Goal: Task Accomplishment & Management: Manage account settings

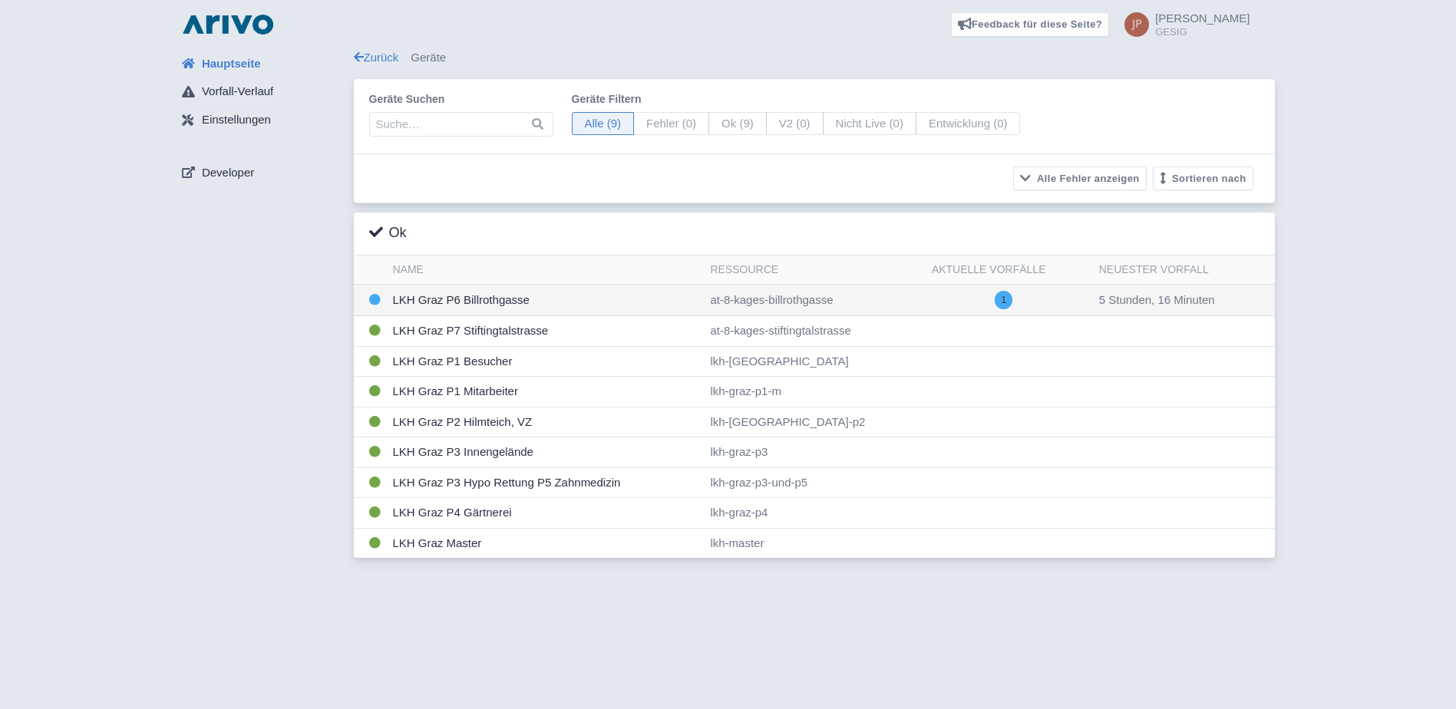
click at [491, 290] on td "LKH Graz P6 Billrothgasse" at bounding box center [546, 300] width 318 height 31
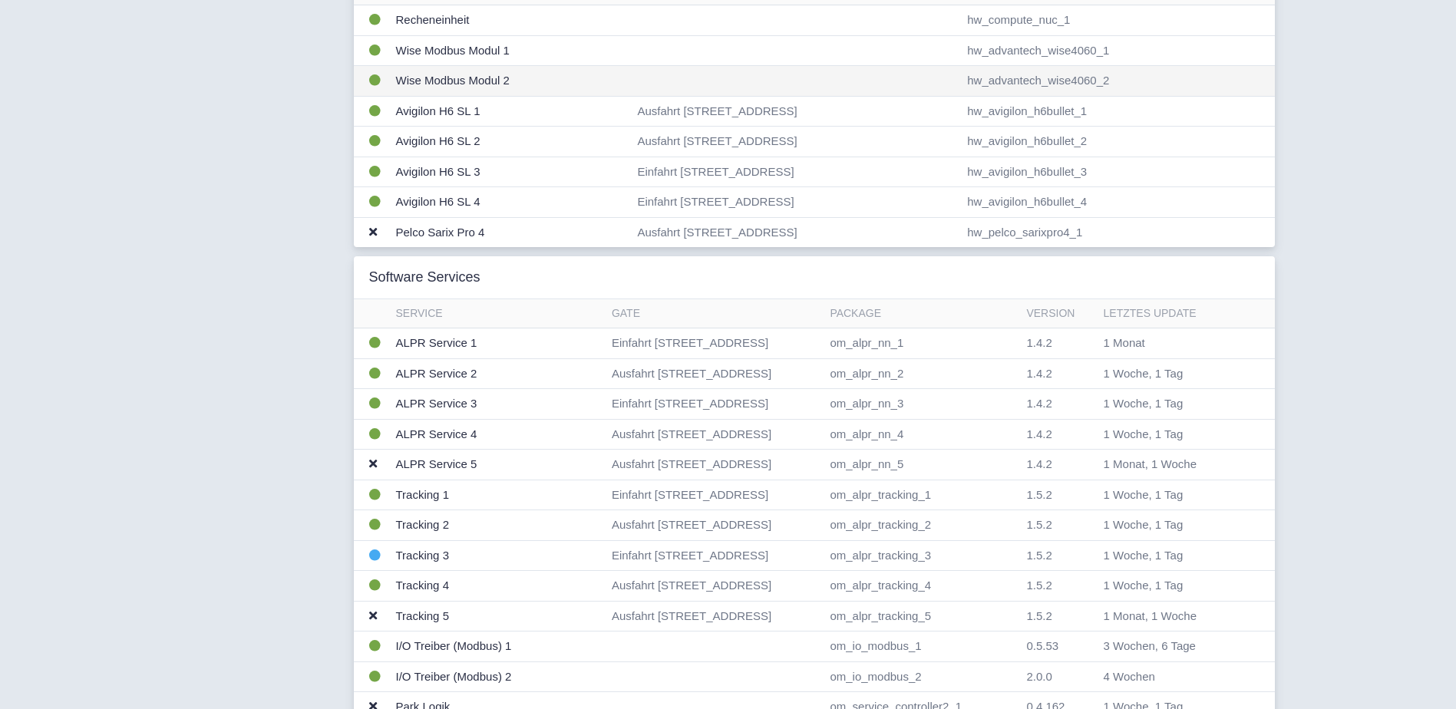
scroll to position [461, 0]
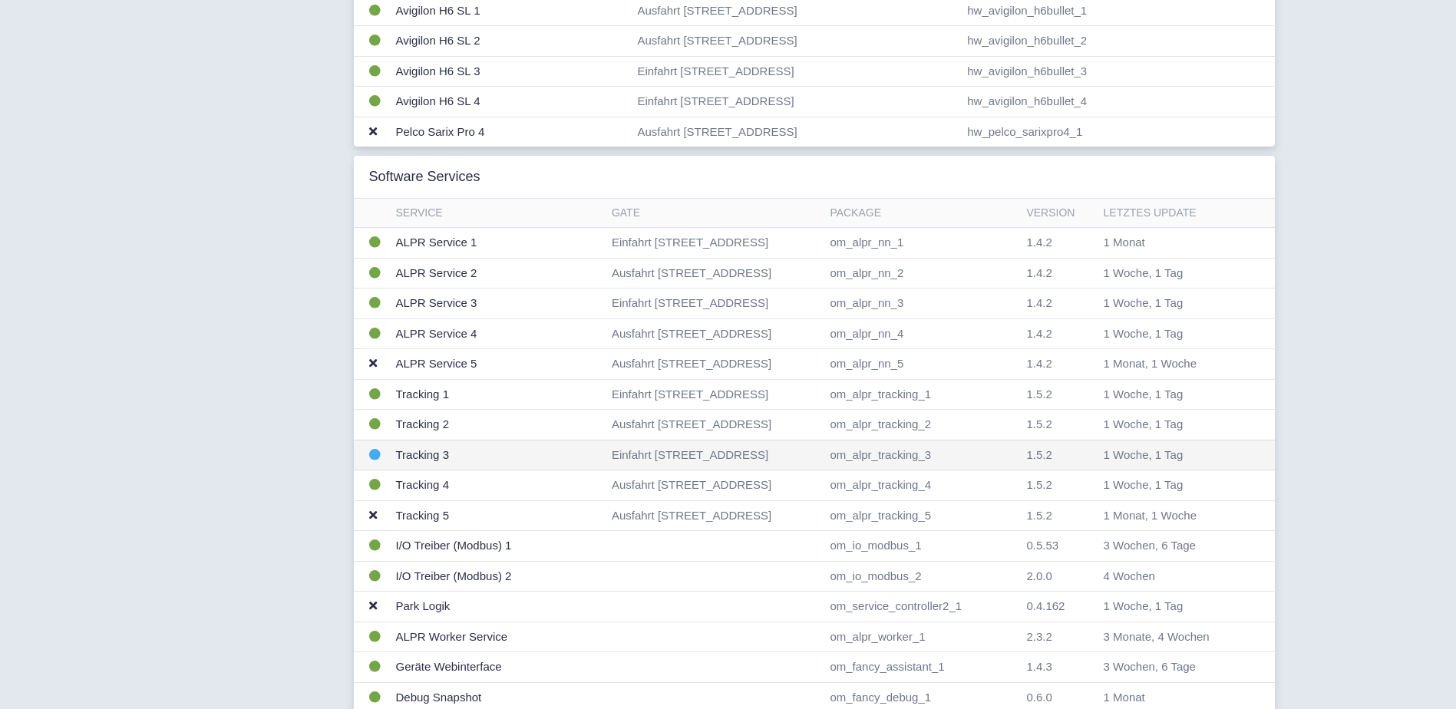
click at [434, 451] on td "Tracking 3" at bounding box center [498, 455] width 216 height 31
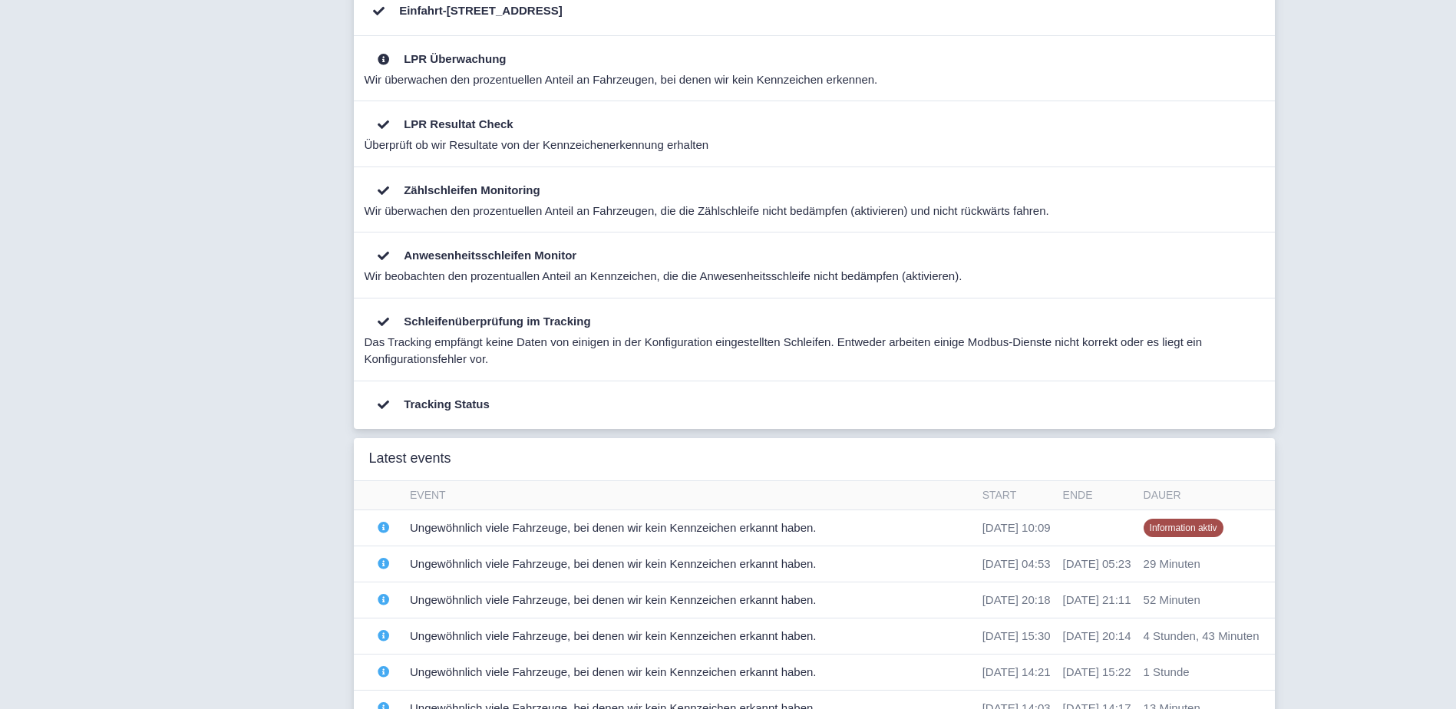
scroll to position [716, 0]
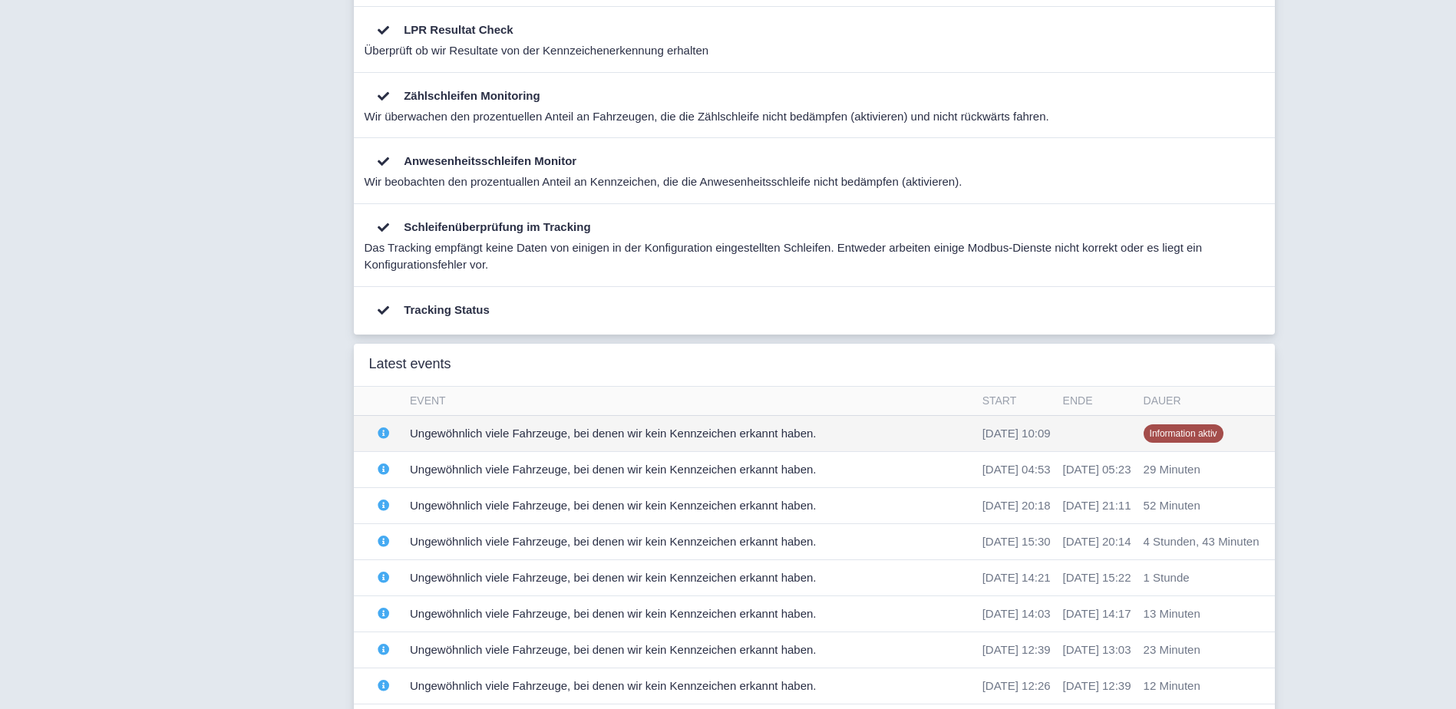
click at [553, 433] on td "Ungewöhnlich viele Fahrzeuge, bei denen wir kein Kennzeichen erkannt haben." at bounding box center [690, 433] width 573 height 36
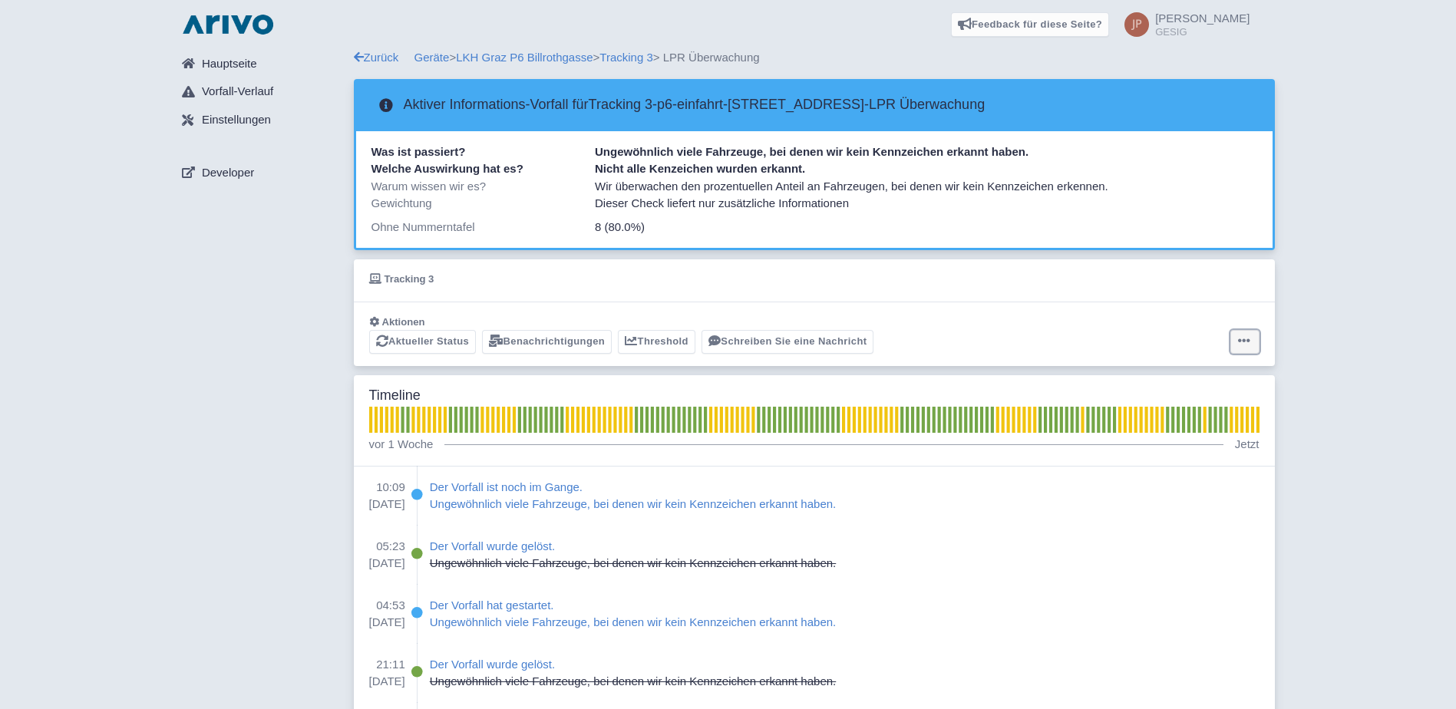
click at [1247, 336] on icon at bounding box center [1244, 341] width 12 height 12
click at [1208, 406] on button "Alarm zurücksetzen" at bounding box center [1185, 402] width 153 height 24
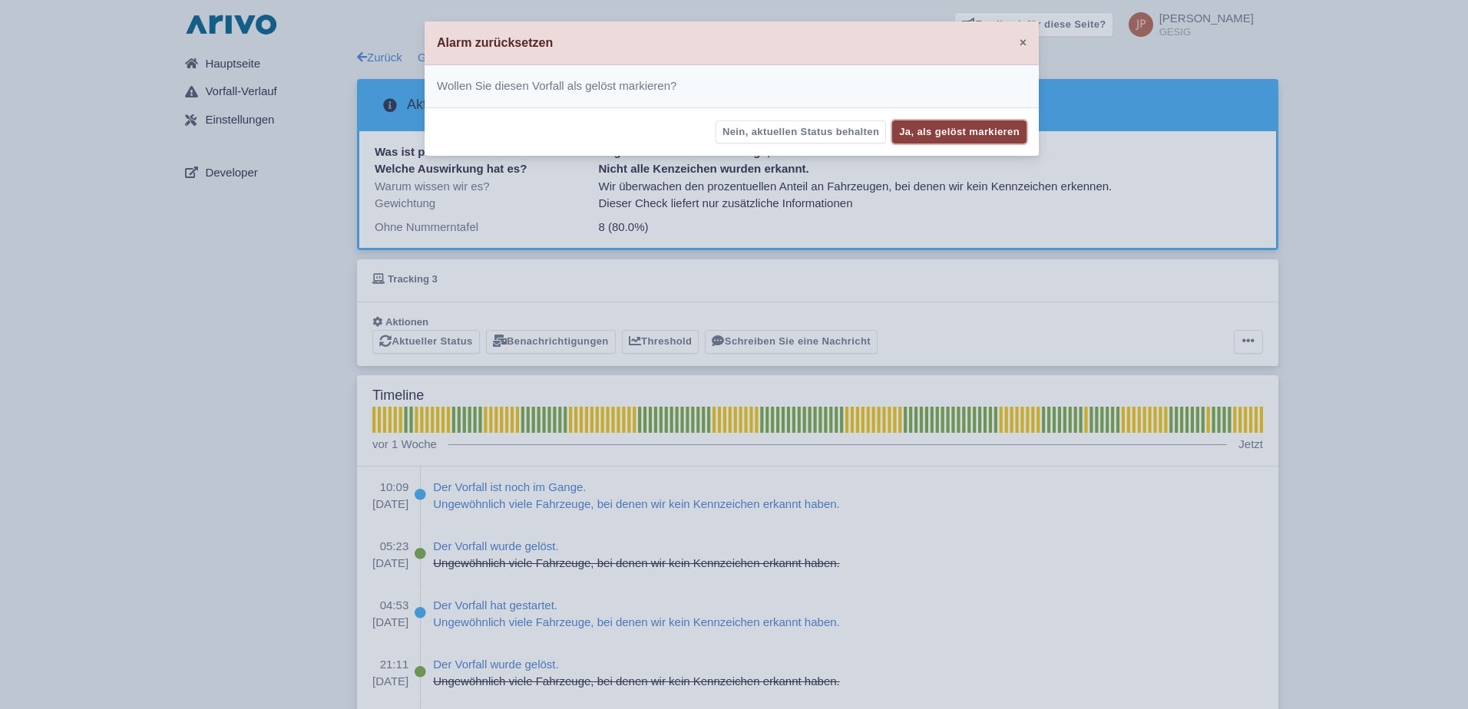
click at [951, 126] on button "Ja, als gelöst markieren" at bounding box center [959, 133] width 134 height 24
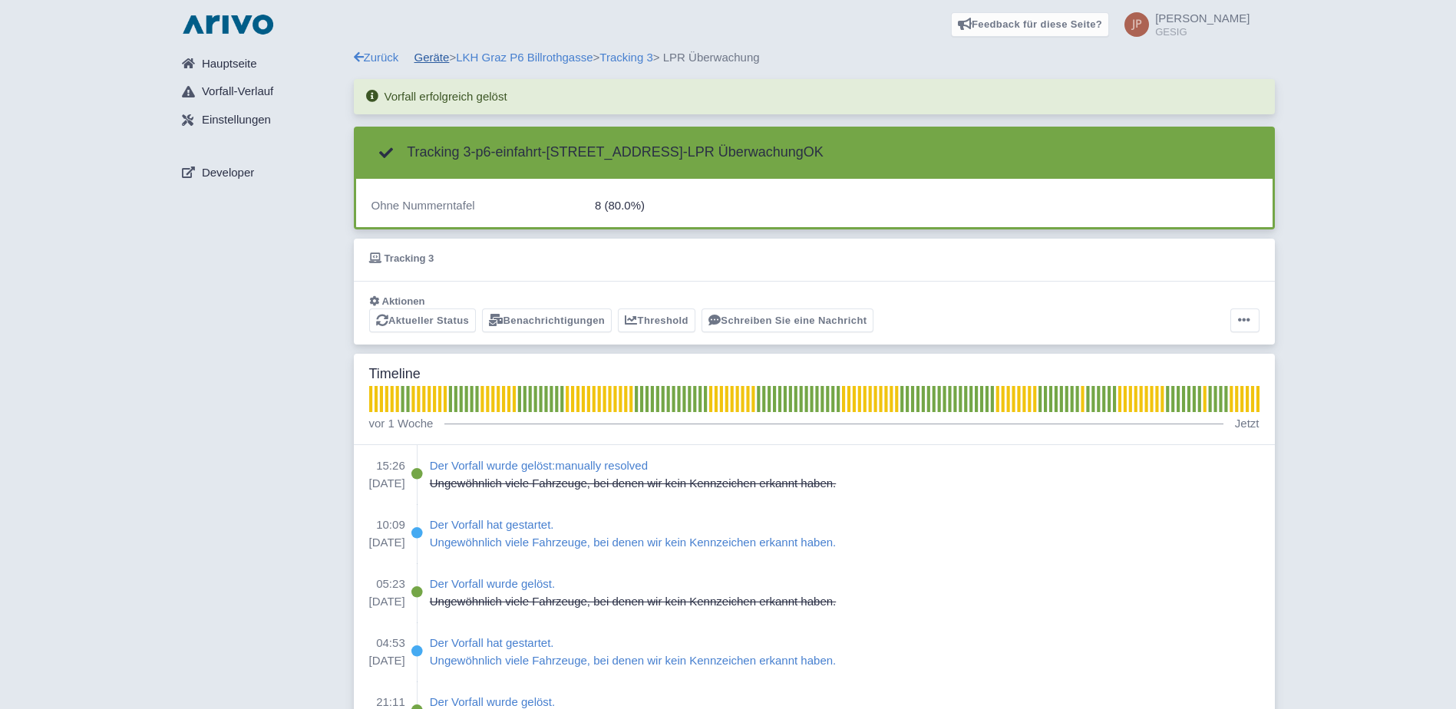
click at [437, 60] on link "Geräte" at bounding box center [432, 57] width 35 height 13
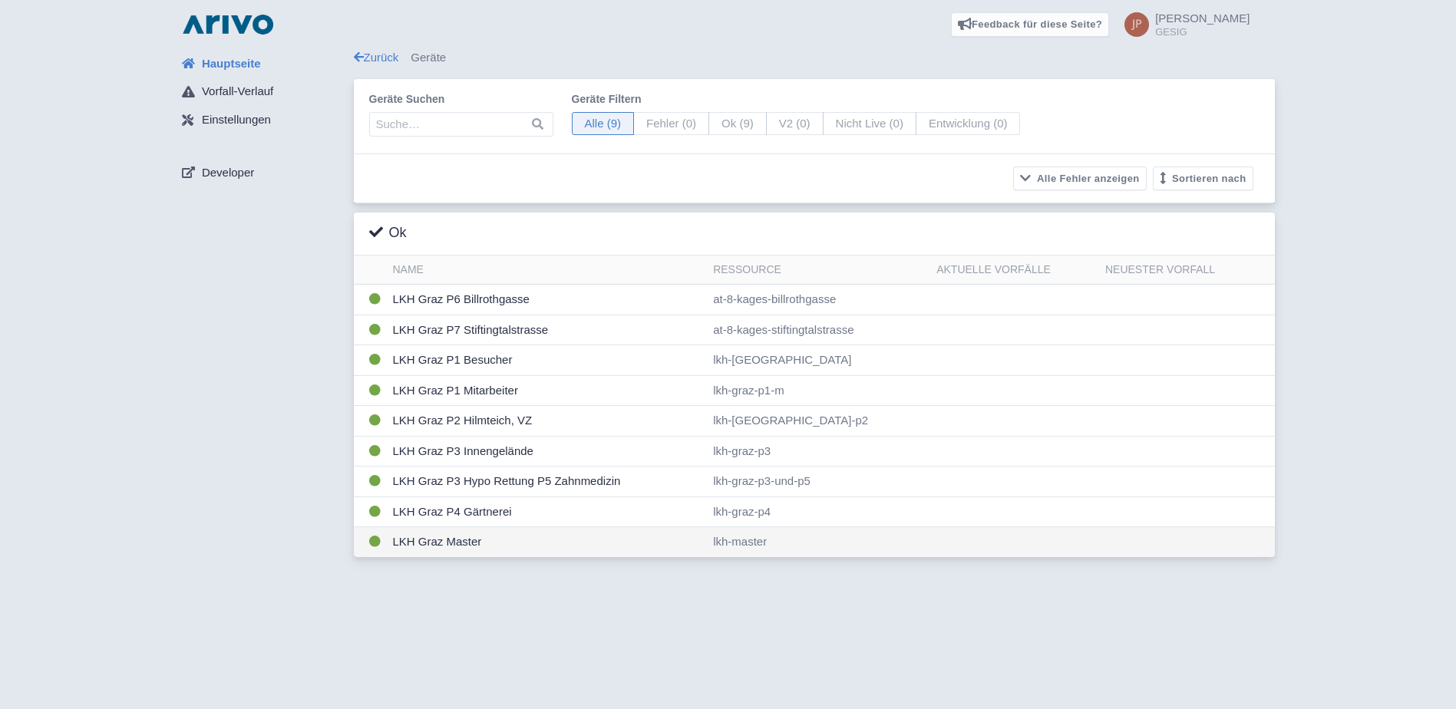
click at [427, 547] on td "LKH Graz Master" at bounding box center [547, 542] width 321 height 30
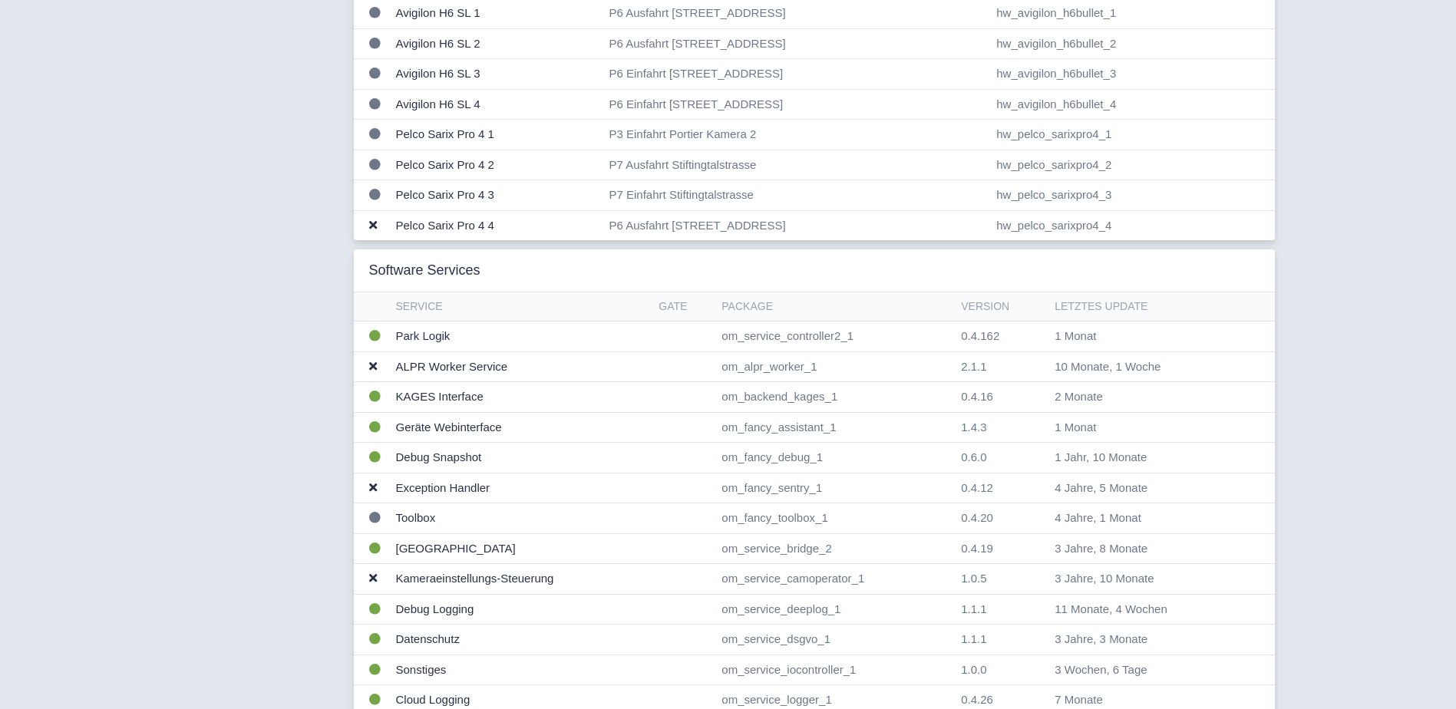
scroll to position [1177, 0]
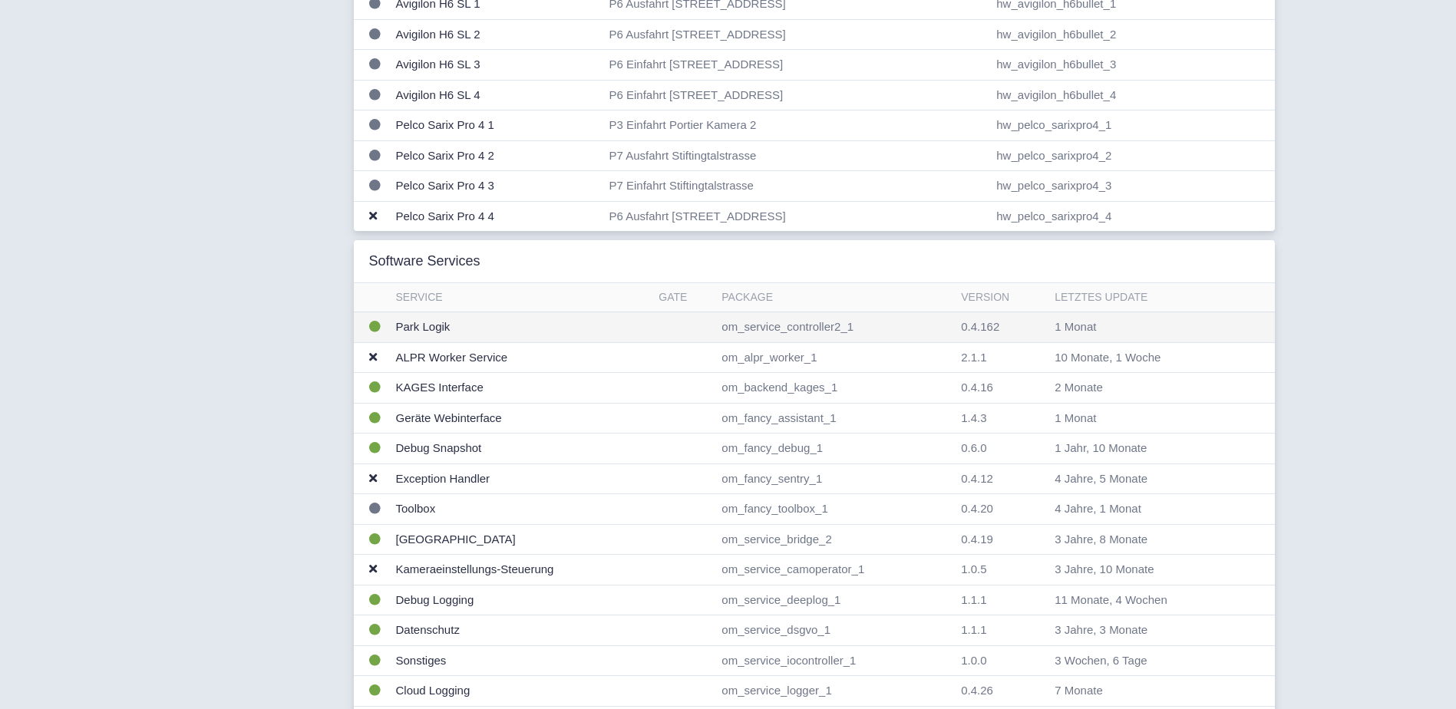
click at [421, 323] on td "Park Logik" at bounding box center [521, 327] width 263 height 31
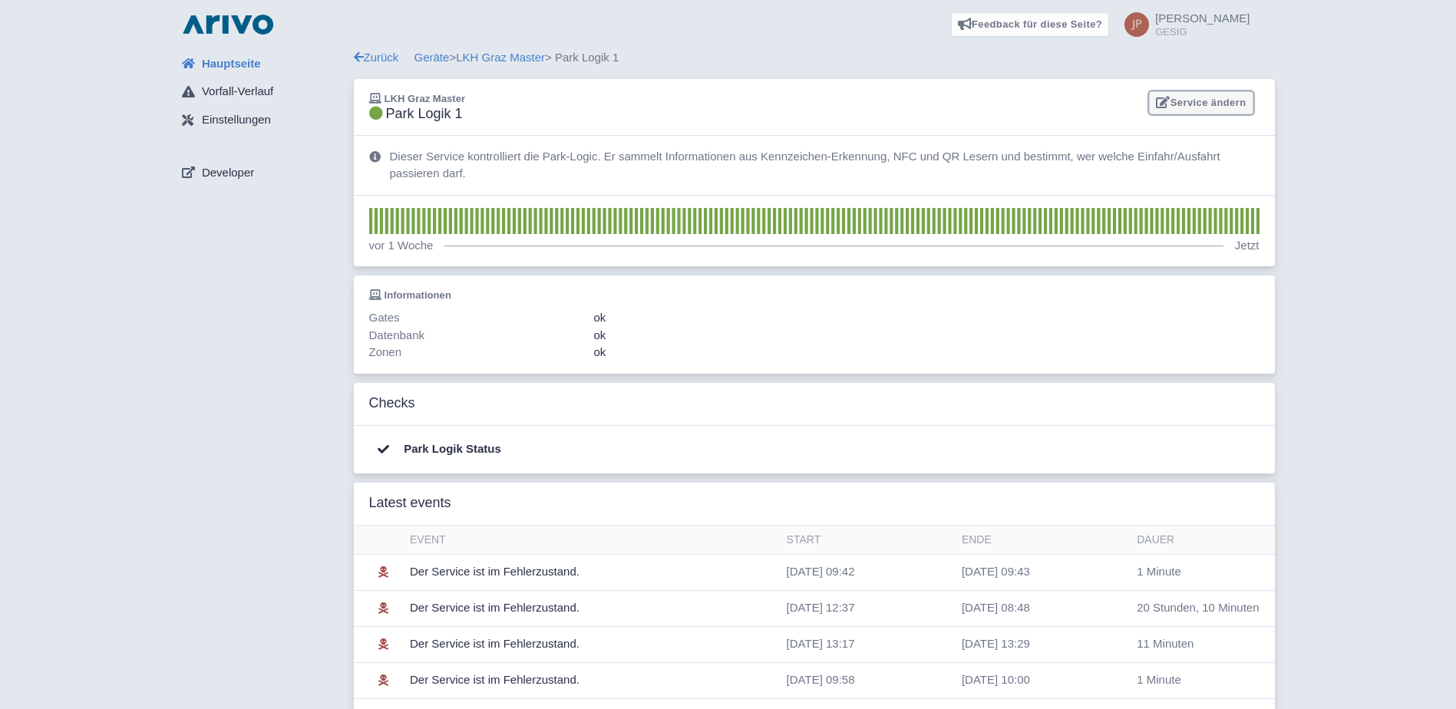
click at [1198, 104] on link "Service ändern" at bounding box center [1201, 103] width 104 height 24
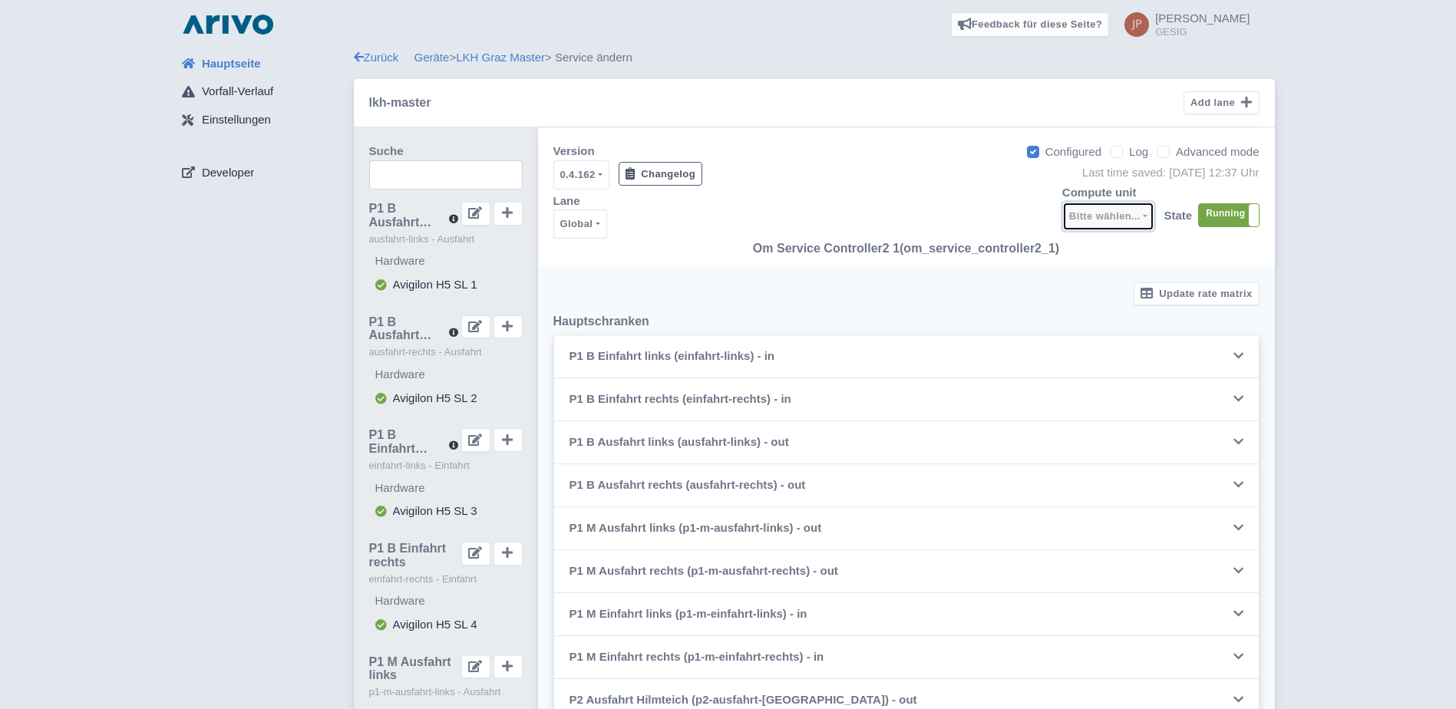
click at [1145, 215] on button "Bitte wählen..." at bounding box center [1108, 216] width 93 height 29
click at [1138, 246] on span "Recheneinheit 1" at bounding box center [1123, 252] width 83 height 18
select select "1cefa760-bba7-489e-be5f-5d9199c14de6"
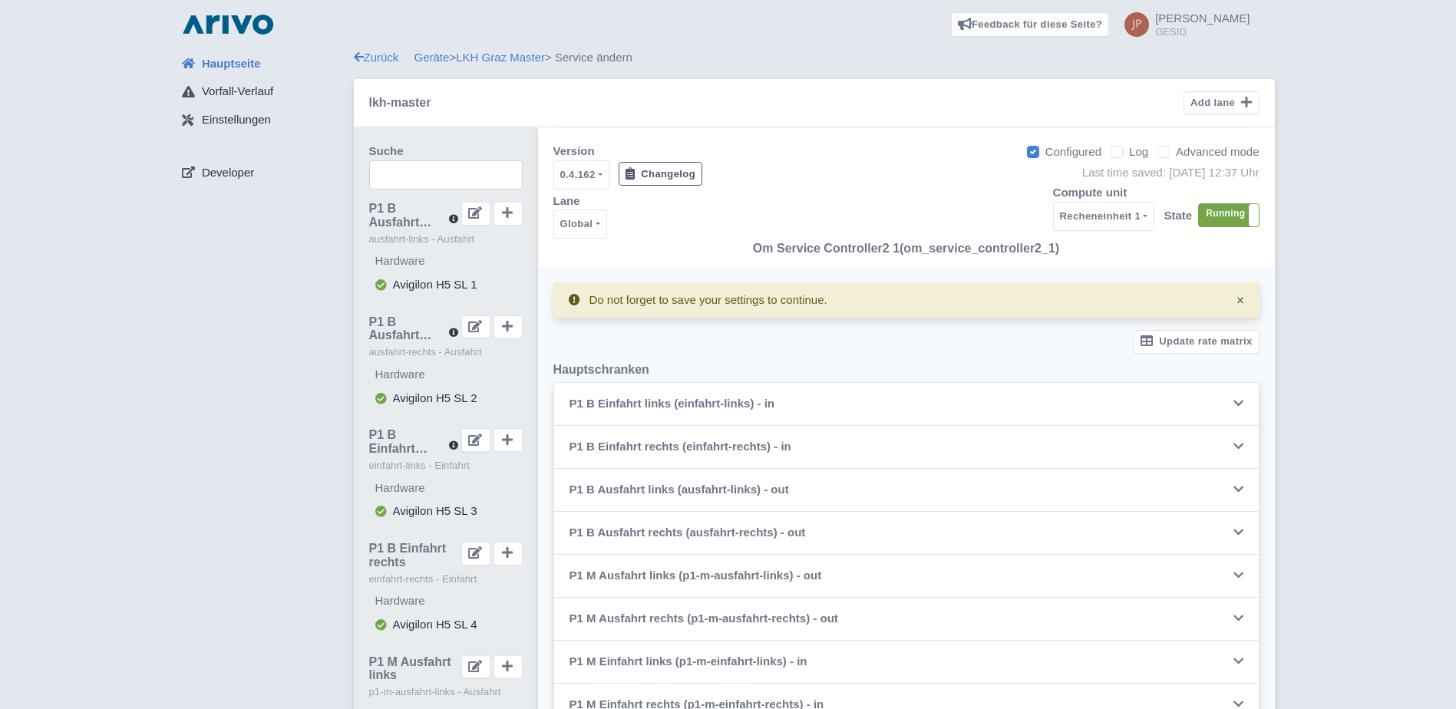
click at [1176, 151] on label "Advanced mode" at bounding box center [1217, 153] width 83 height 18
click at [1176, 151] on input "Advanced mode" at bounding box center [1181, 148] width 10 height 10
checkbox input "true"
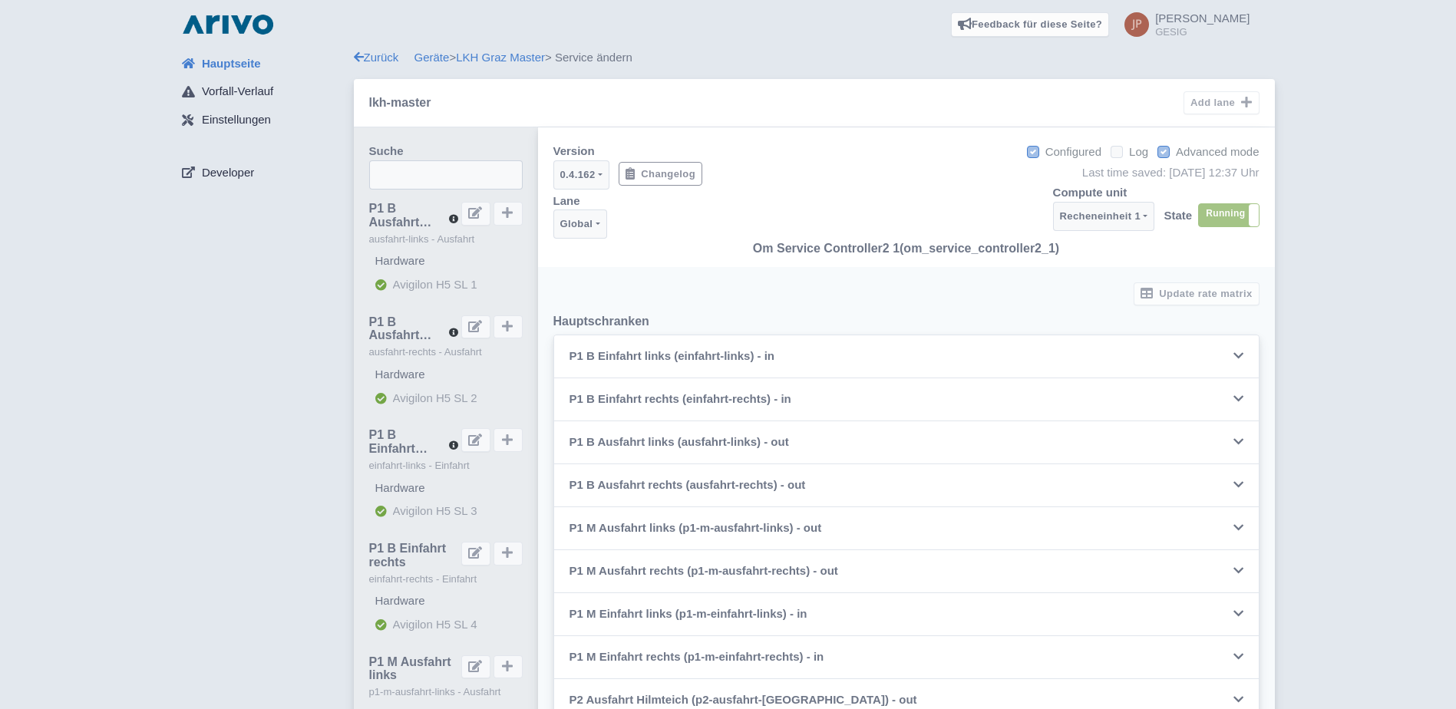
select select
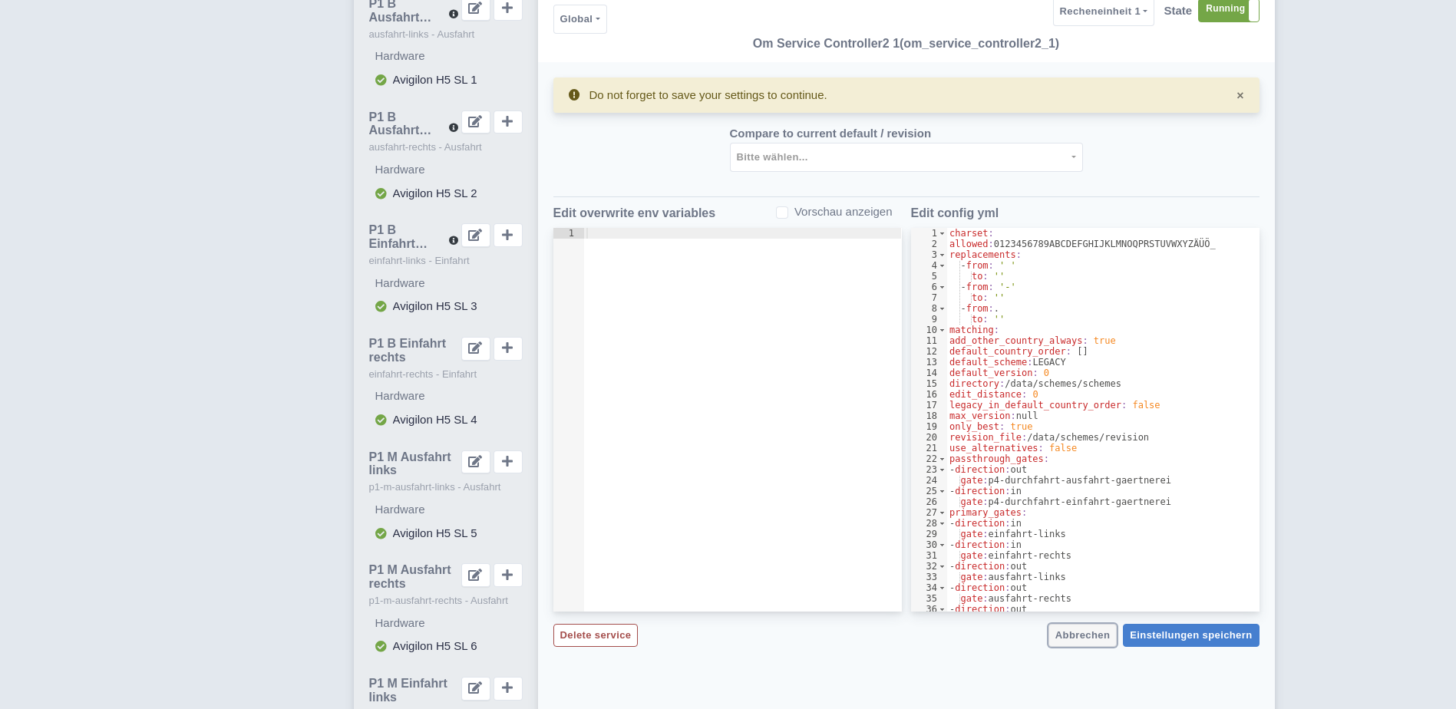
click at [1084, 636] on span "Abbrechen" at bounding box center [1083, 635] width 55 height 12
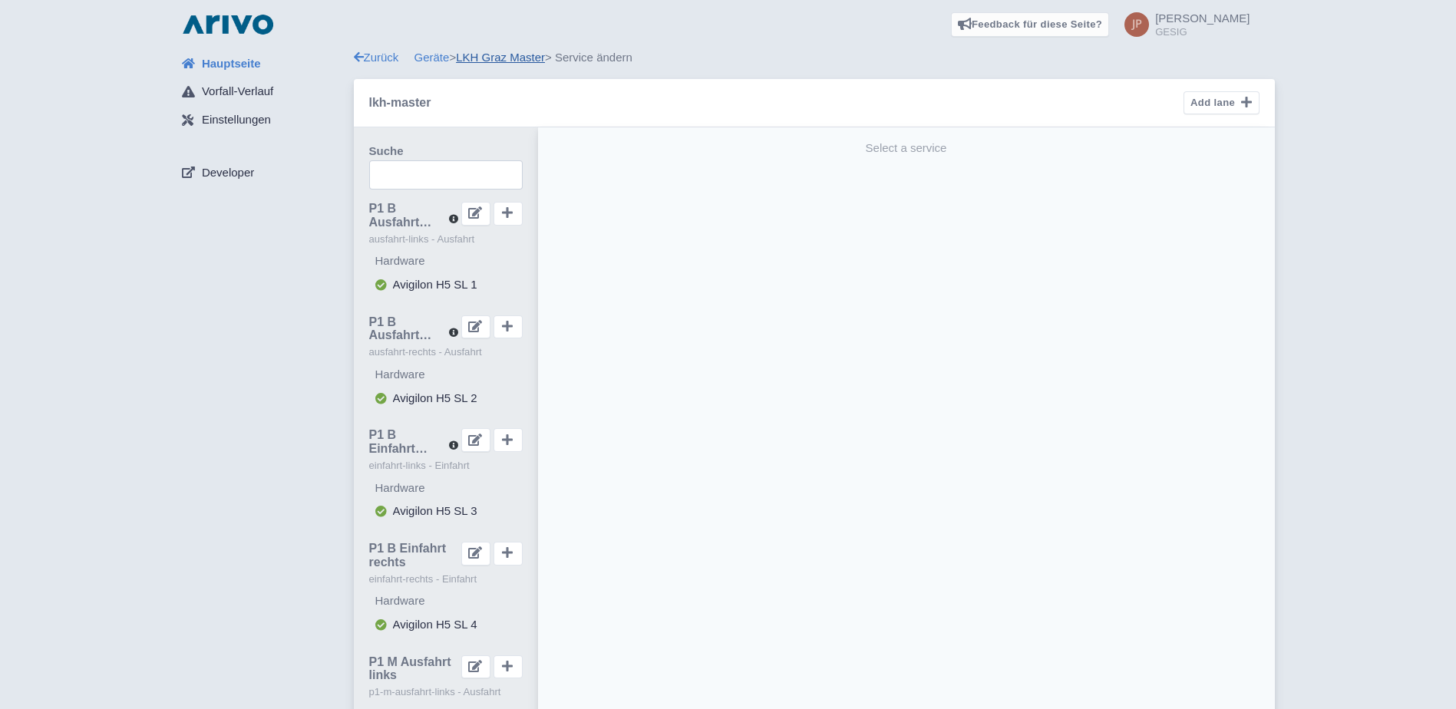
click at [484, 57] on link "LKH Graz Master" at bounding box center [500, 57] width 89 height 13
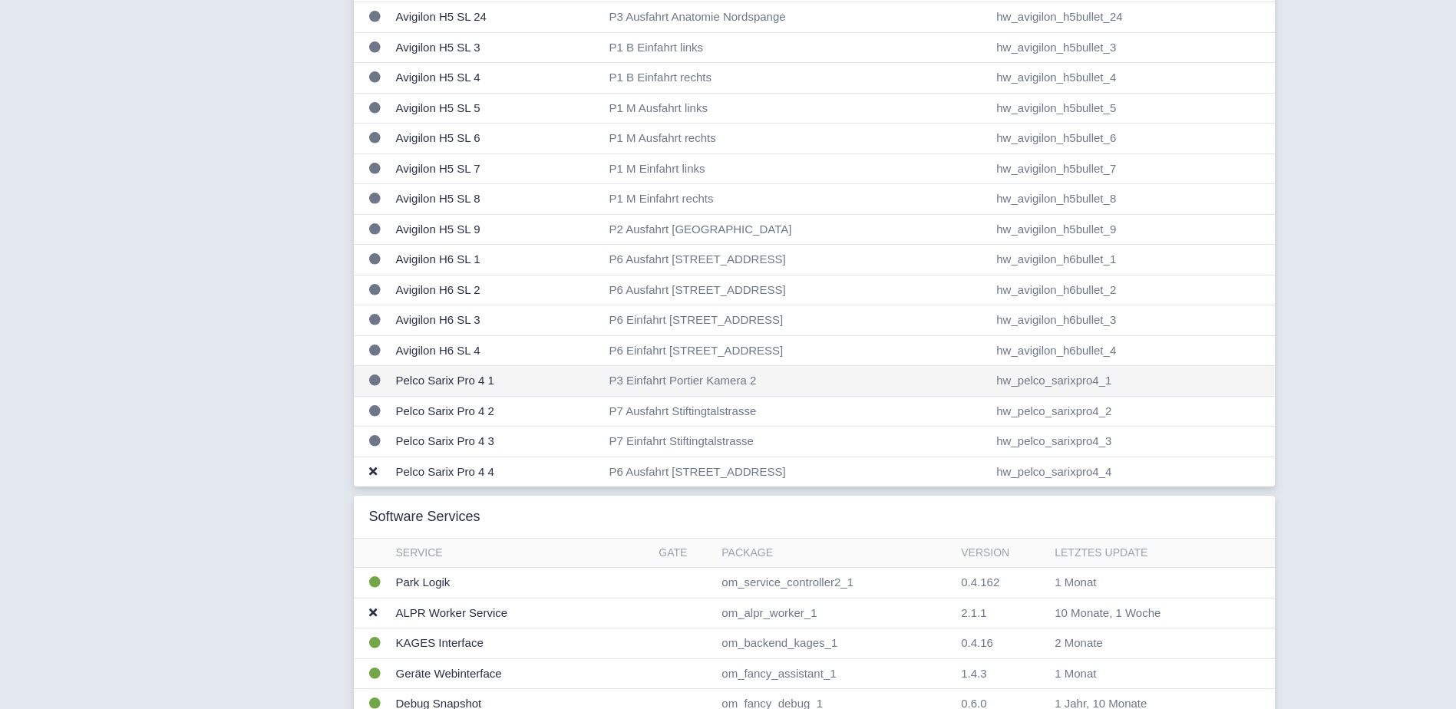
scroll to position [1330, 0]
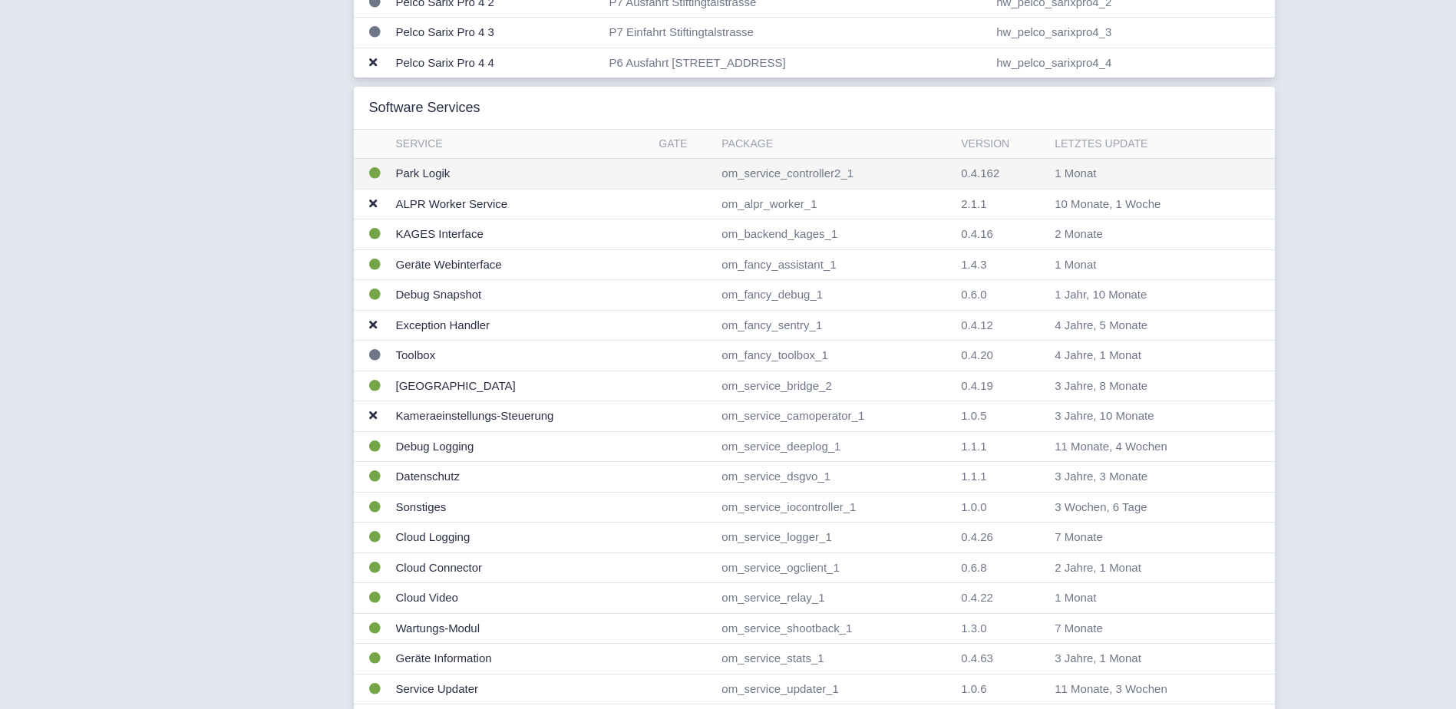
click at [430, 173] on td "Park Logik" at bounding box center [521, 174] width 263 height 31
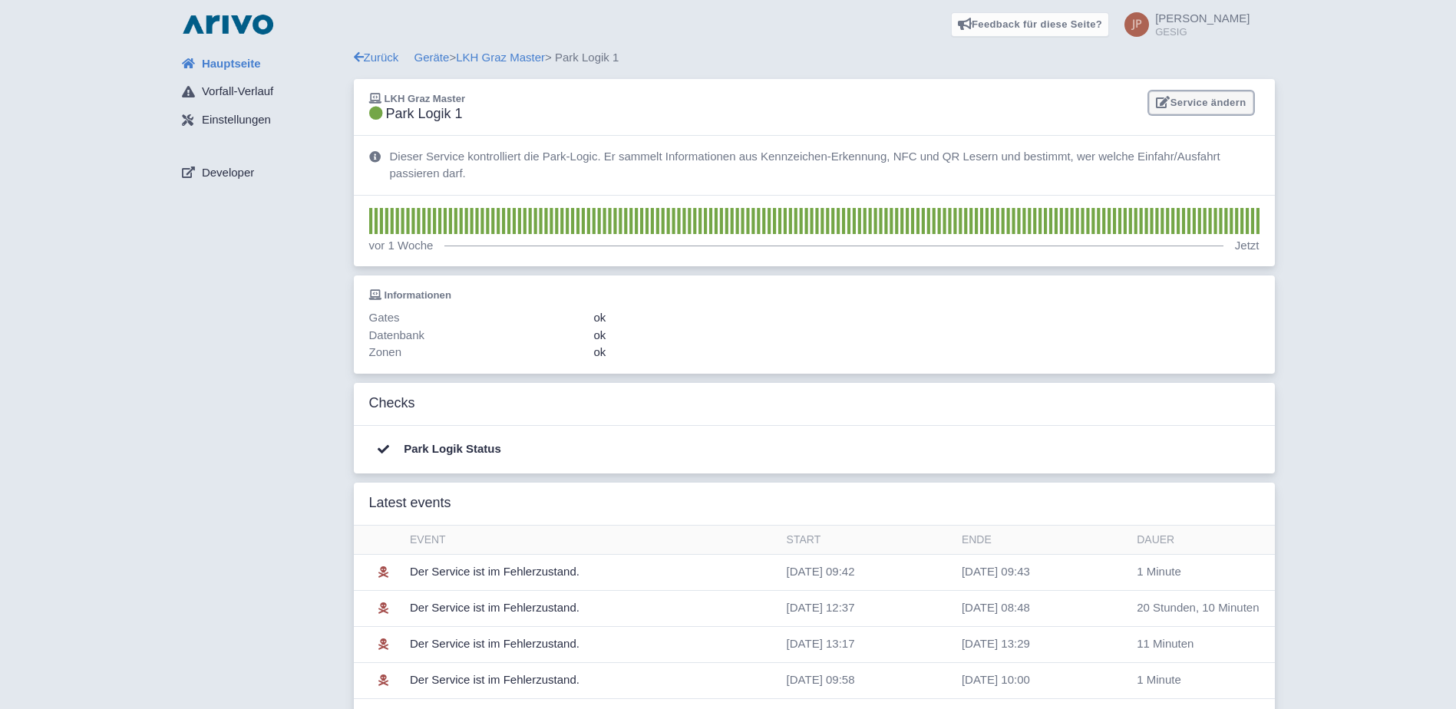
click at [1201, 99] on link "Service ändern" at bounding box center [1201, 103] width 104 height 24
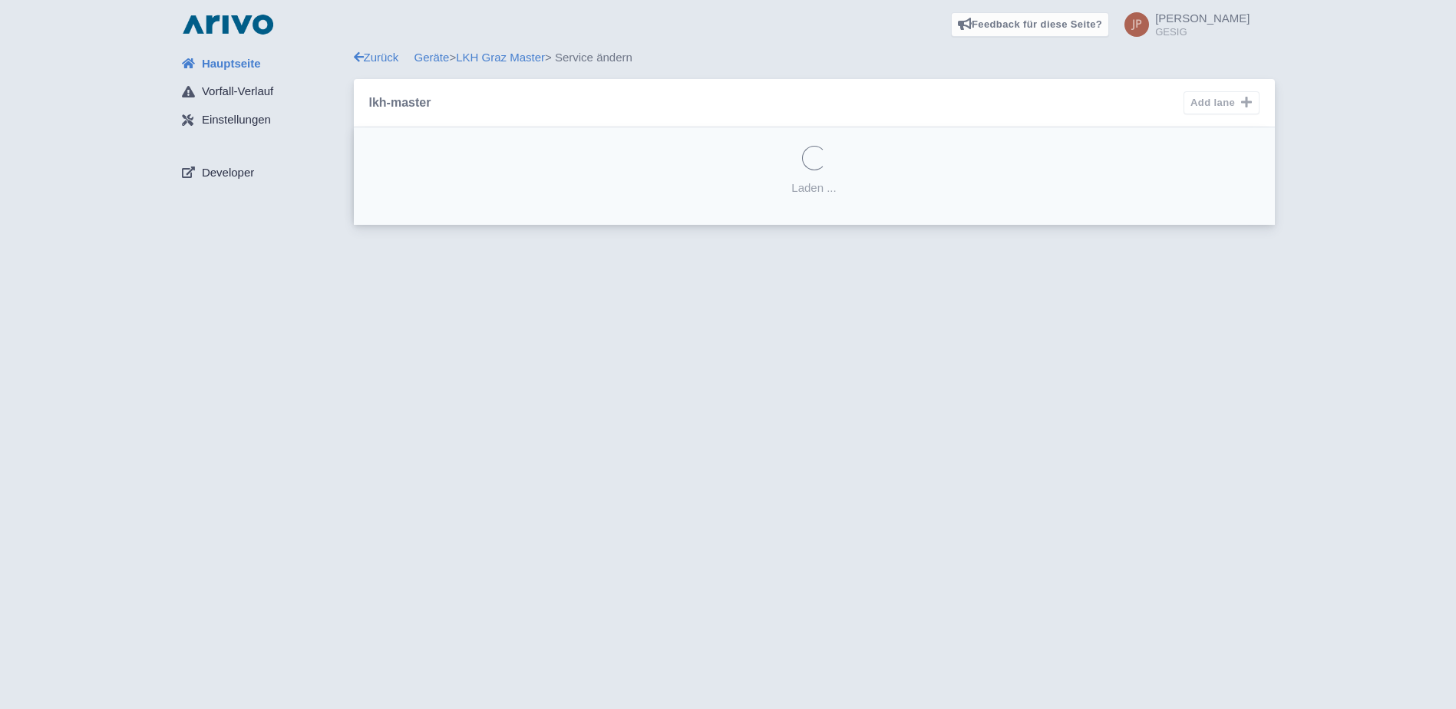
select select
select select "einfahrt-links"
select select
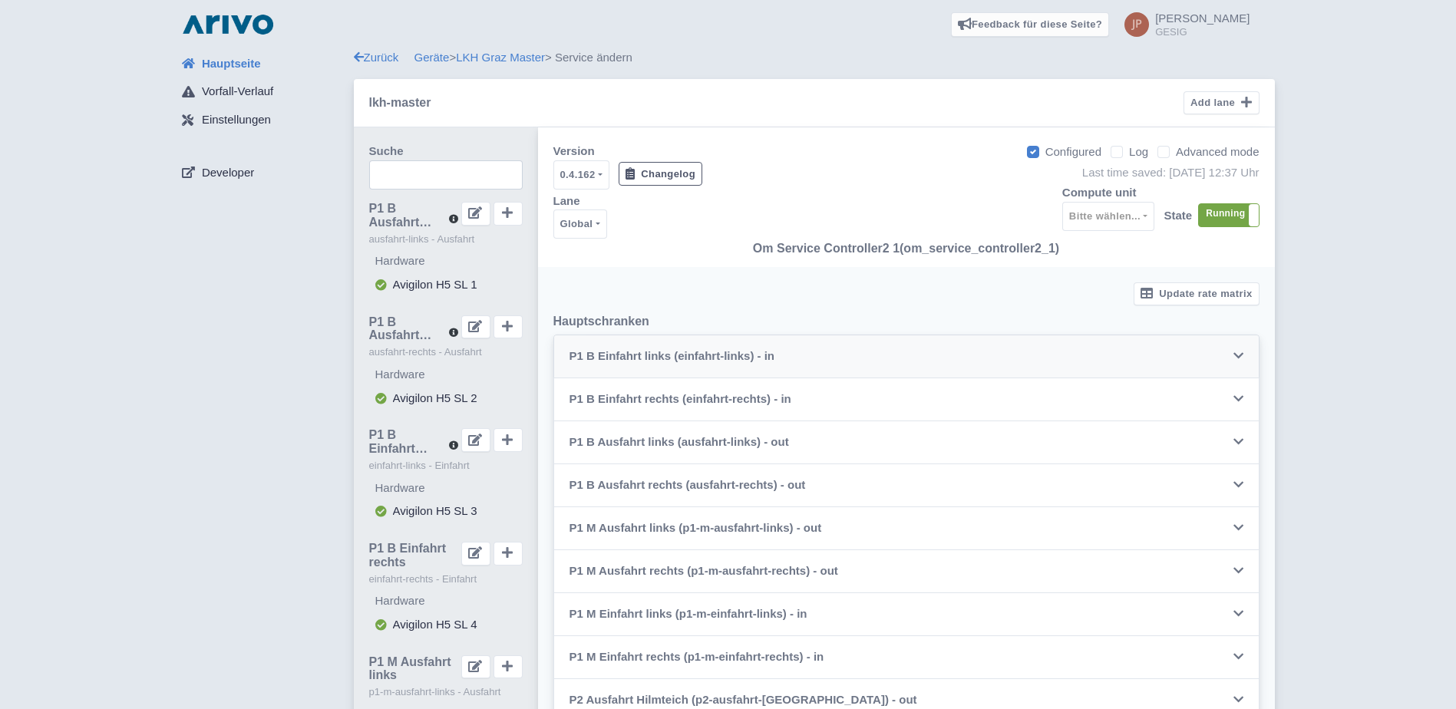
click at [1238, 354] on icon at bounding box center [1239, 356] width 10 height 12
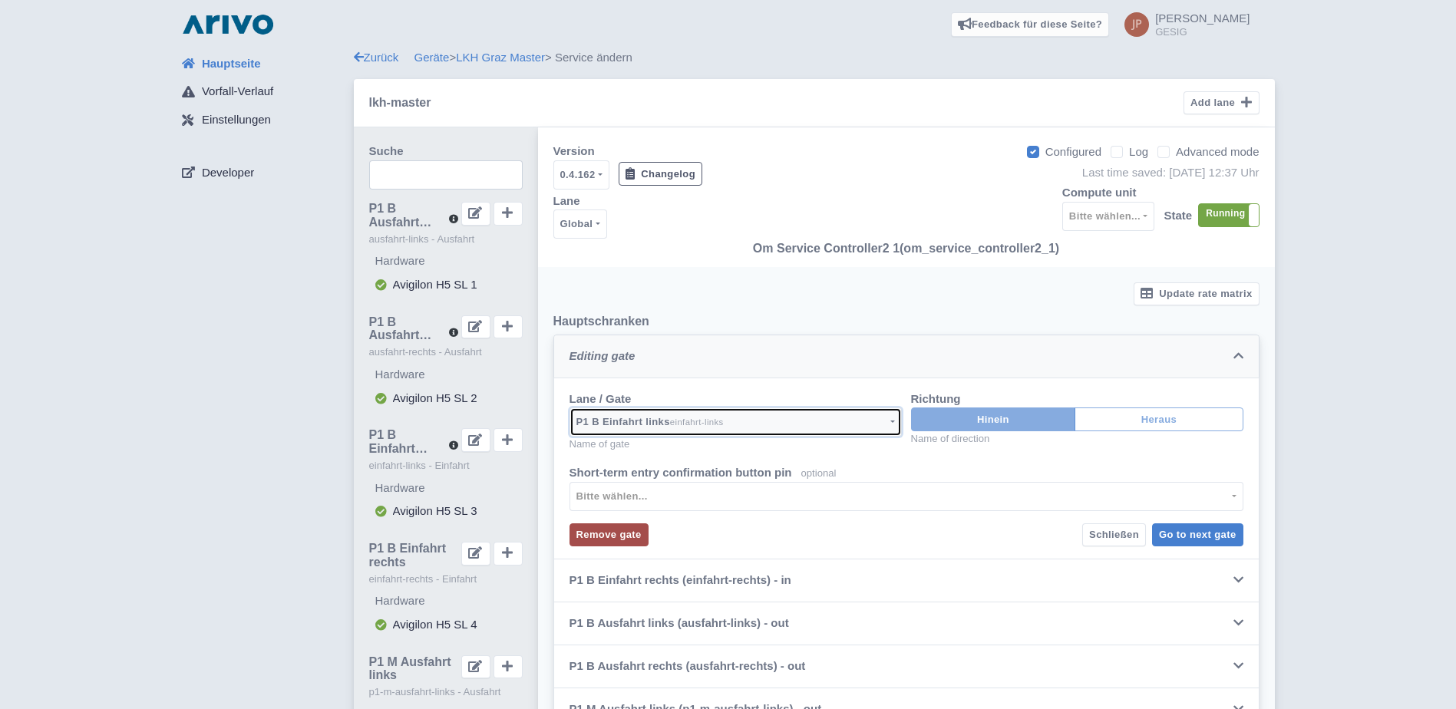
click at [893, 419] on button "P1 B Einfahrt links einfahrt-links" at bounding box center [736, 422] width 332 height 29
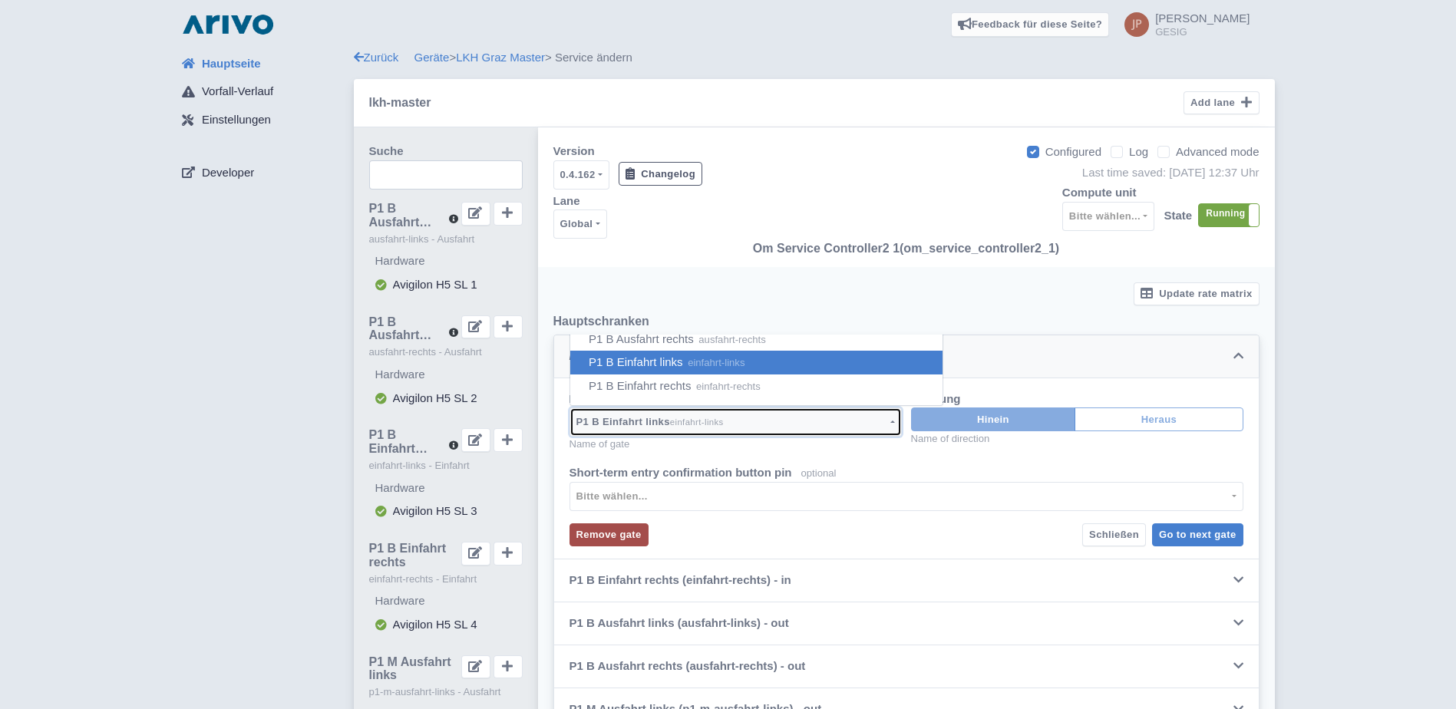
click at [893, 419] on button "P1 B Einfahrt links einfahrt-links" at bounding box center [736, 422] width 332 height 29
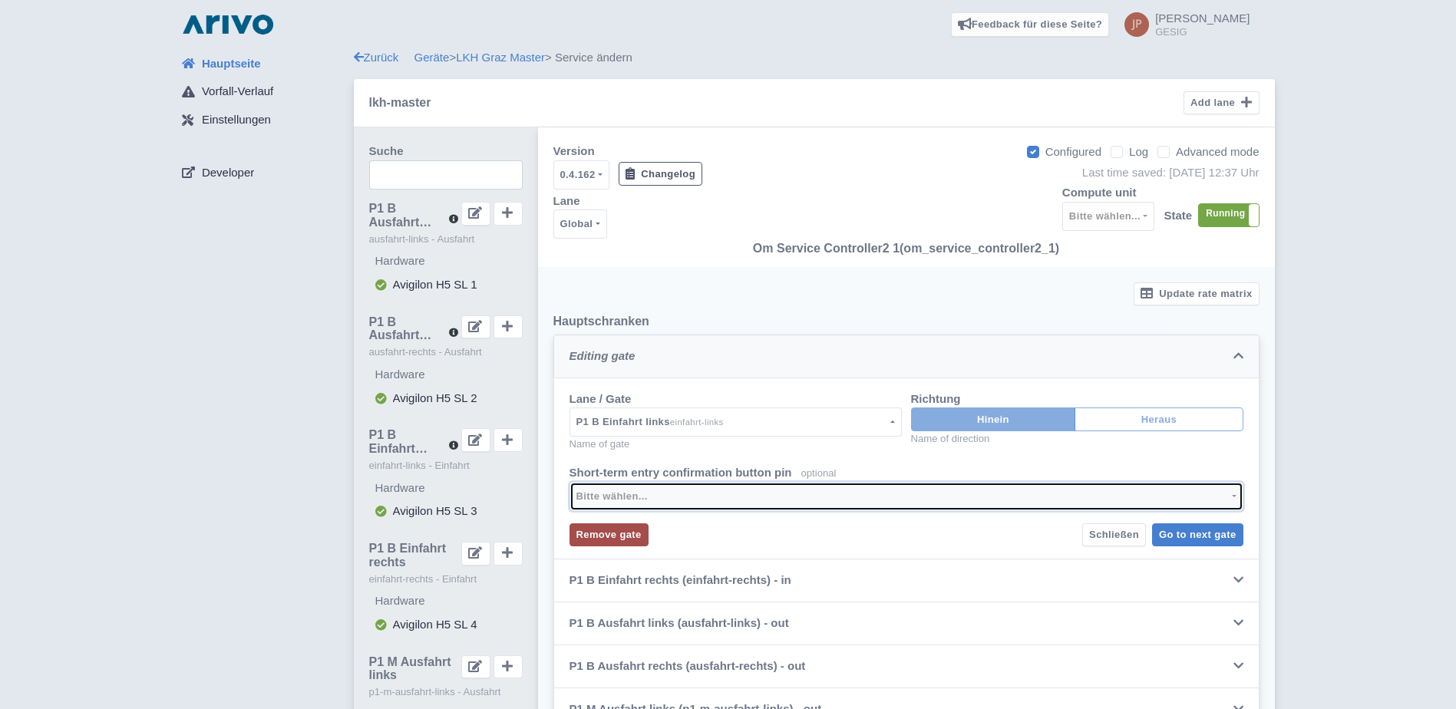
click at [1234, 497] on button "Bitte wählen..." at bounding box center [907, 496] width 674 height 29
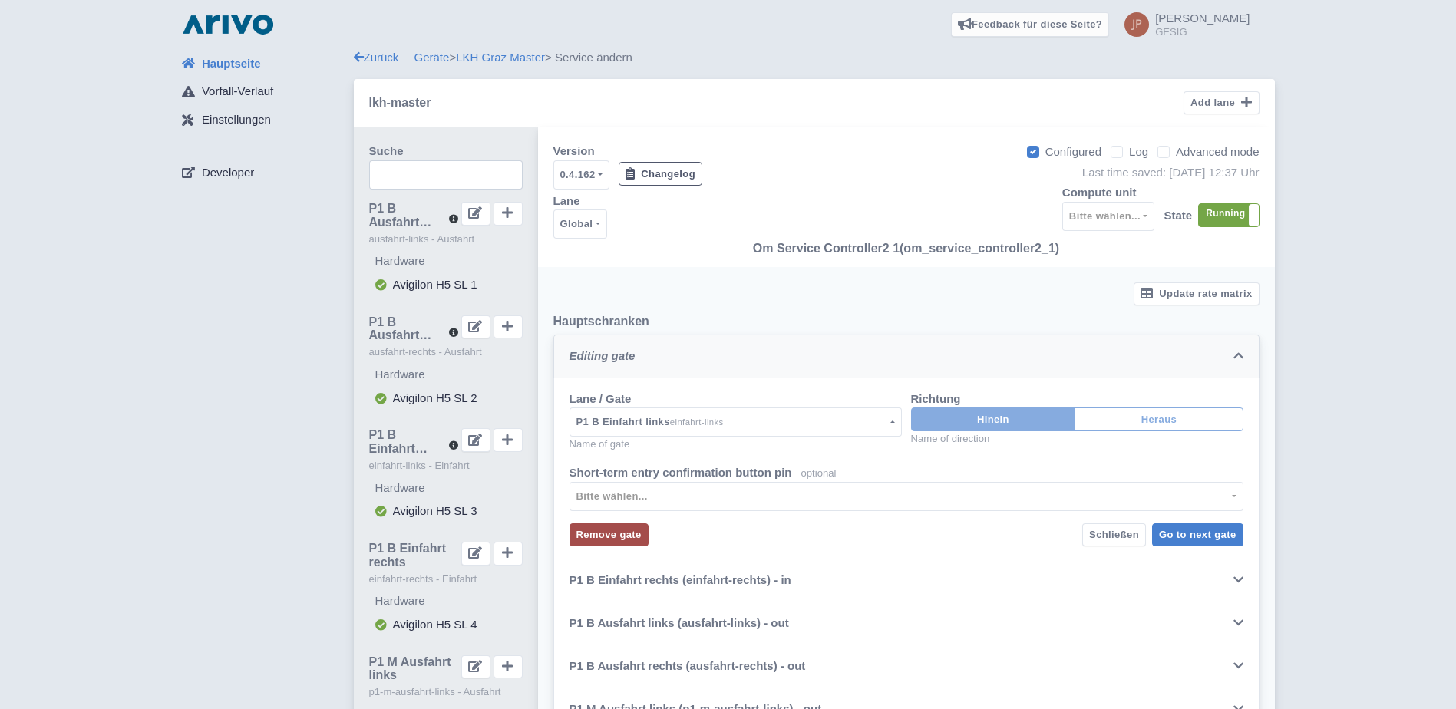
click at [1235, 349] on div at bounding box center [1239, 357] width 10 height 18
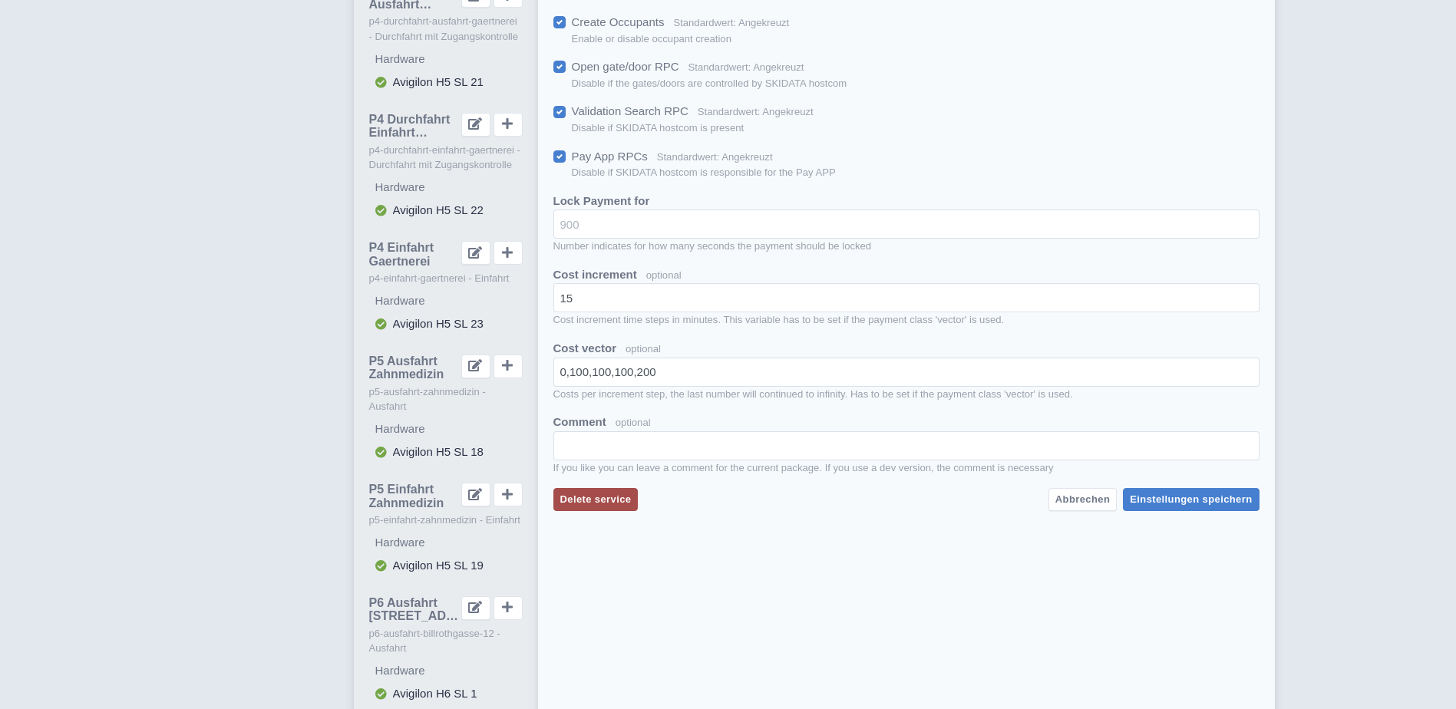
scroll to position [2559, 0]
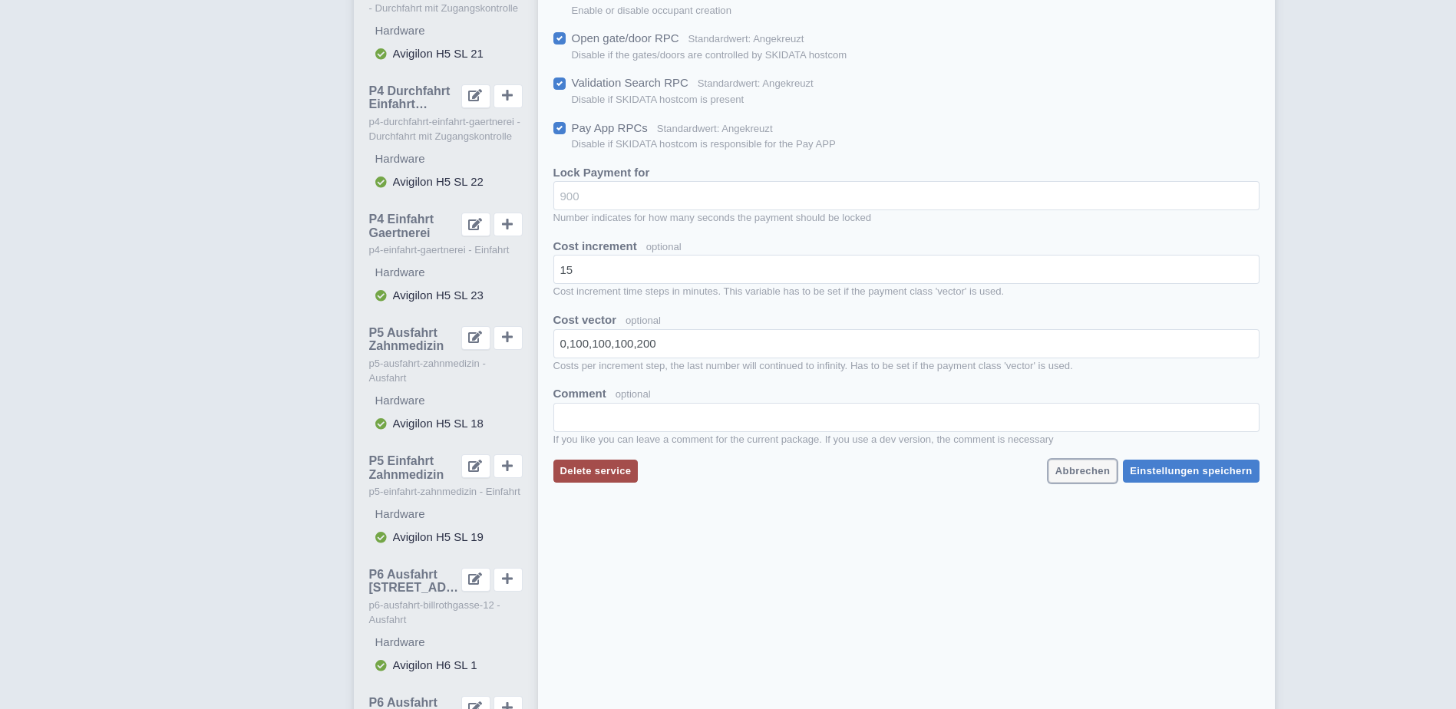
click at [1098, 471] on span "Abbrechen" at bounding box center [1083, 471] width 55 height 12
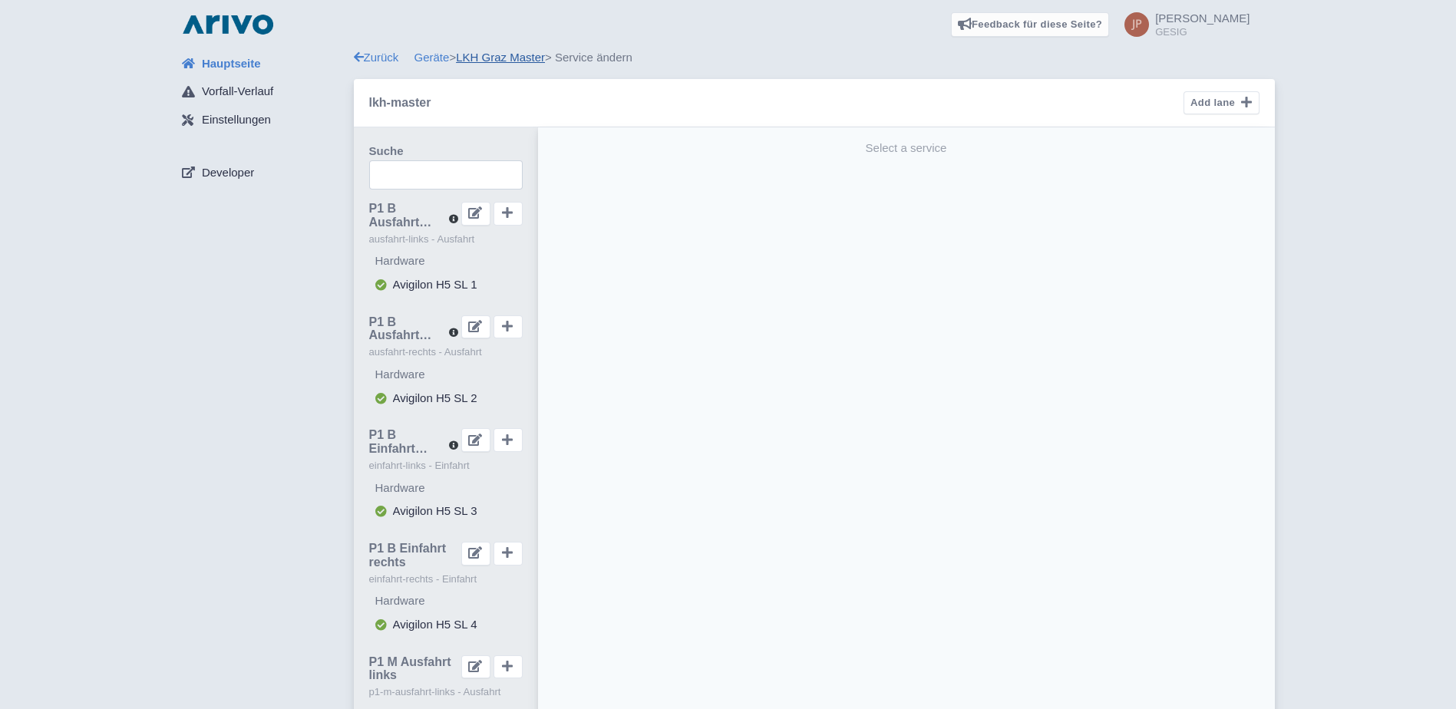
click at [497, 53] on link "LKH Graz Master" at bounding box center [500, 57] width 89 height 13
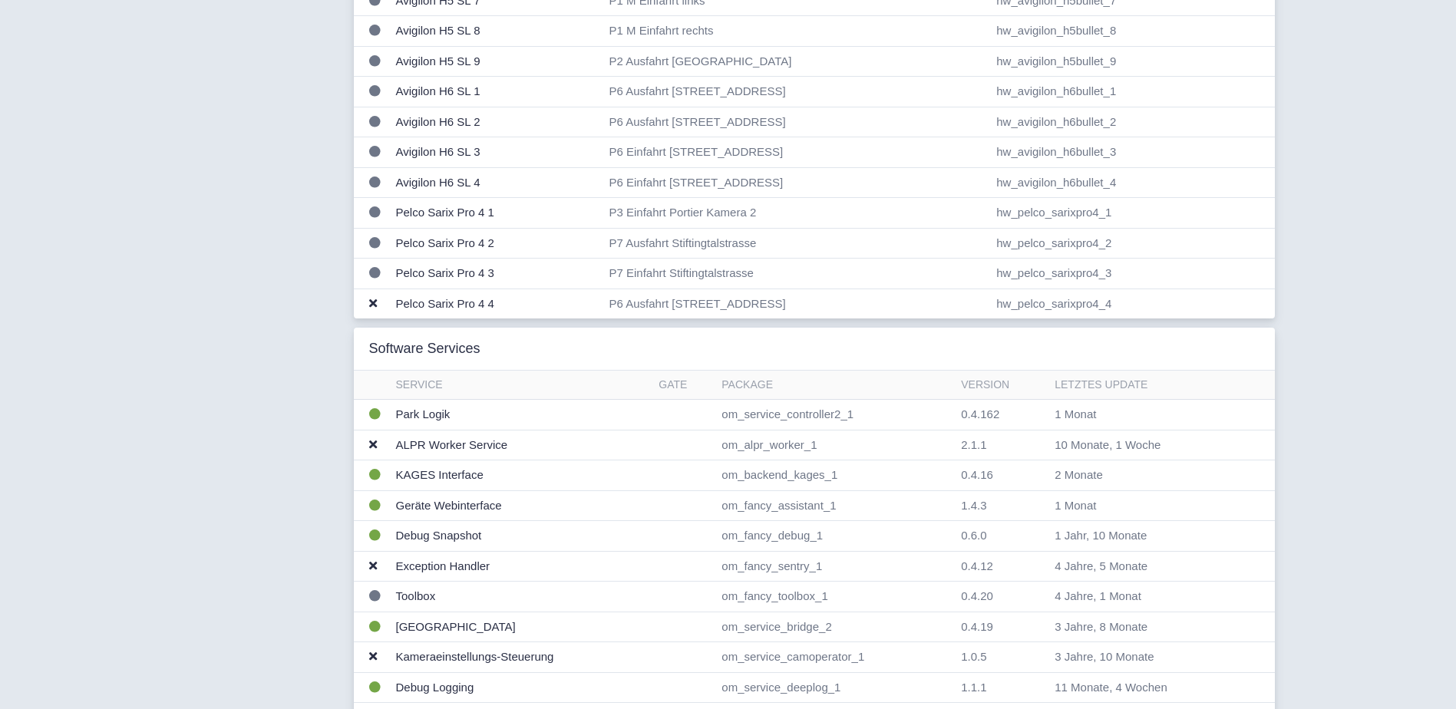
scroll to position [1126, 0]
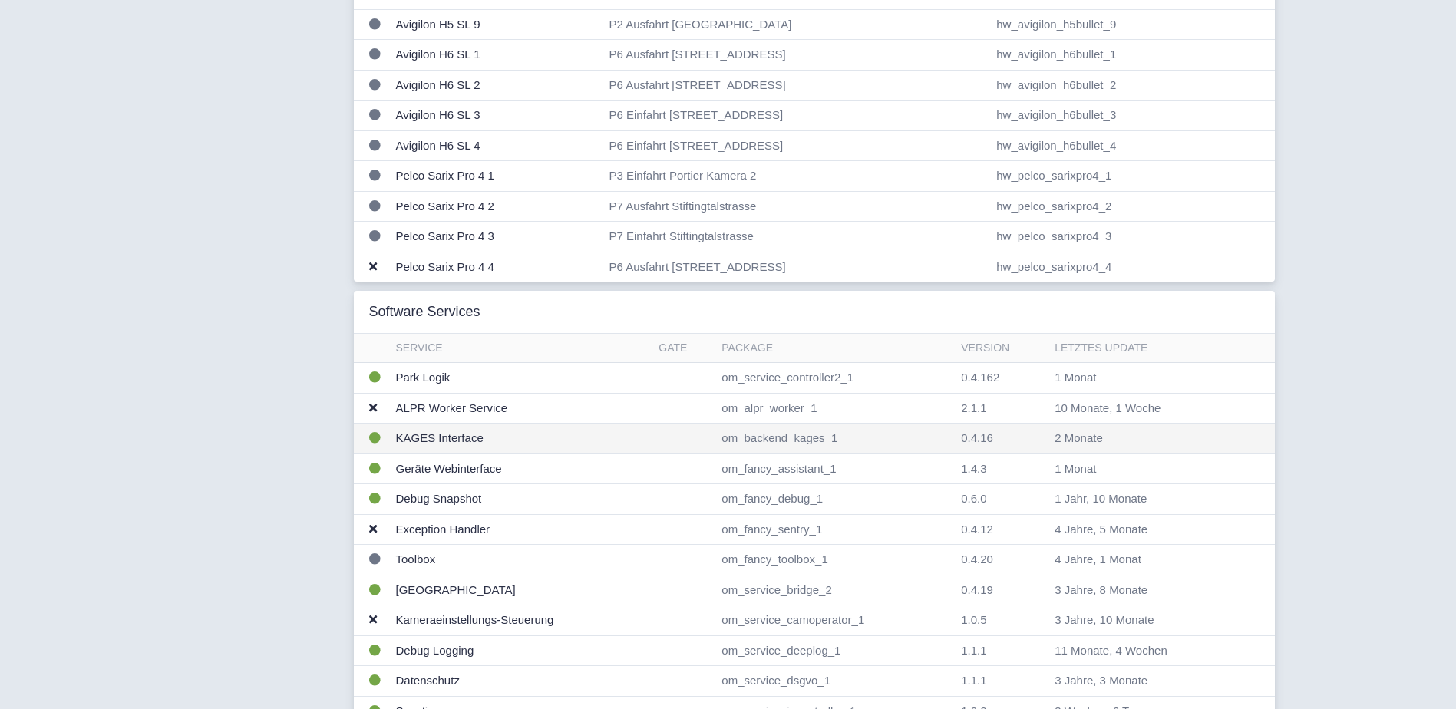
click at [448, 438] on td "KAGES Interface" at bounding box center [521, 439] width 263 height 31
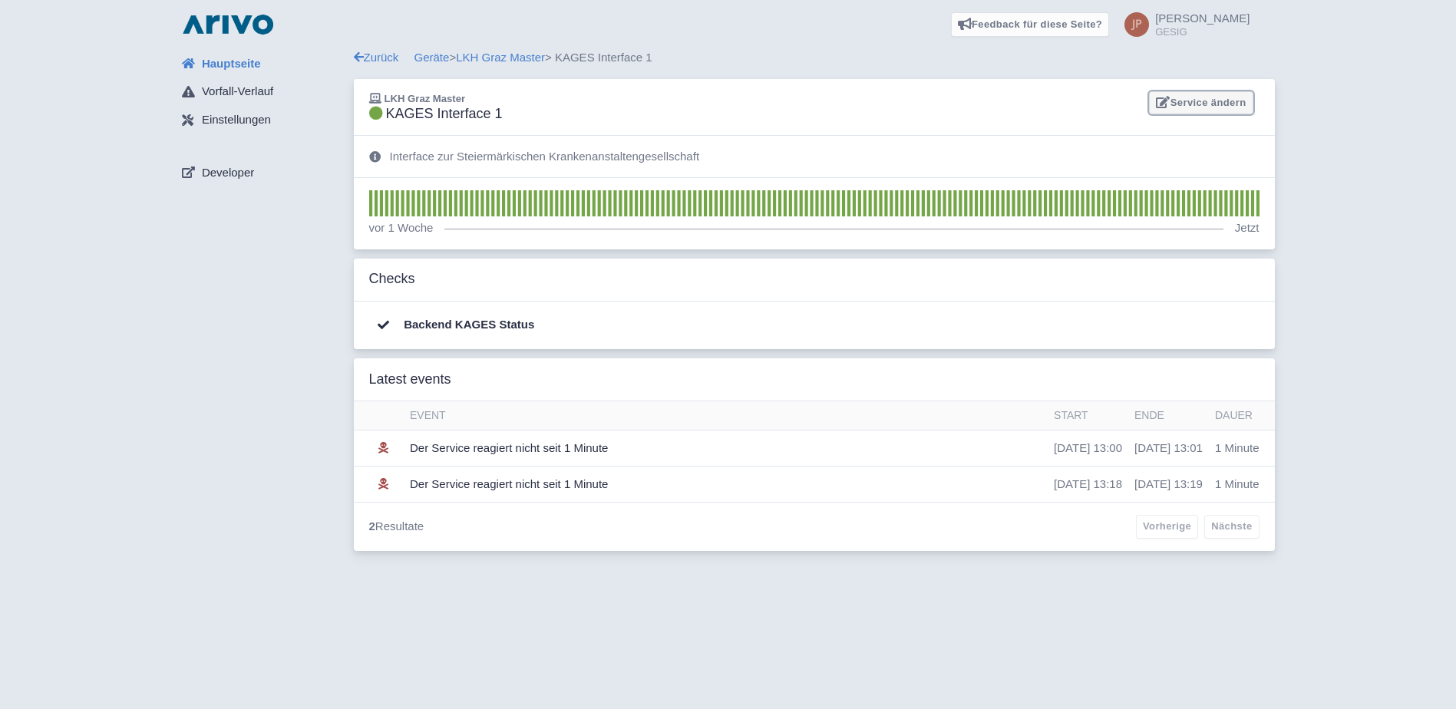
click at [1214, 103] on link "Service ändern" at bounding box center [1201, 103] width 104 height 24
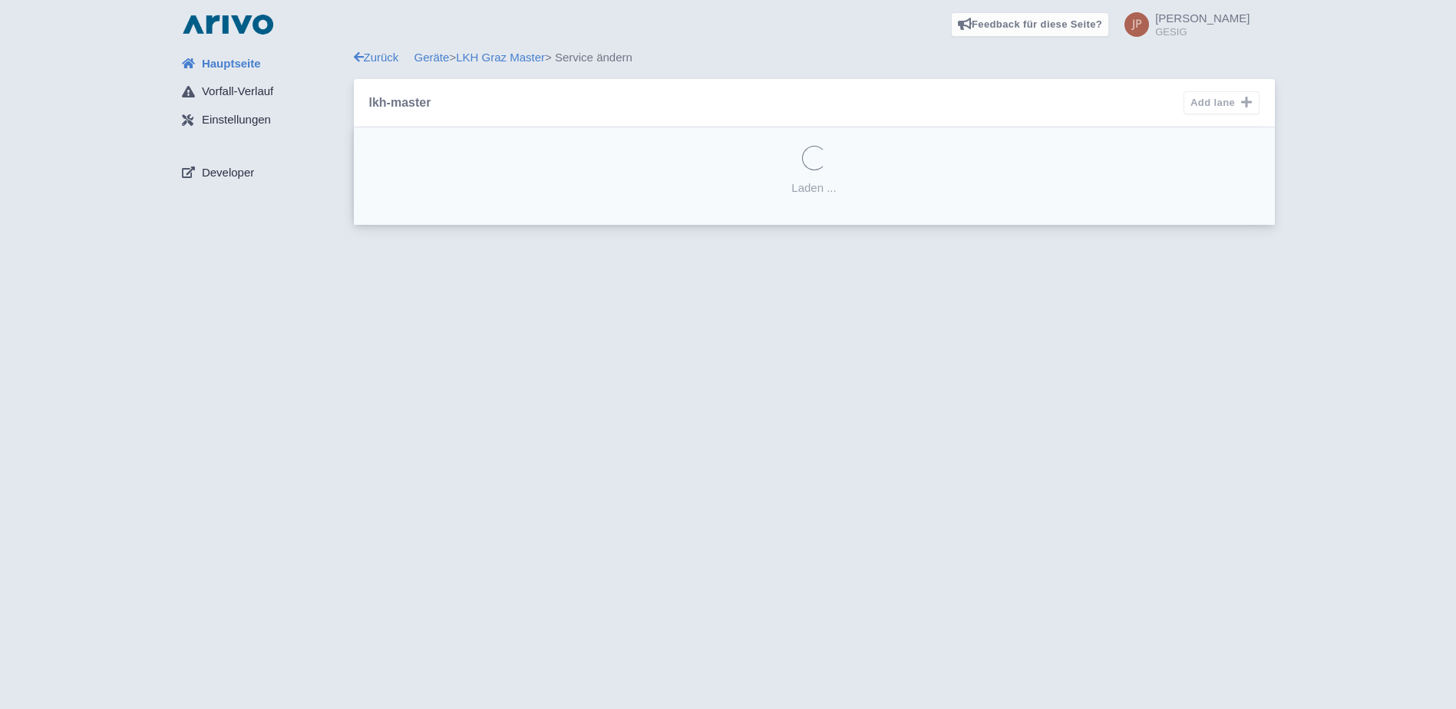
select select
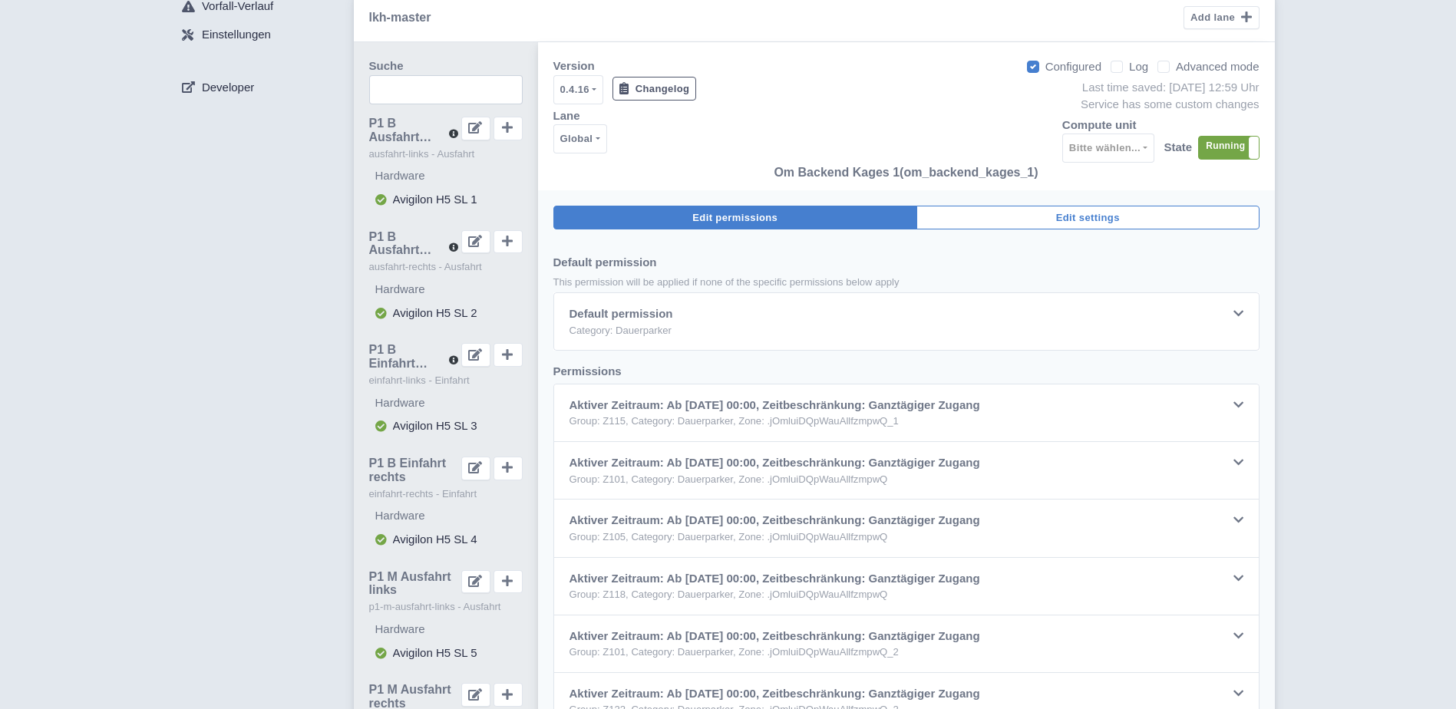
scroll to position [102, 0]
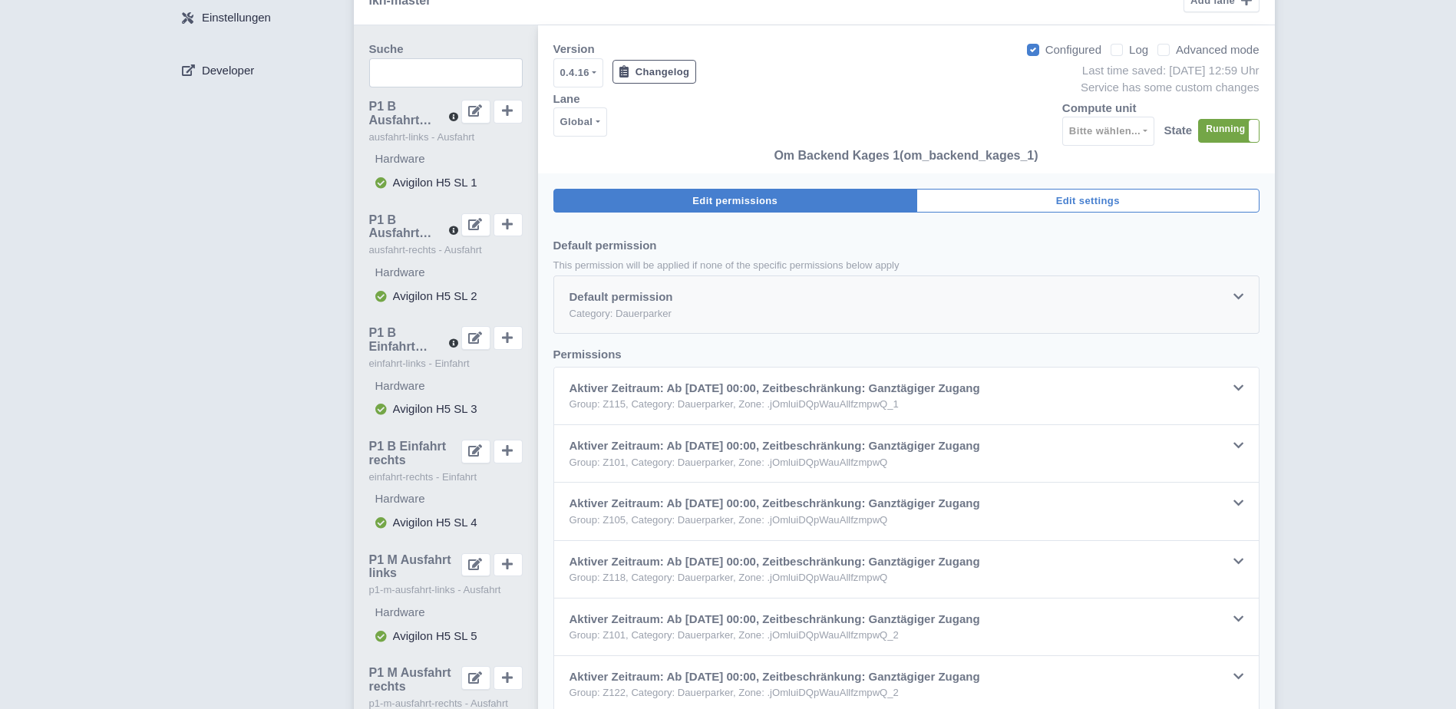
click at [1241, 297] on icon at bounding box center [1239, 297] width 10 height 12
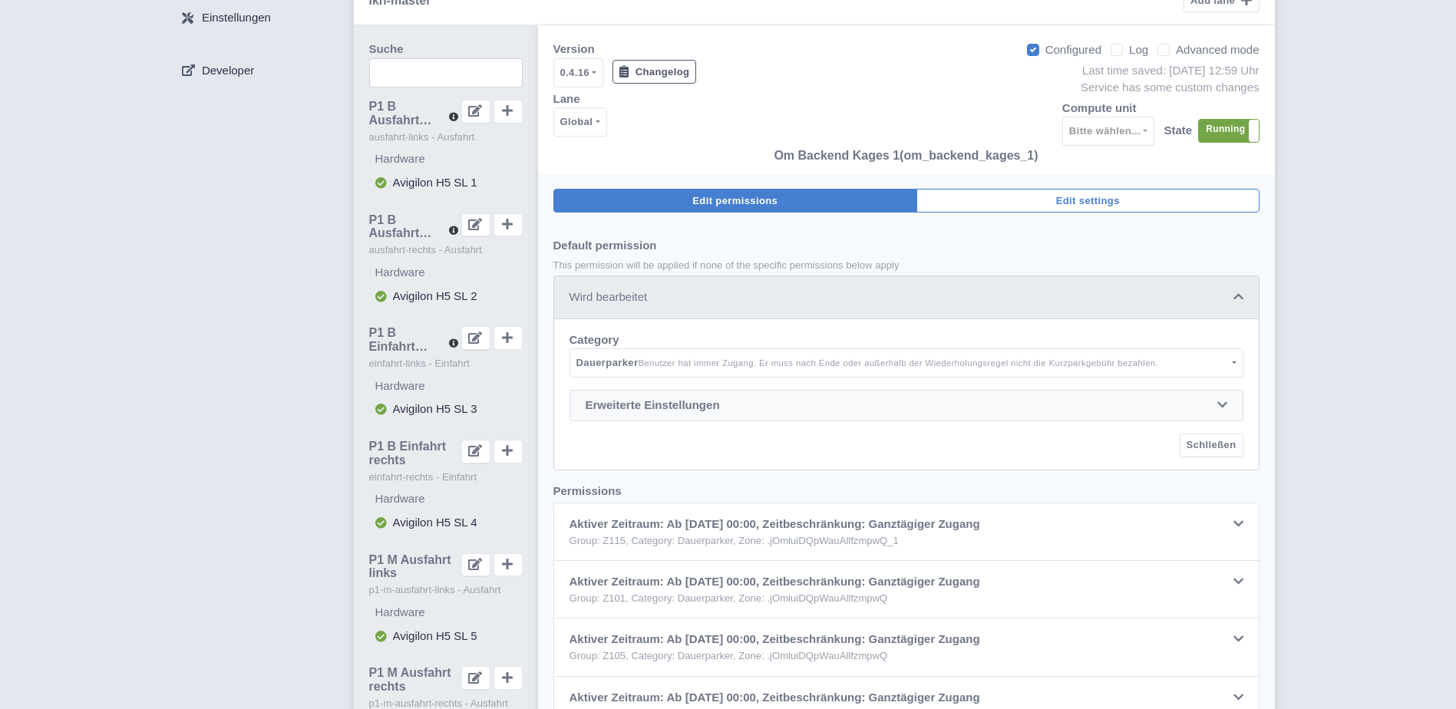
click at [1222, 404] on icon at bounding box center [1223, 405] width 10 height 12
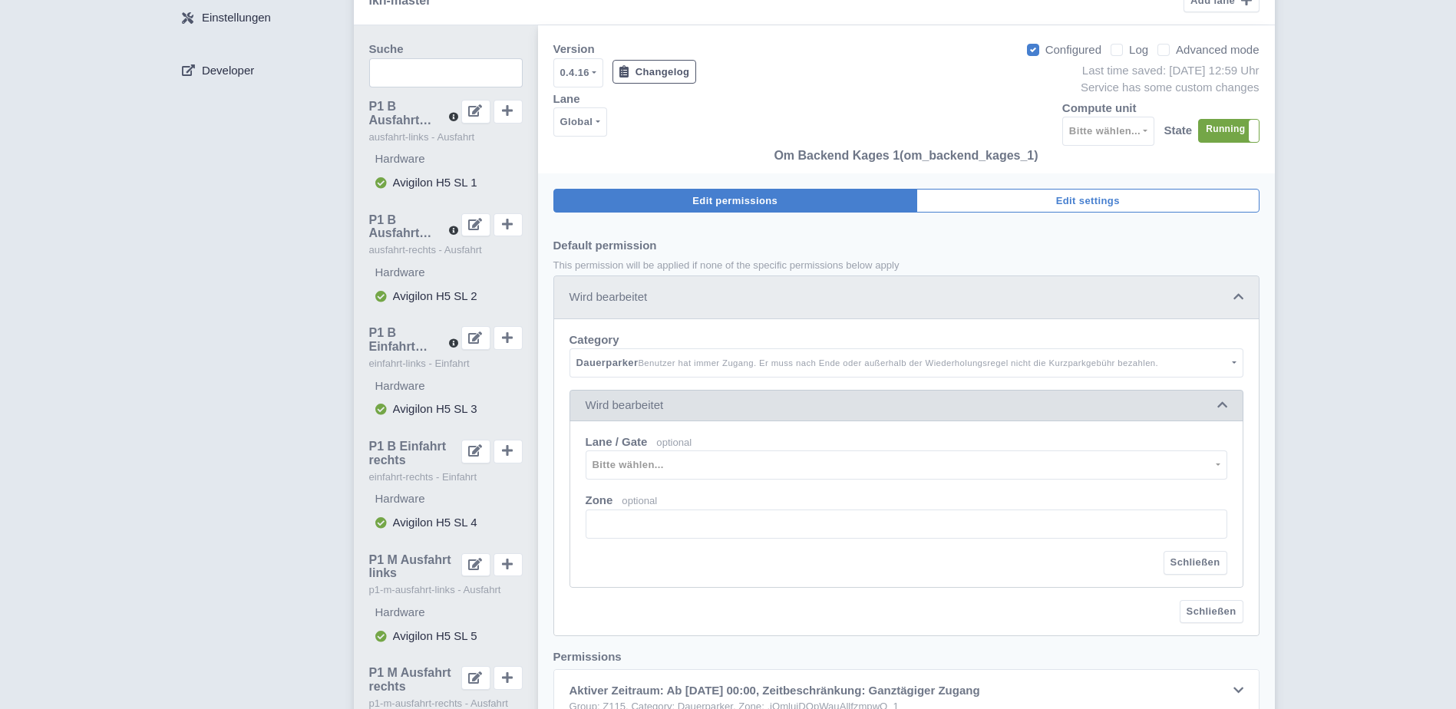
click at [1222, 404] on icon at bounding box center [1223, 405] width 10 height 12
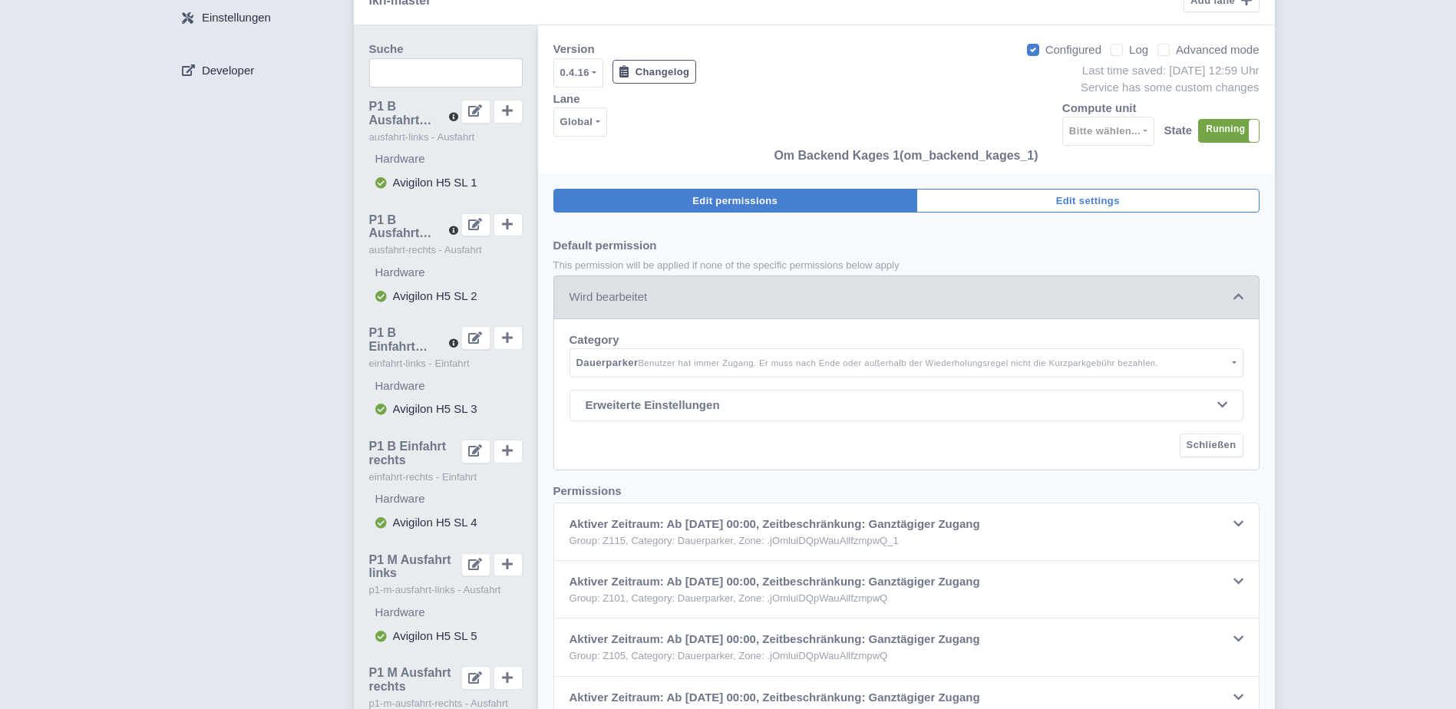
click at [1241, 302] on icon at bounding box center [1239, 297] width 10 height 12
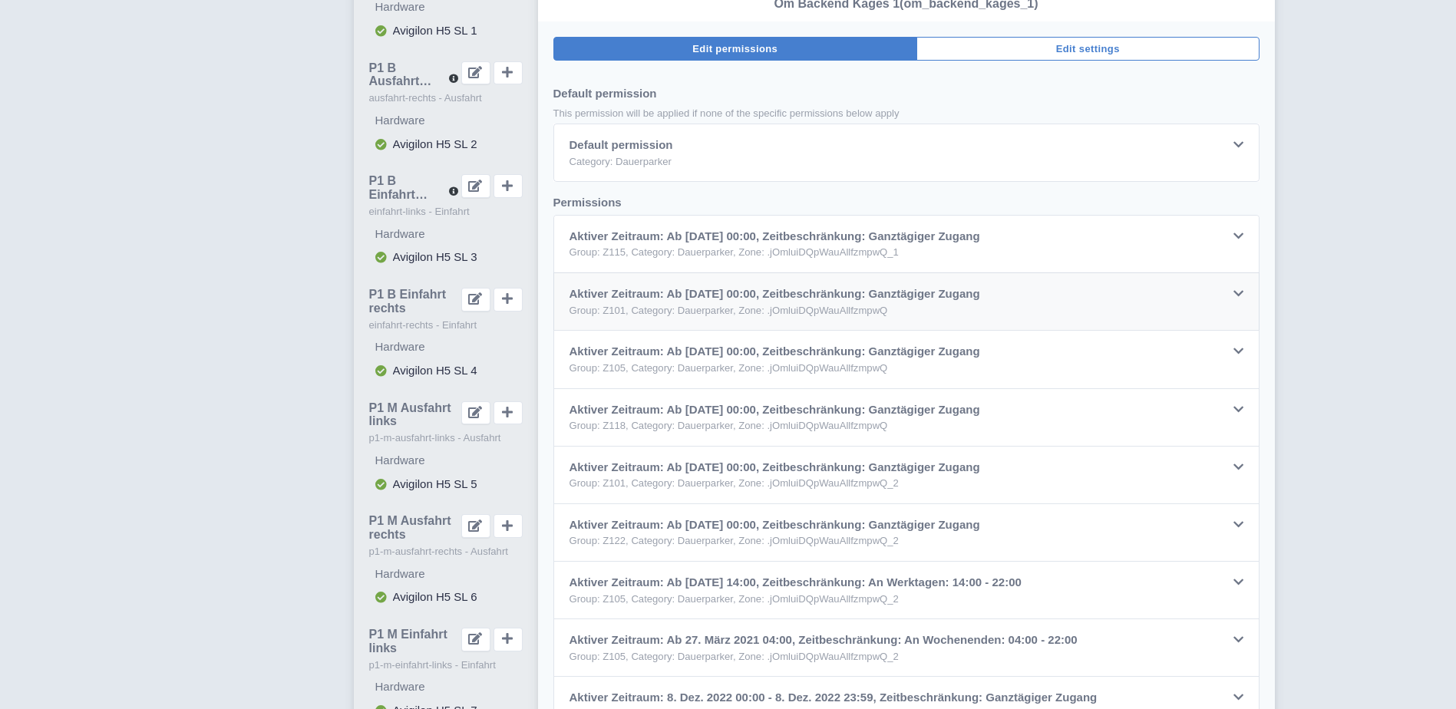
scroll to position [256, 0]
click at [1239, 295] on icon at bounding box center [1239, 292] width 10 height 12
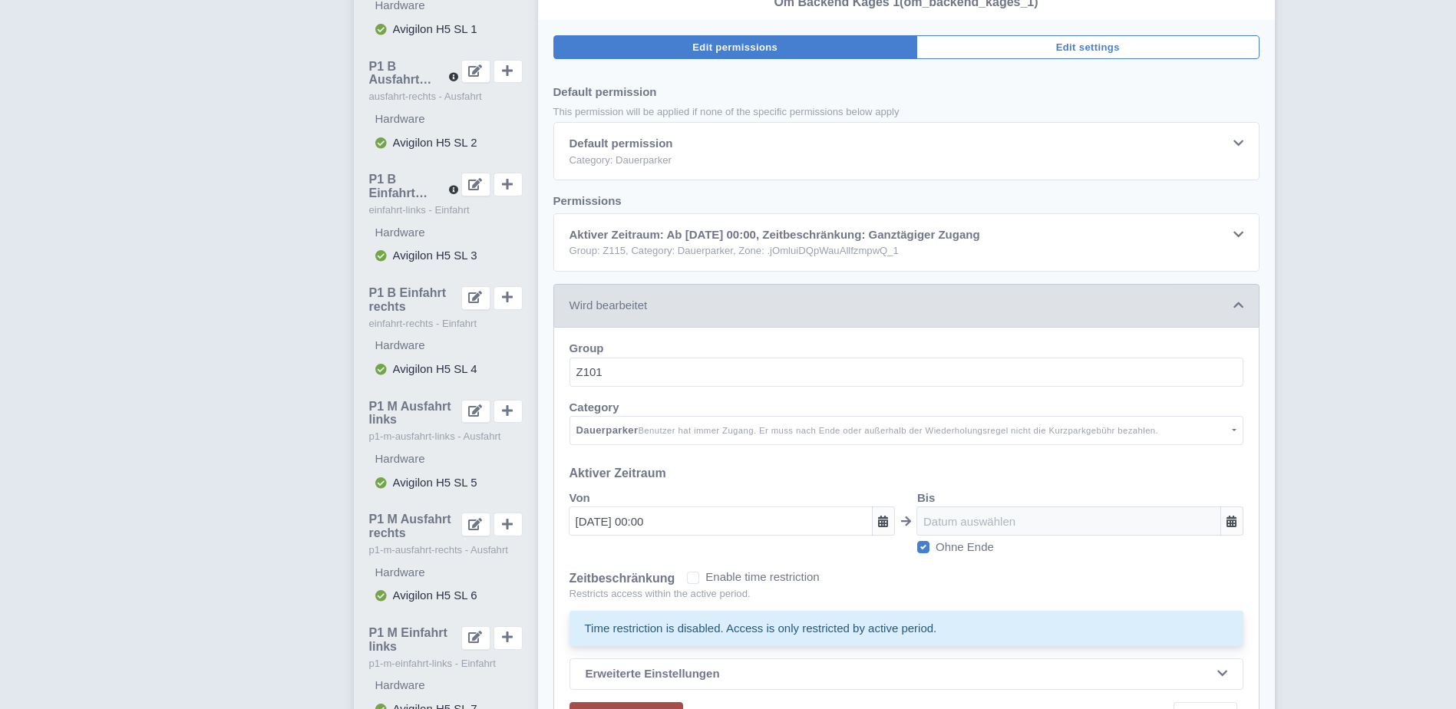
scroll to position [527, 0]
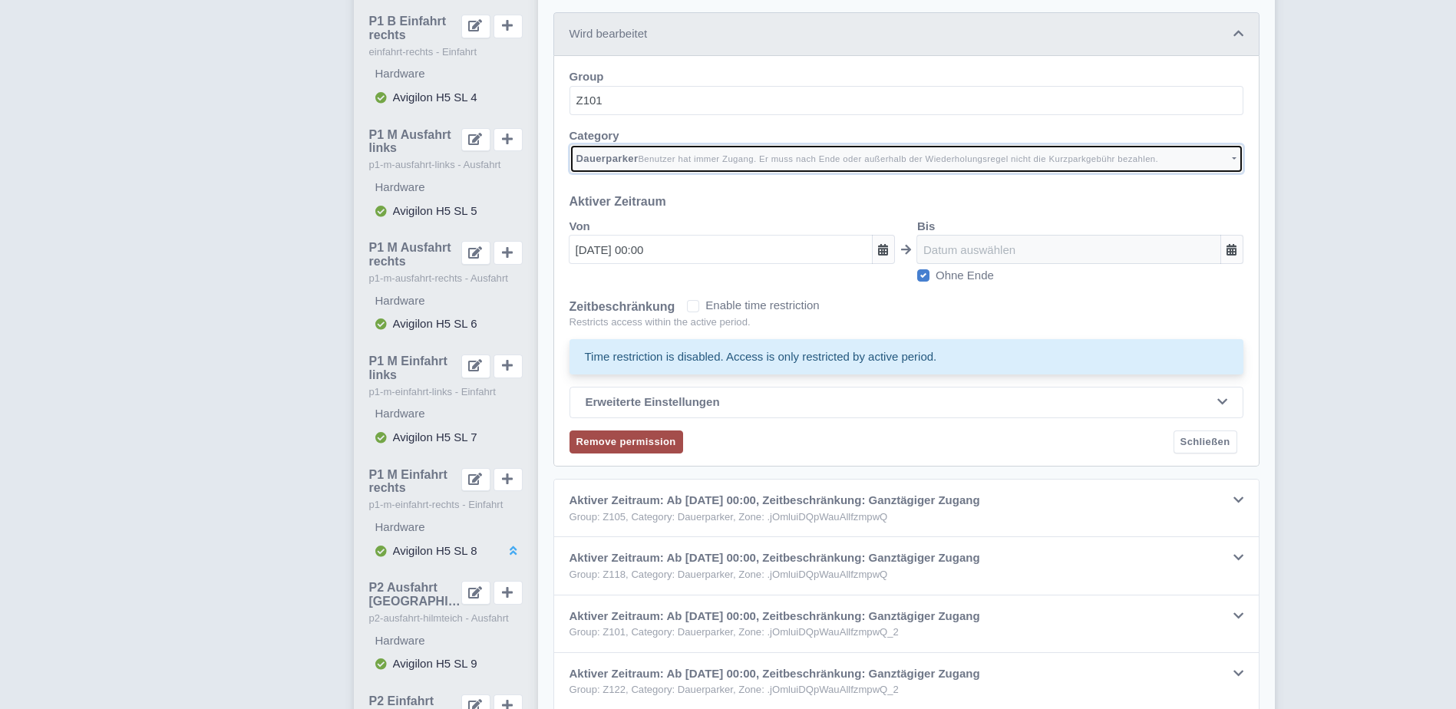
click at [1234, 157] on button "Dauerparker Benutzer hat immer Zugang. Er muss nach Ende oder außerhalb der Wie…" at bounding box center [907, 158] width 674 height 29
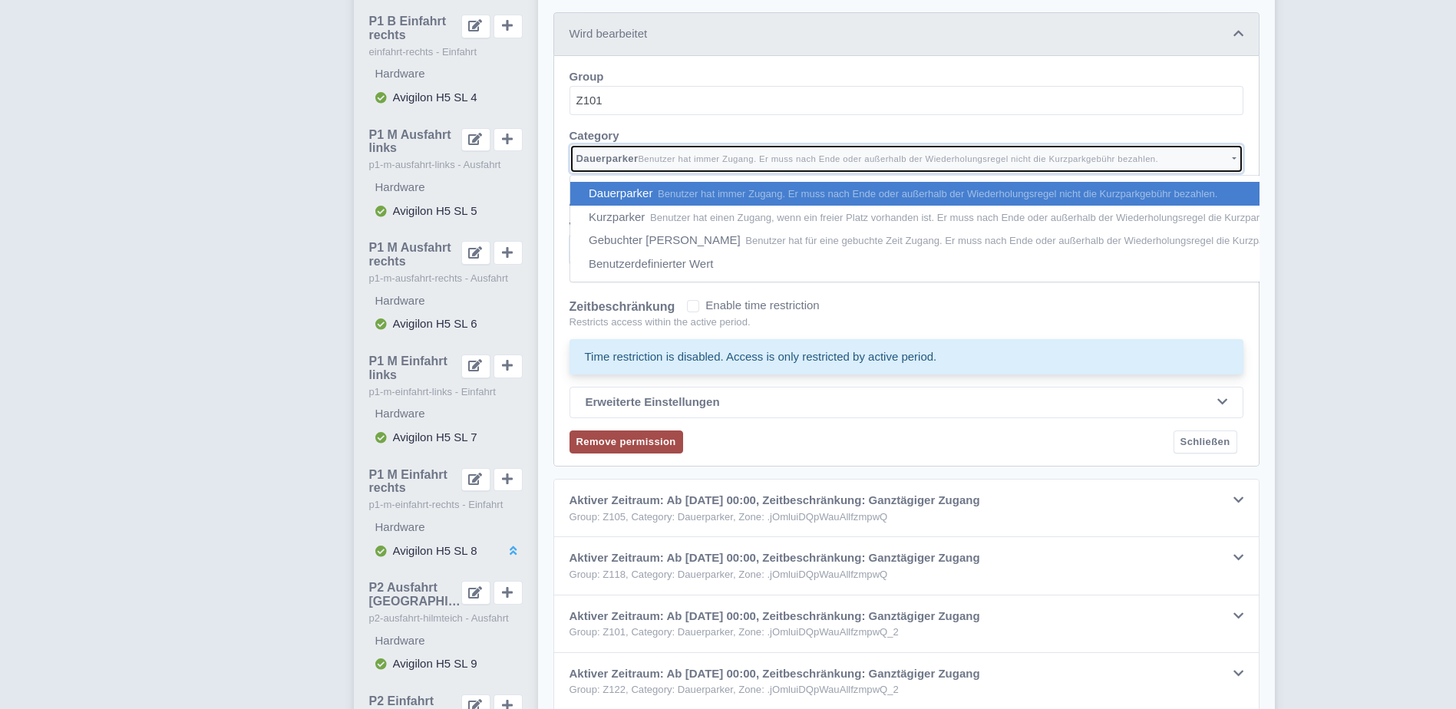
click at [1234, 157] on button "Dauerparker Benutzer hat immer Zugang. Er muss nach Ende oder außerhalb der Wie…" at bounding box center [907, 158] width 674 height 29
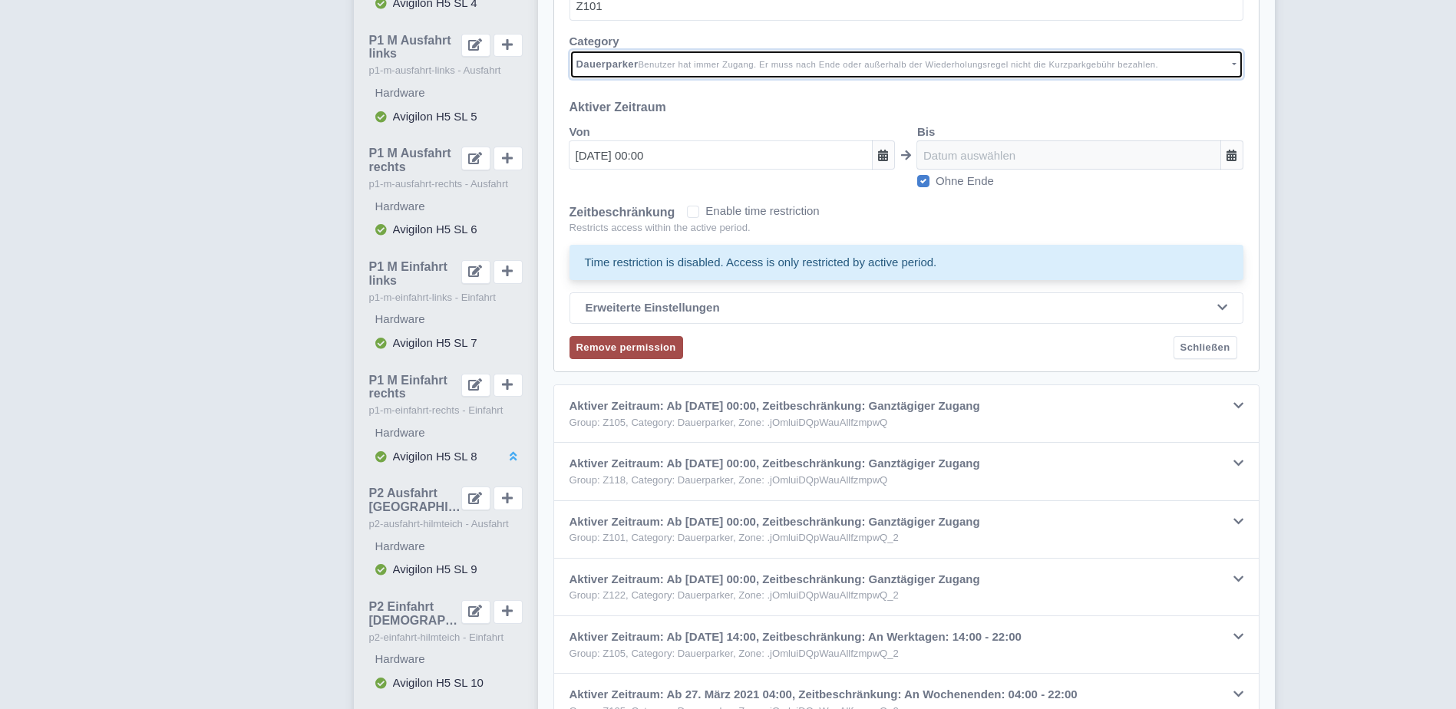
scroll to position [630, 0]
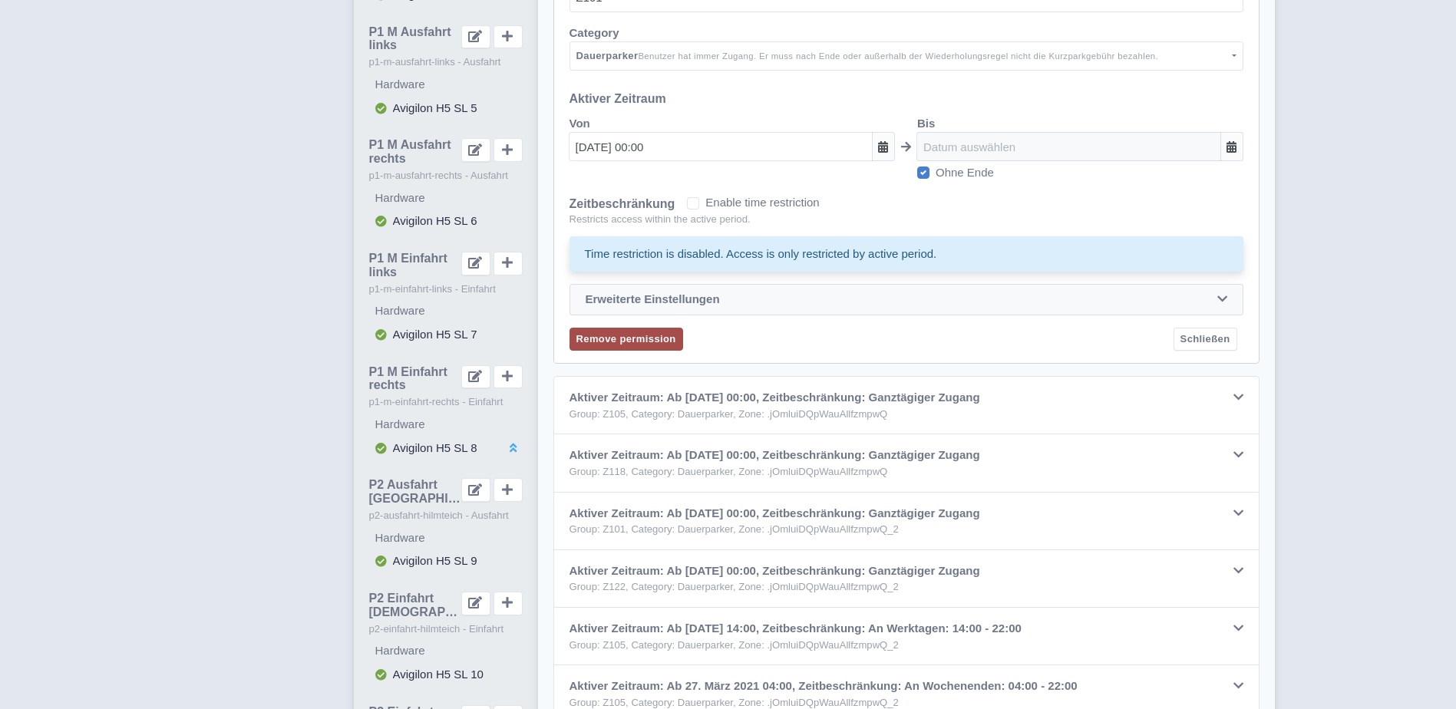
click at [1222, 301] on icon at bounding box center [1223, 299] width 10 height 12
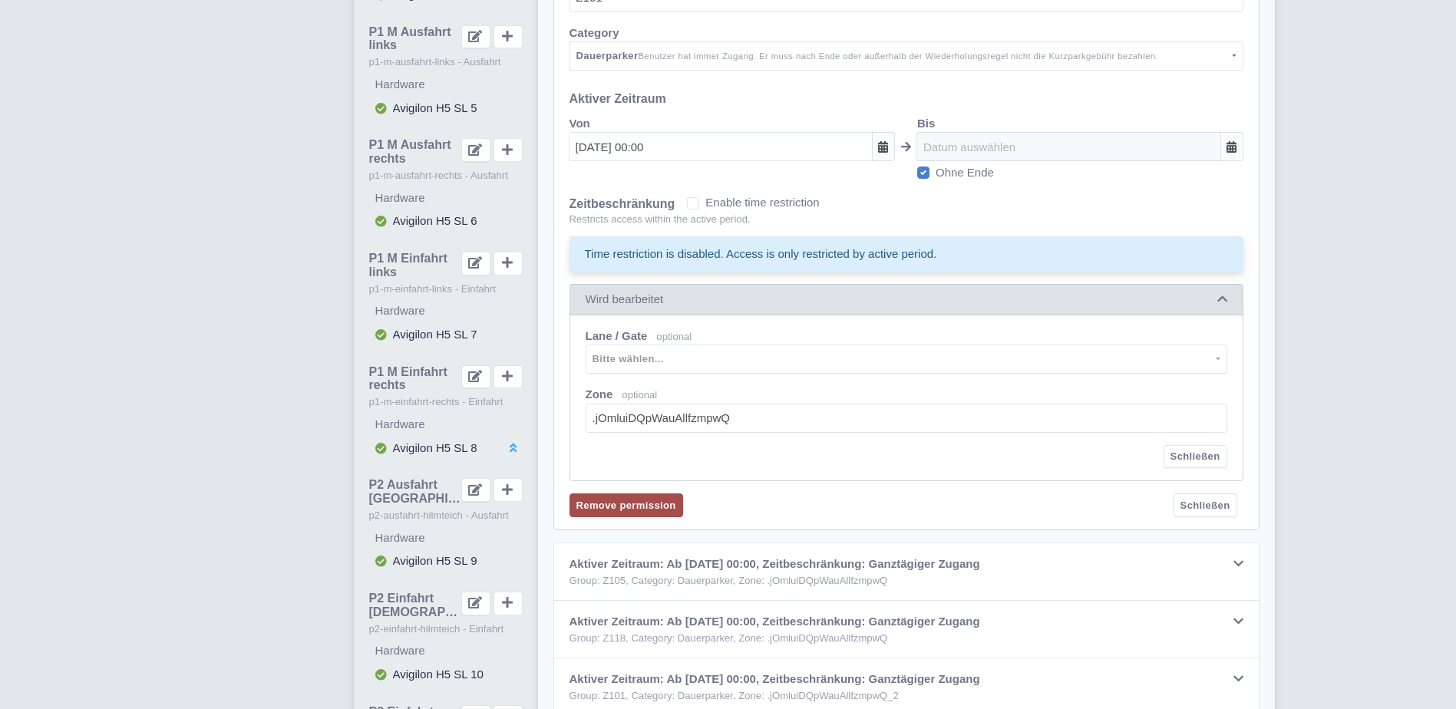
click at [1222, 301] on icon at bounding box center [1223, 299] width 10 height 12
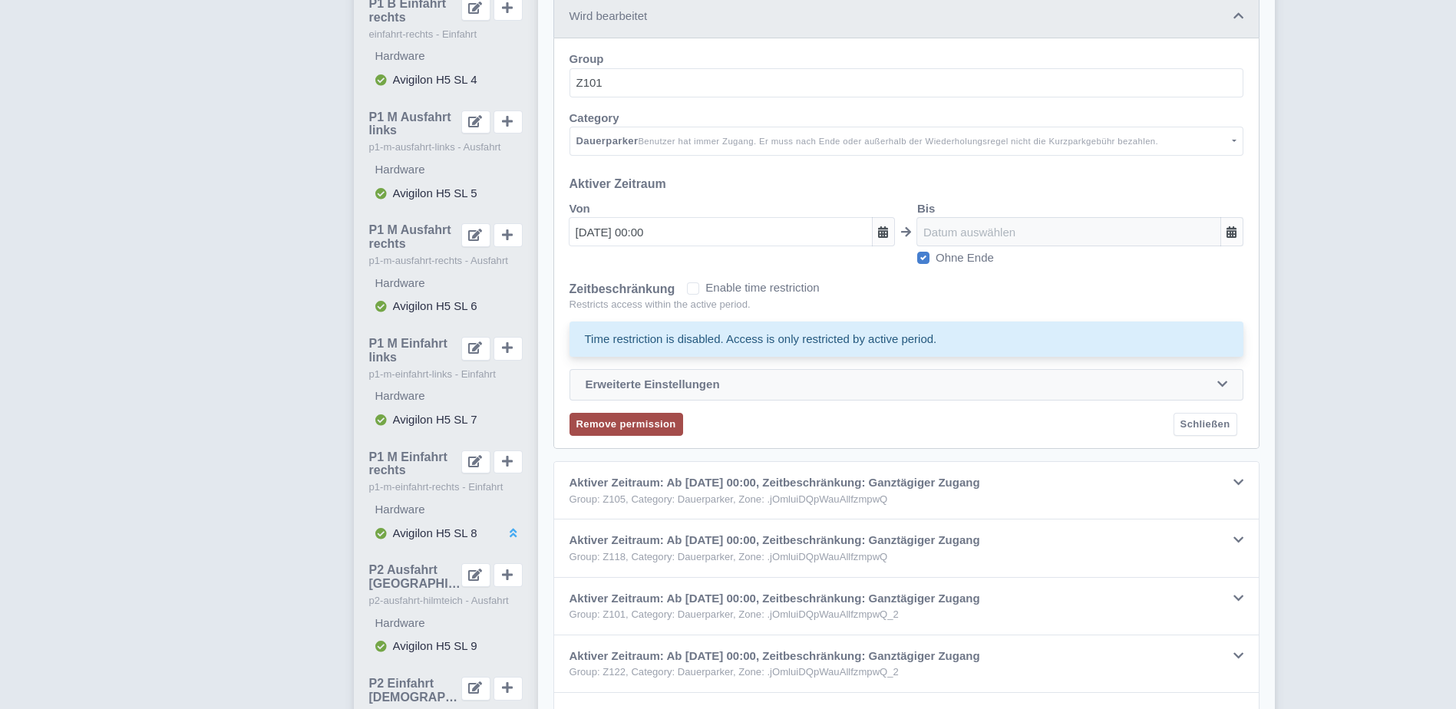
scroll to position [527, 0]
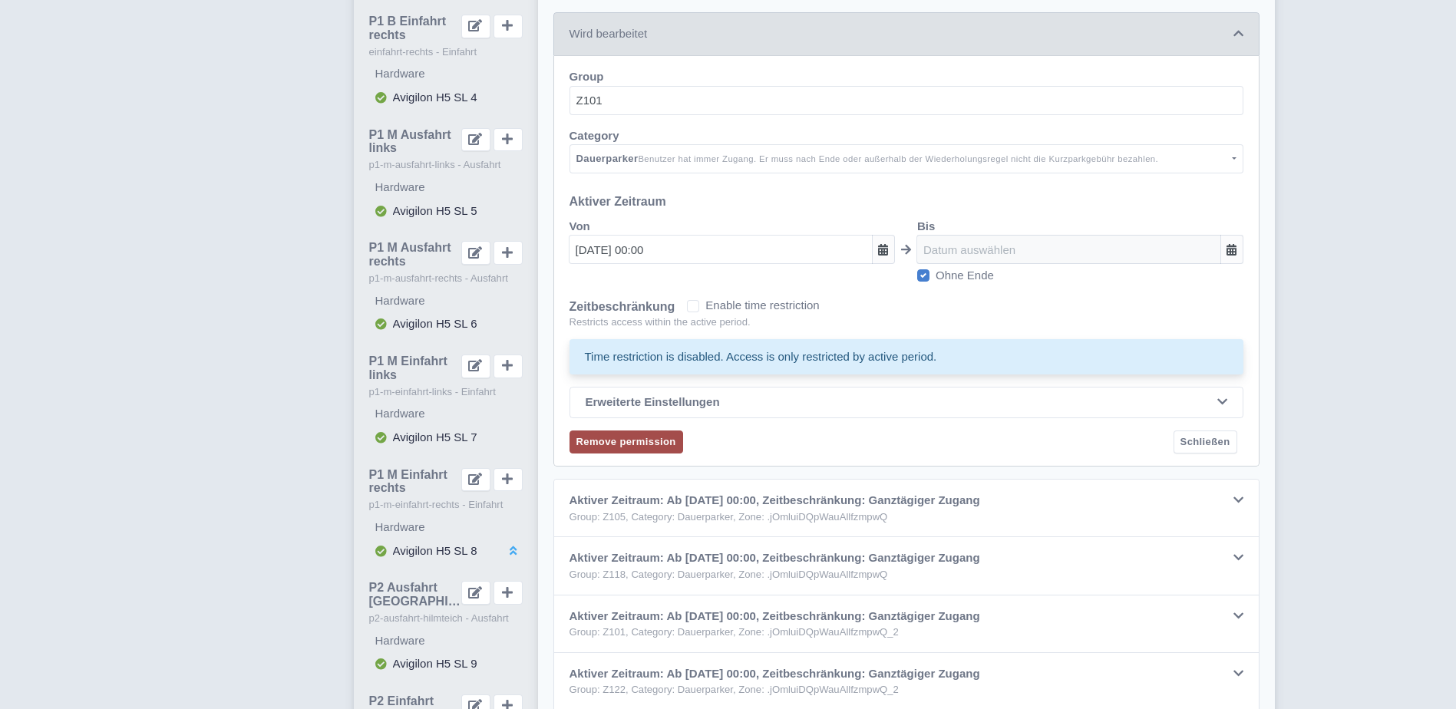
click at [1235, 32] on icon at bounding box center [1239, 34] width 10 height 12
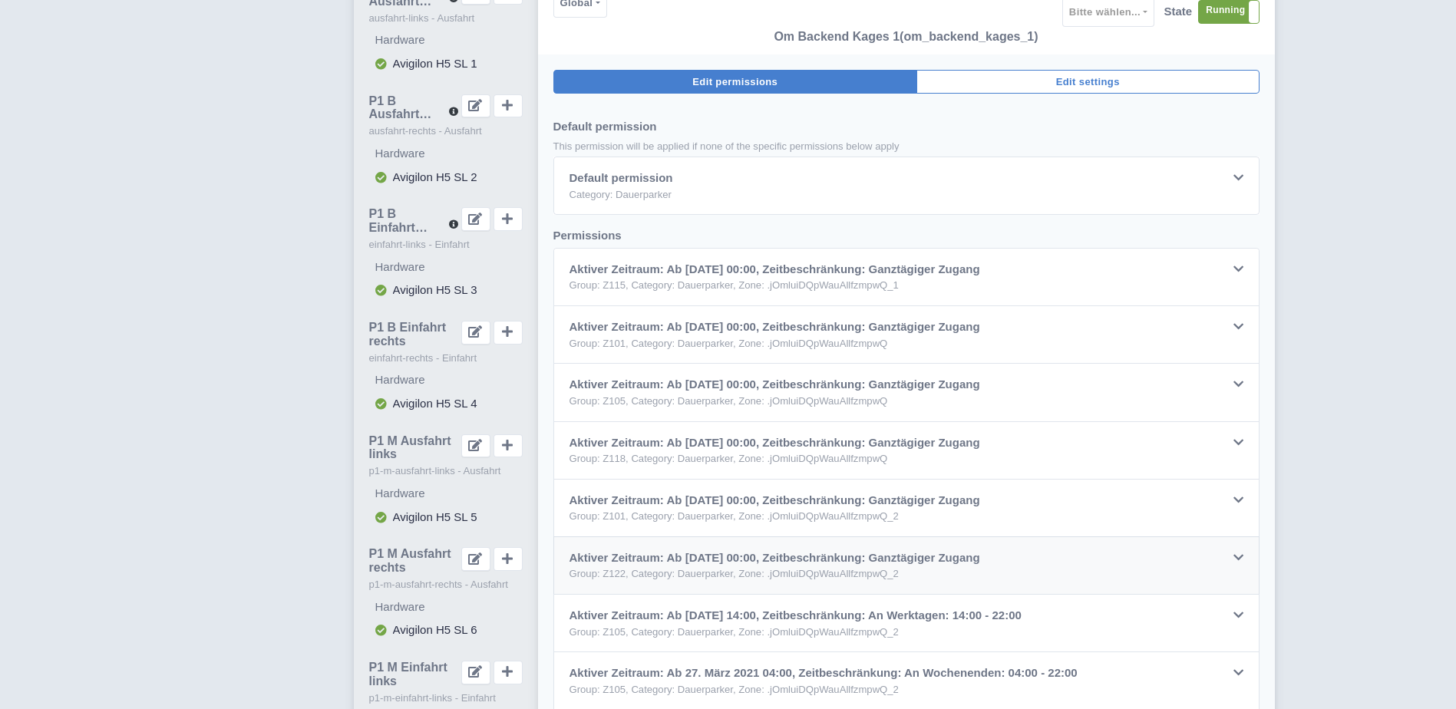
scroll to position [220, 0]
click at [474, 215] on icon at bounding box center [475, 219] width 14 height 12
type input "P1 B Einfahrt links"
type input "einfahrt-links"
checkbox input "true"
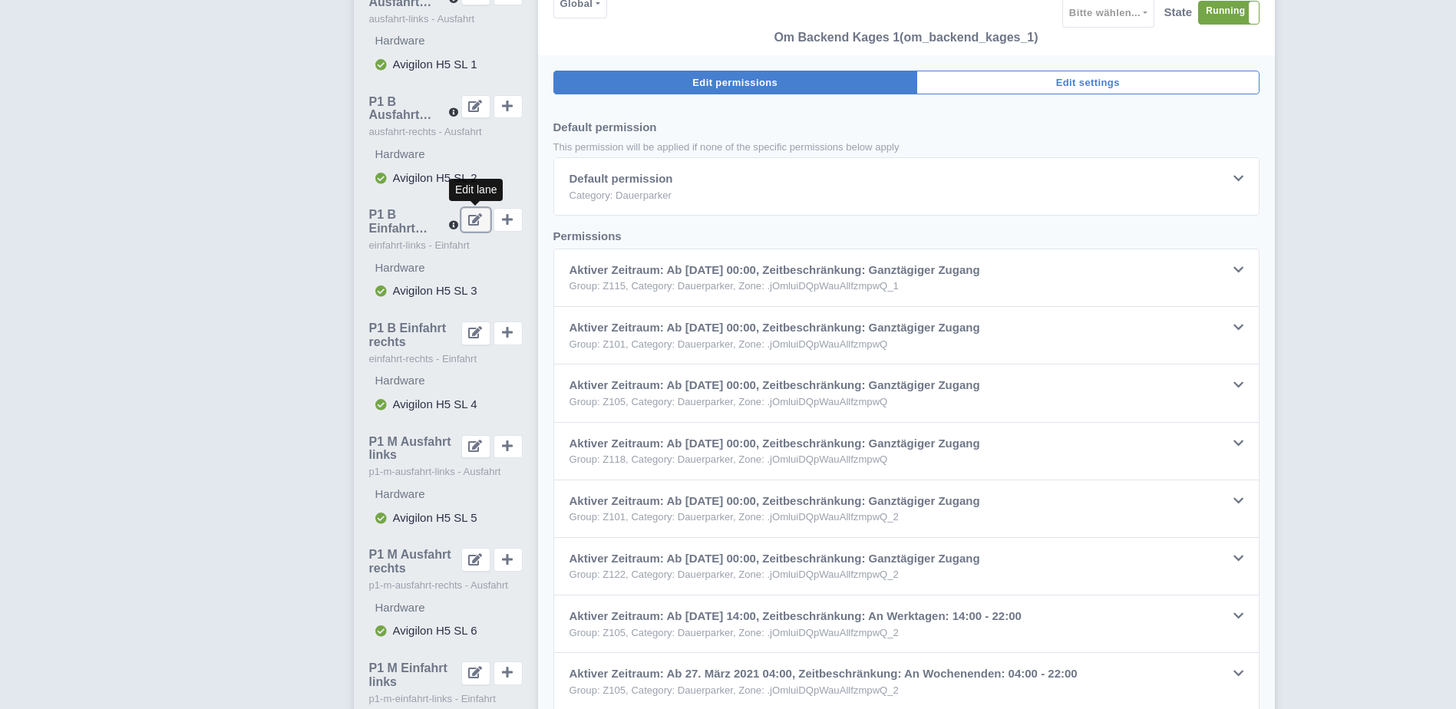
select select "entry"
type textarea "P1 Besucher"
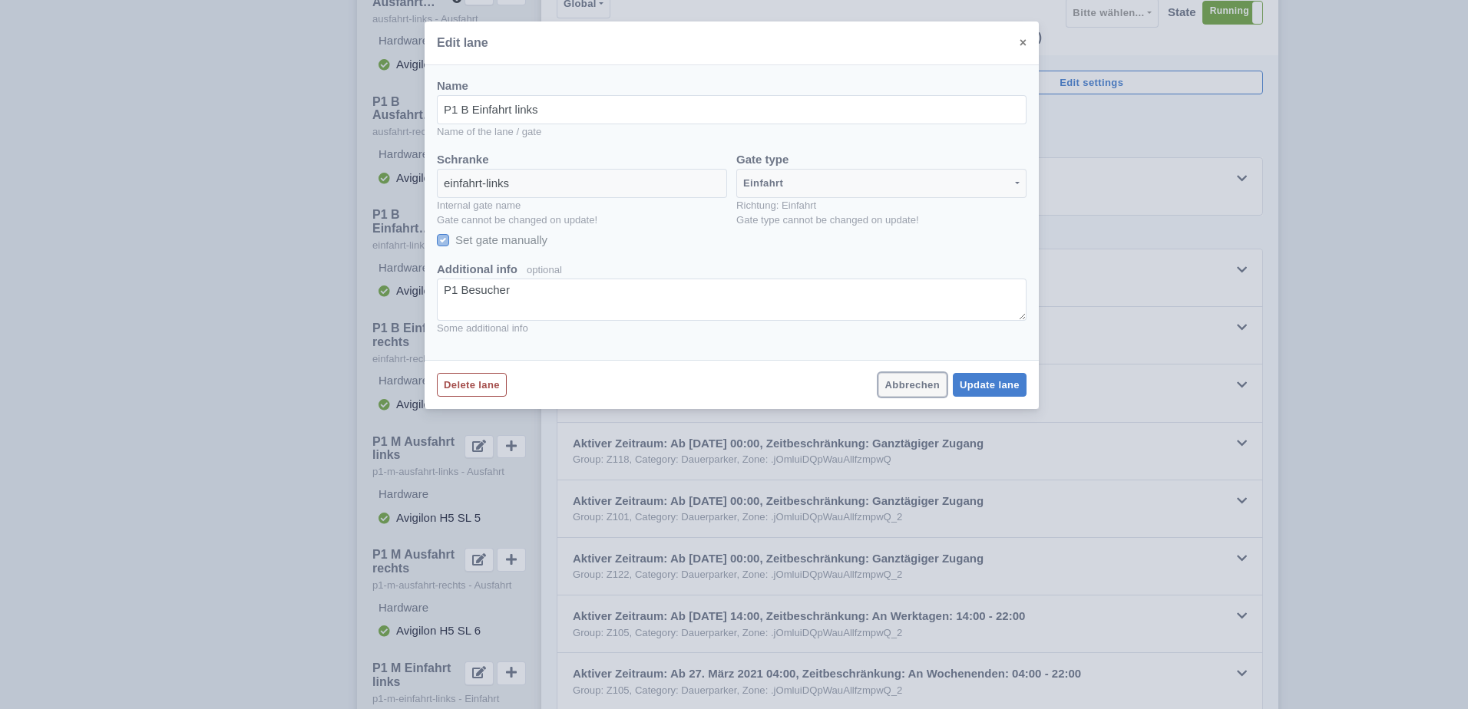
click at [915, 386] on button "Abbrechen" at bounding box center [912, 385] width 68 height 24
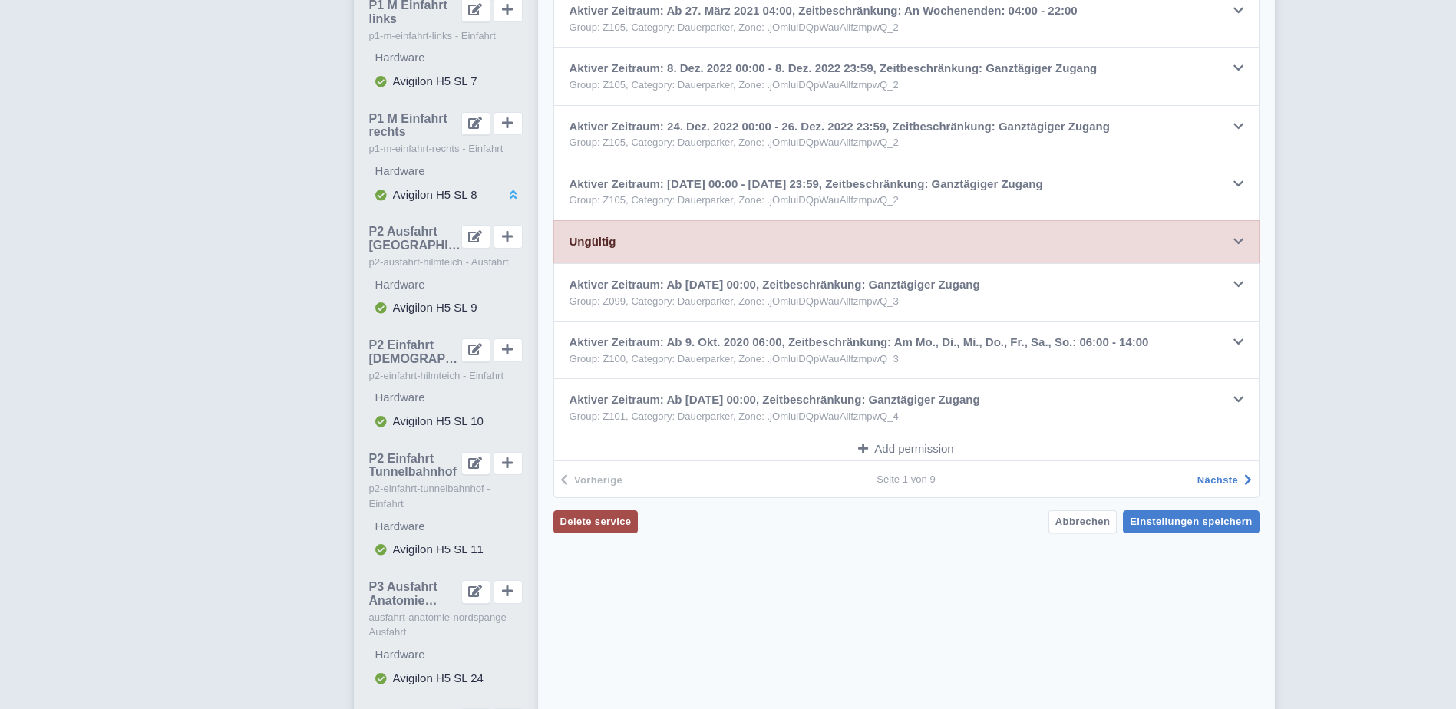
scroll to position [988, 0]
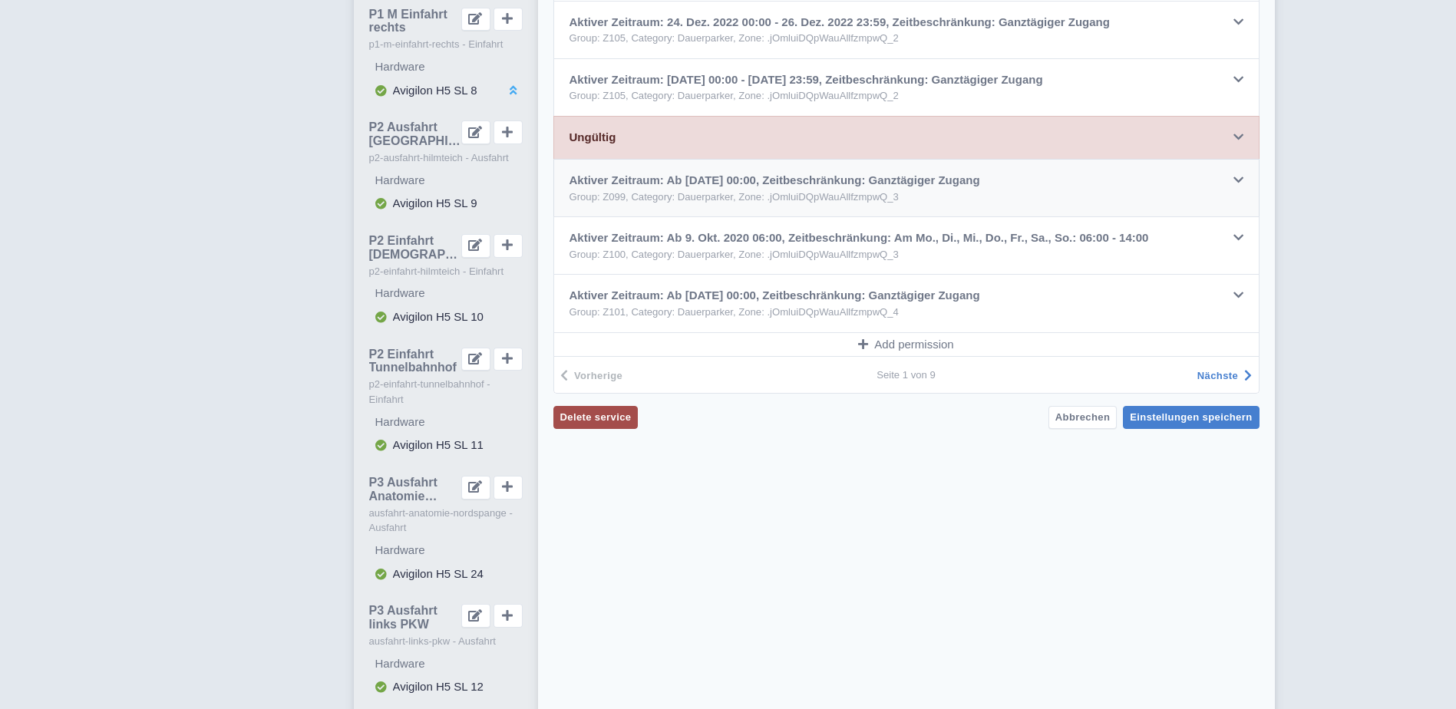
click at [1239, 180] on icon at bounding box center [1239, 180] width 10 height 12
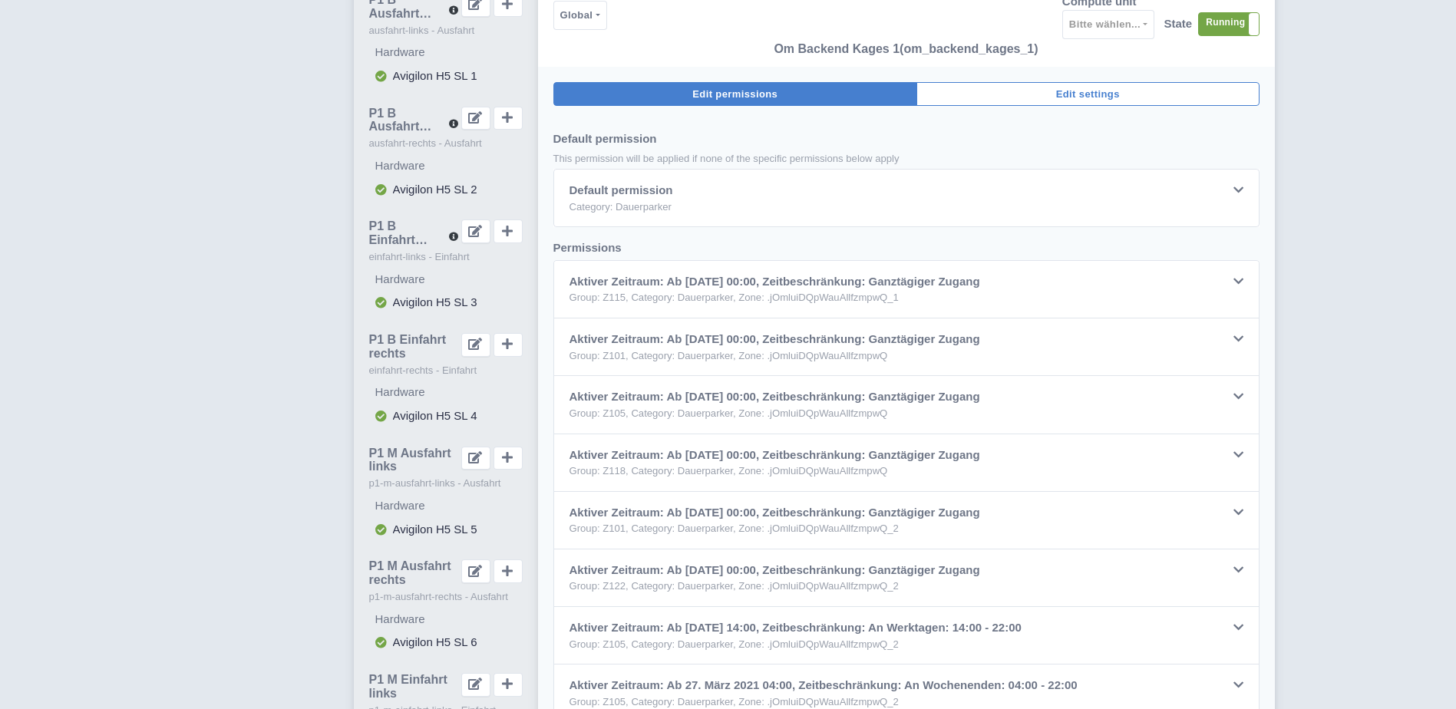
scroll to position [0, 0]
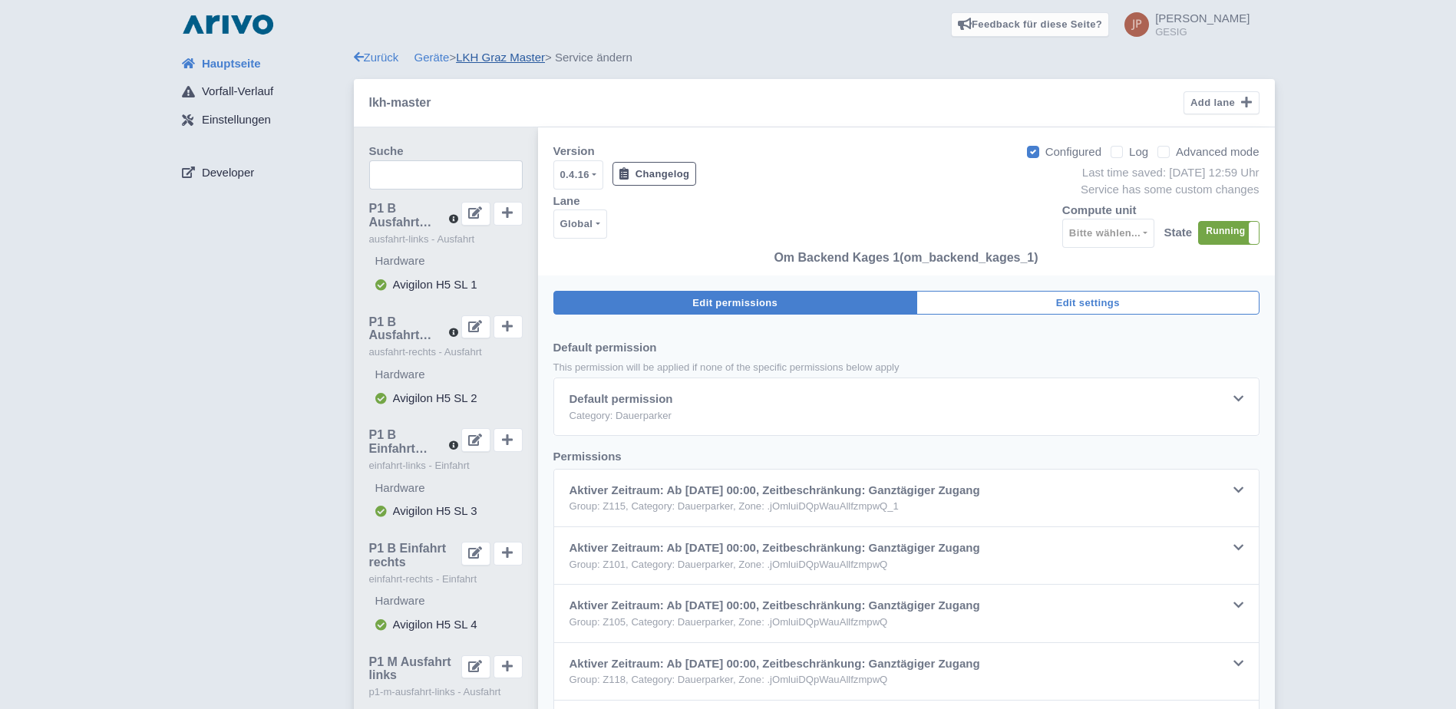
click at [499, 58] on link "LKH Graz Master" at bounding box center [500, 57] width 89 height 13
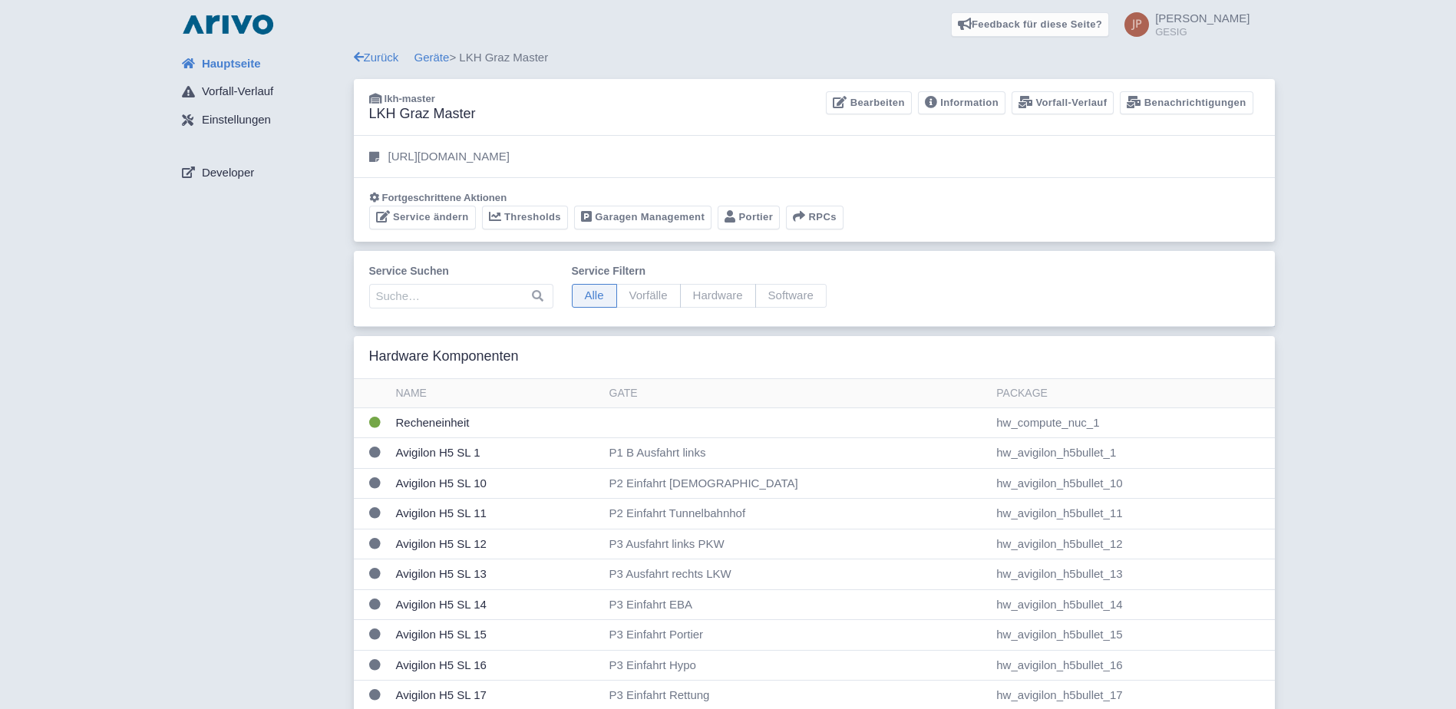
click at [434, 58] on link "Geräte" at bounding box center [432, 57] width 35 height 13
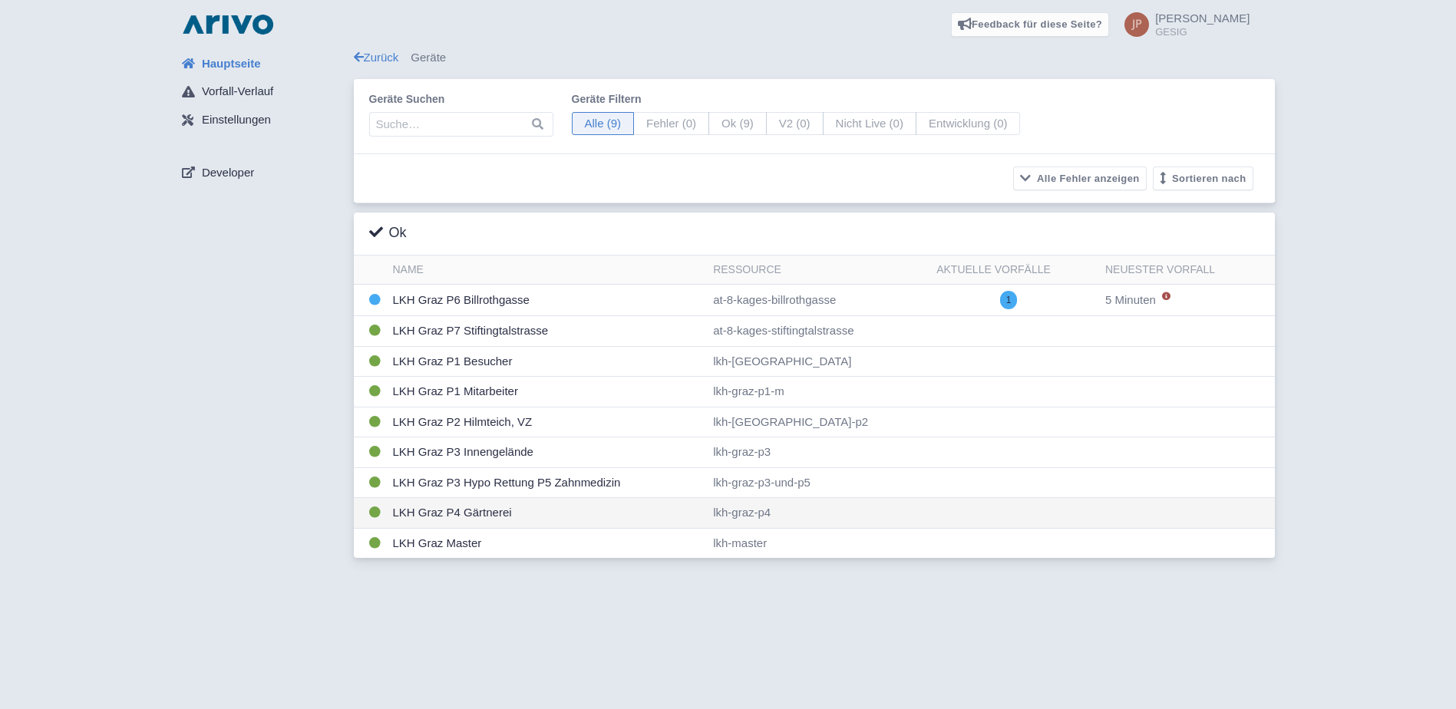
click at [461, 515] on td "LKH Graz P4 Gärtnerei" at bounding box center [547, 513] width 321 height 31
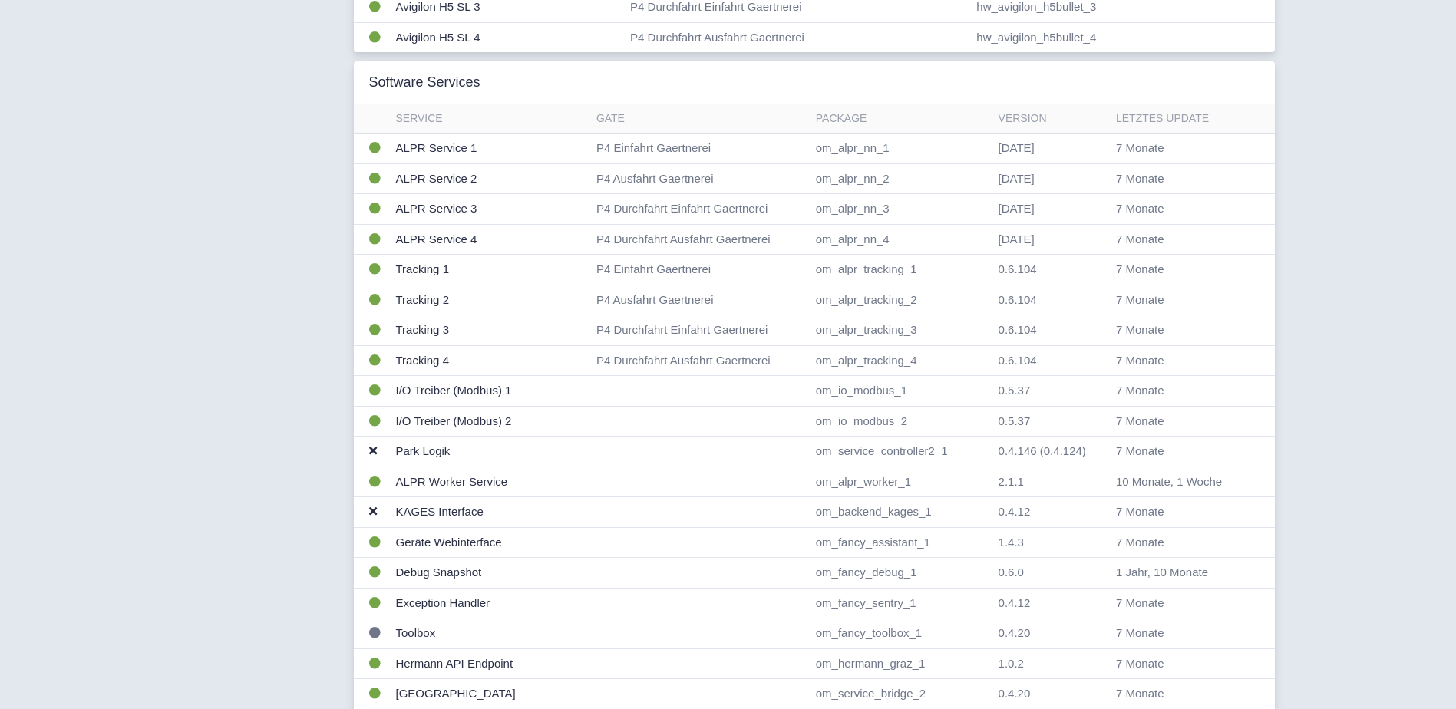
scroll to position [614, 0]
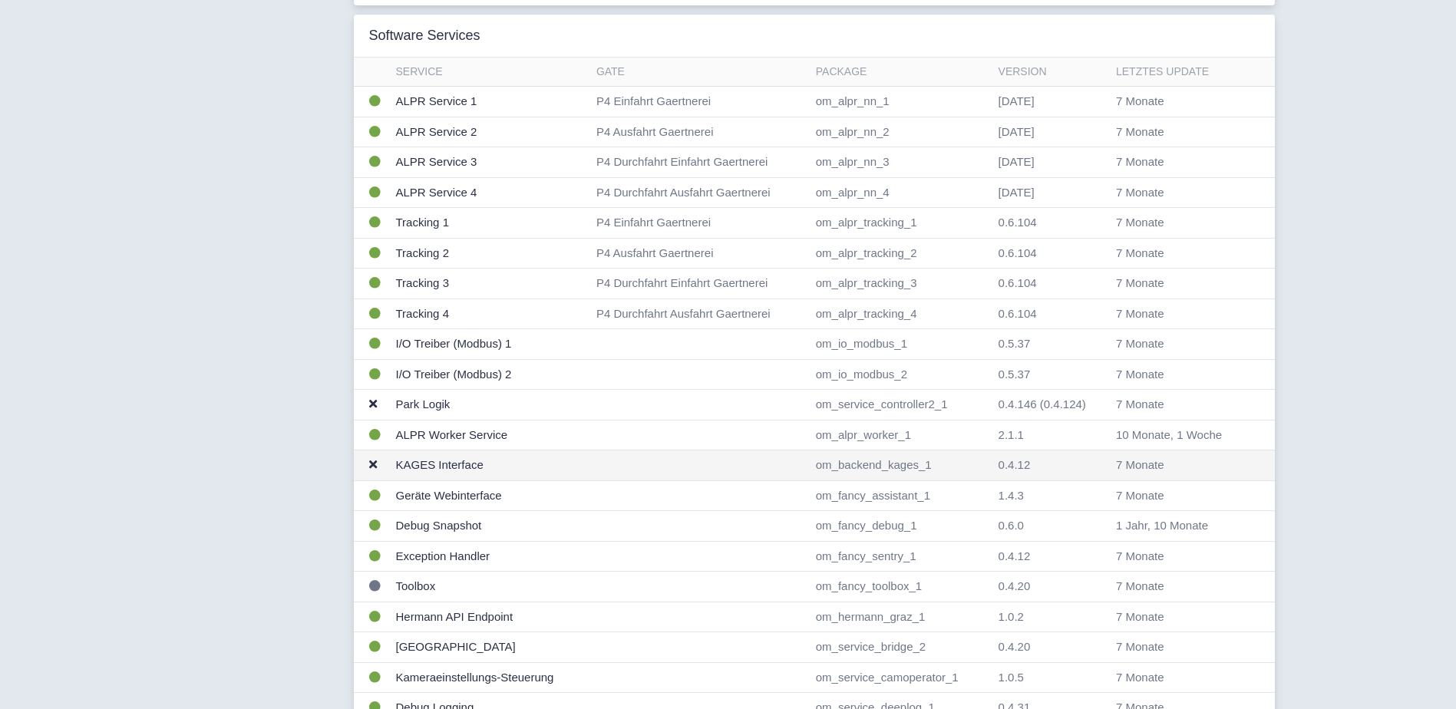
click at [437, 467] on td "KAGES Interface" at bounding box center [490, 466] width 200 height 31
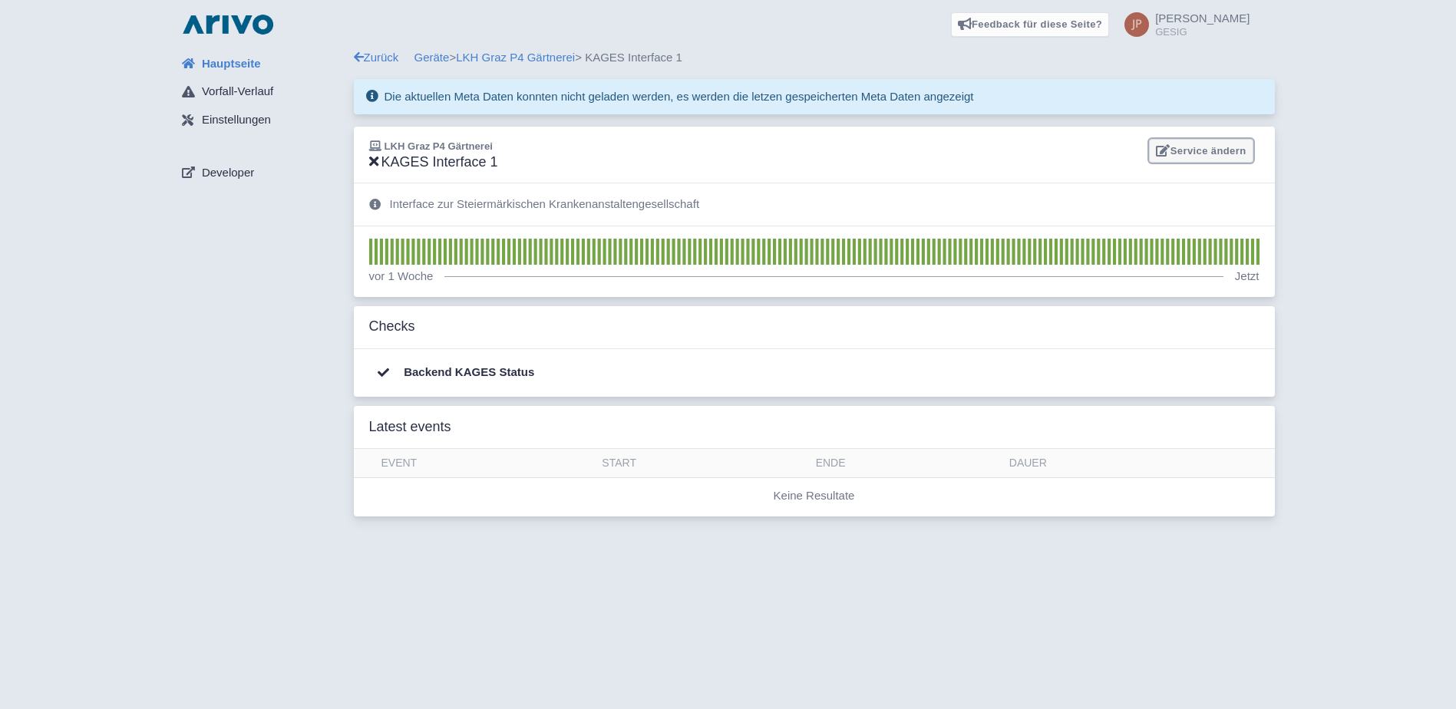
click at [1197, 149] on link "Service ändern" at bounding box center [1201, 151] width 104 height 24
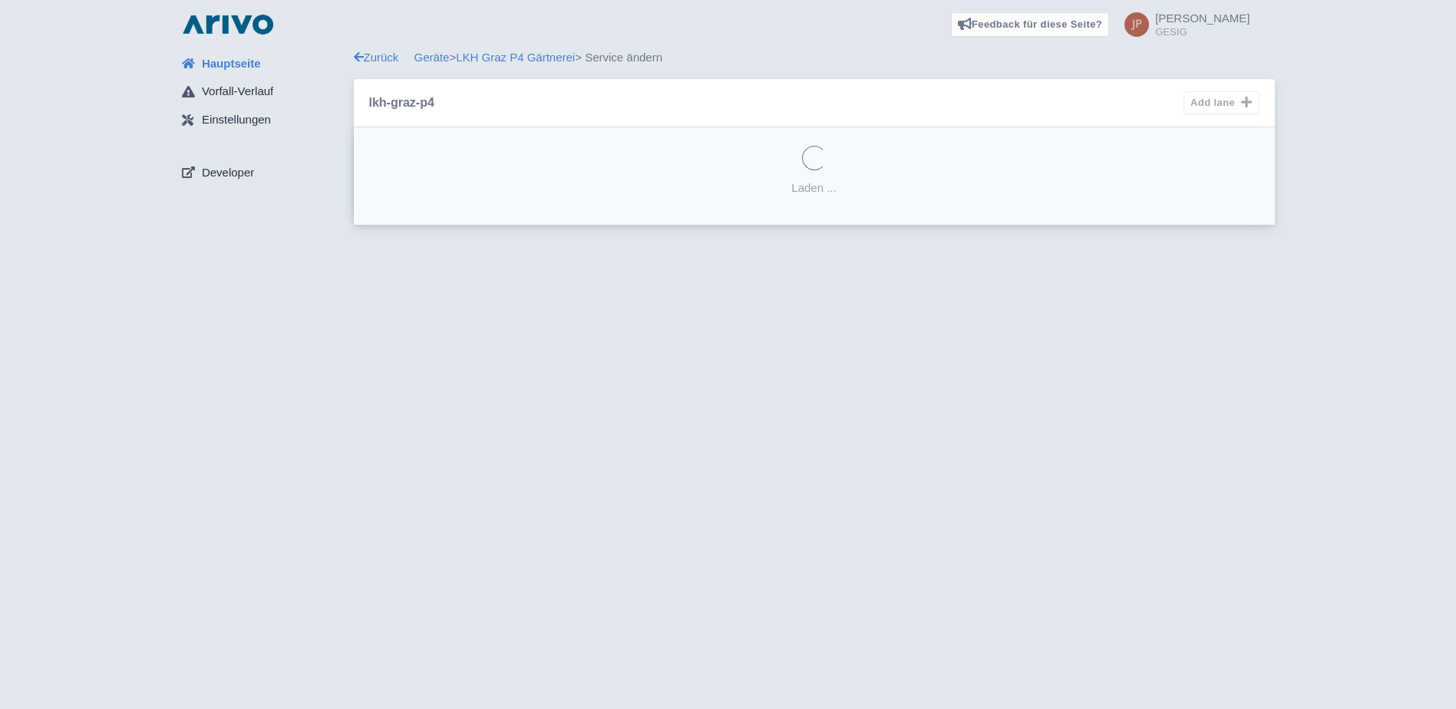
select select "4231a51b-d4fd-46a7-b491-685a99f76c9e"
select select
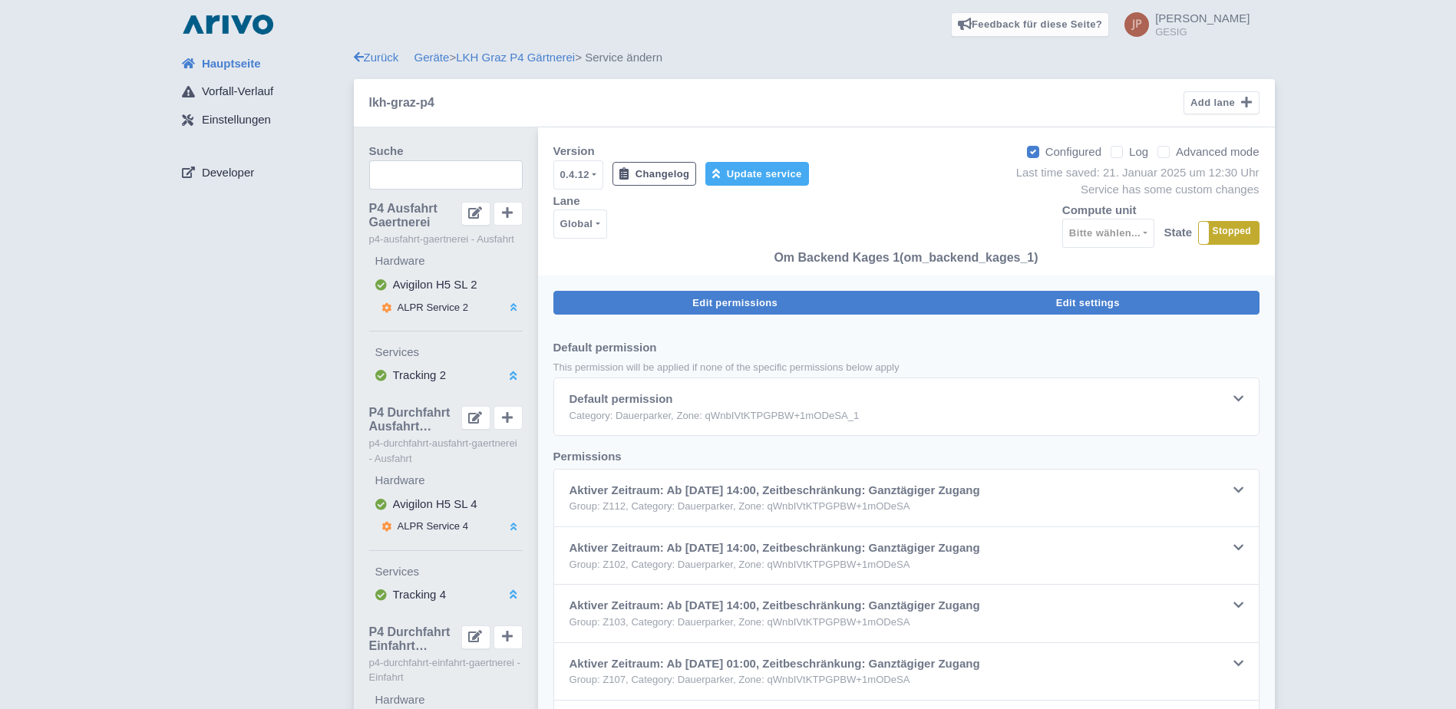
click at [1050, 303] on button "Edit settings" at bounding box center [1088, 303] width 343 height 24
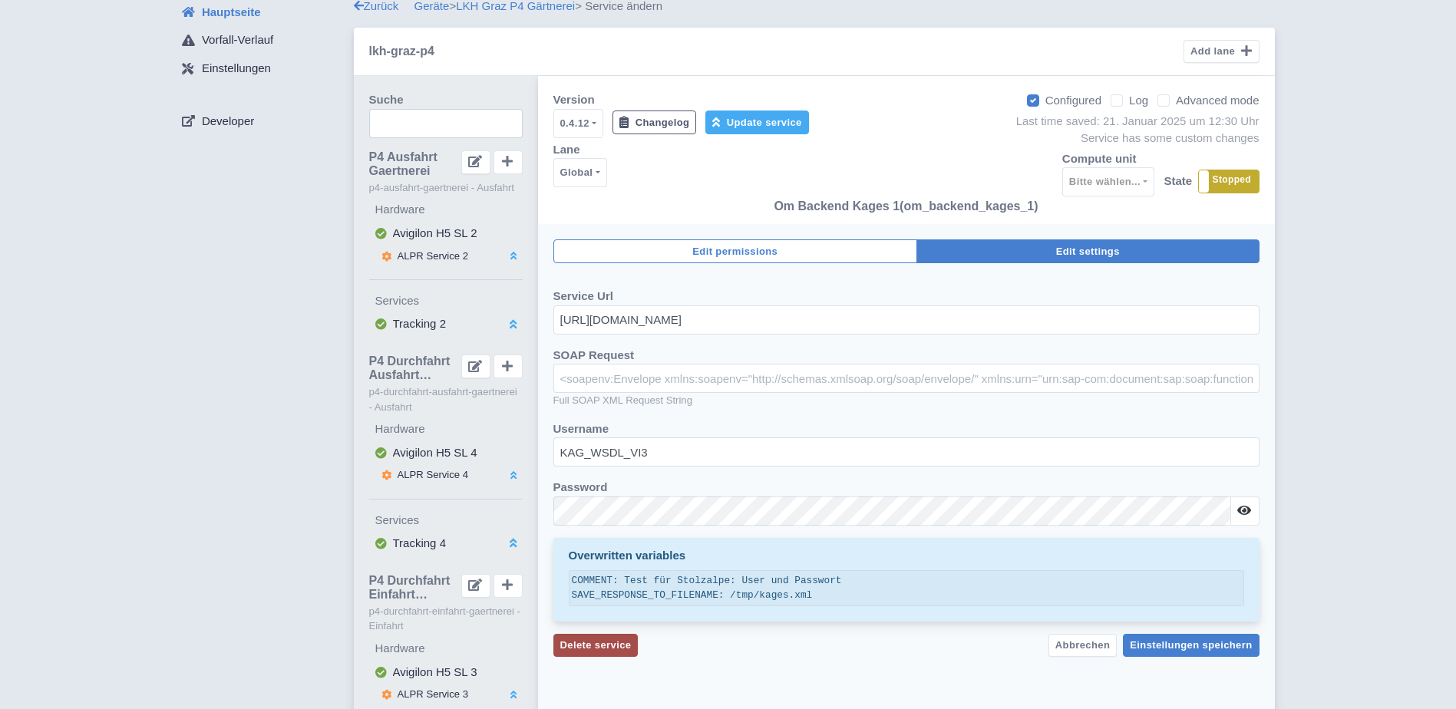
scroll to position [102, 0]
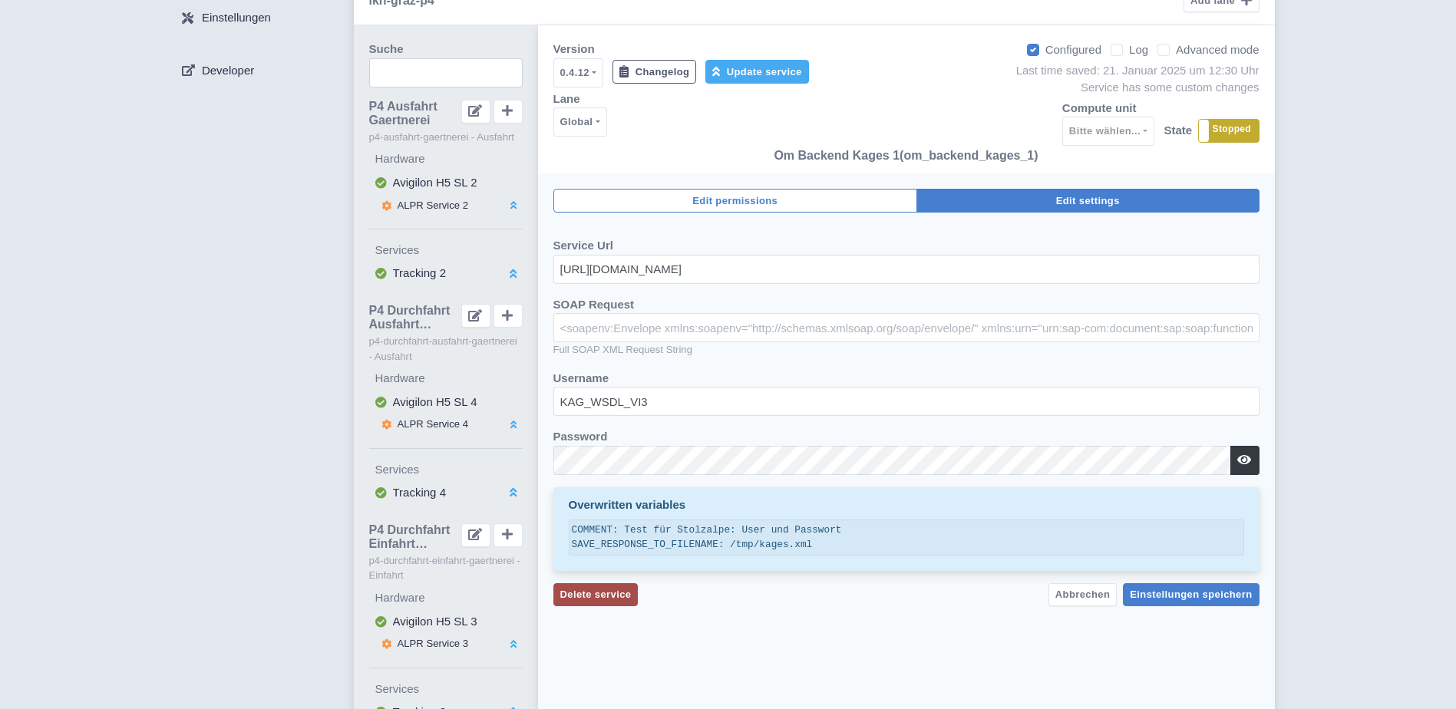
click at [1243, 463] on icon at bounding box center [1244, 460] width 14 height 12
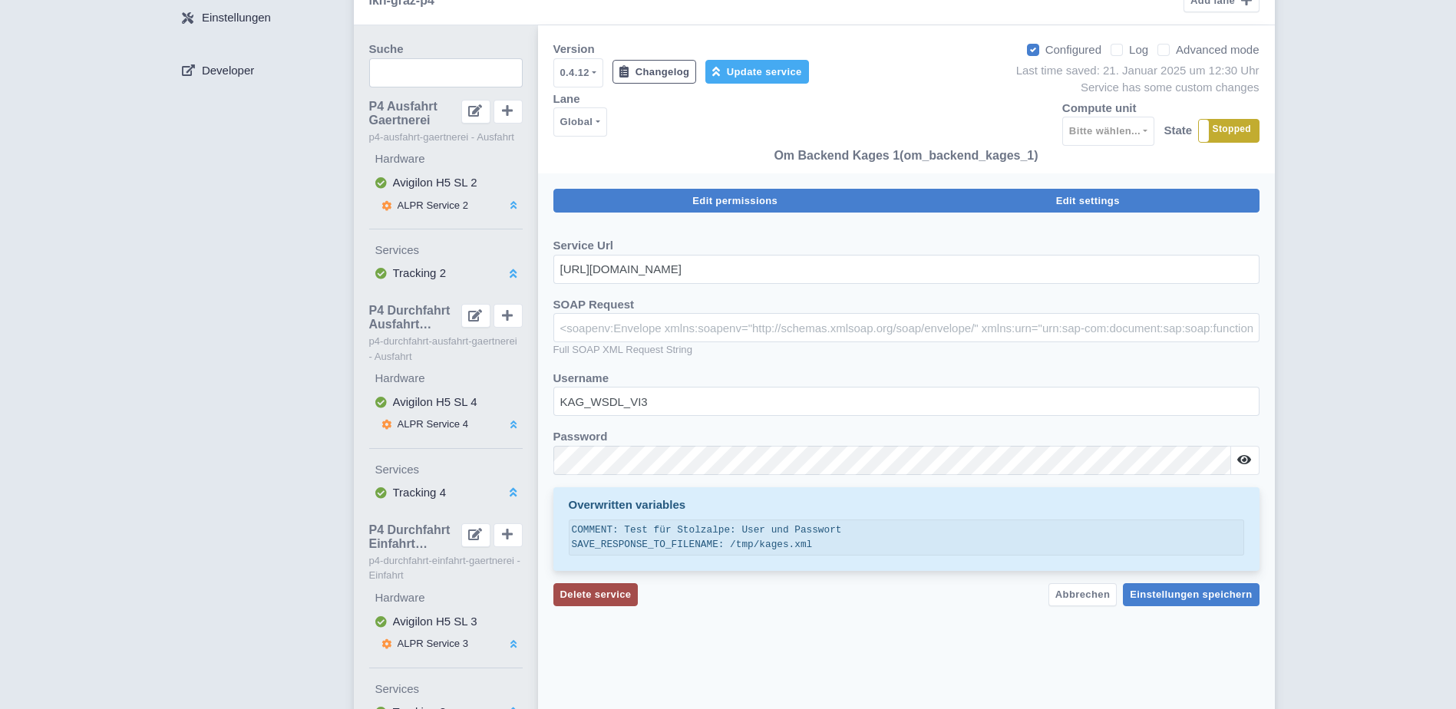
click at [785, 205] on button "Edit permissions" at bounding box center [735, 201] width 364 height 24
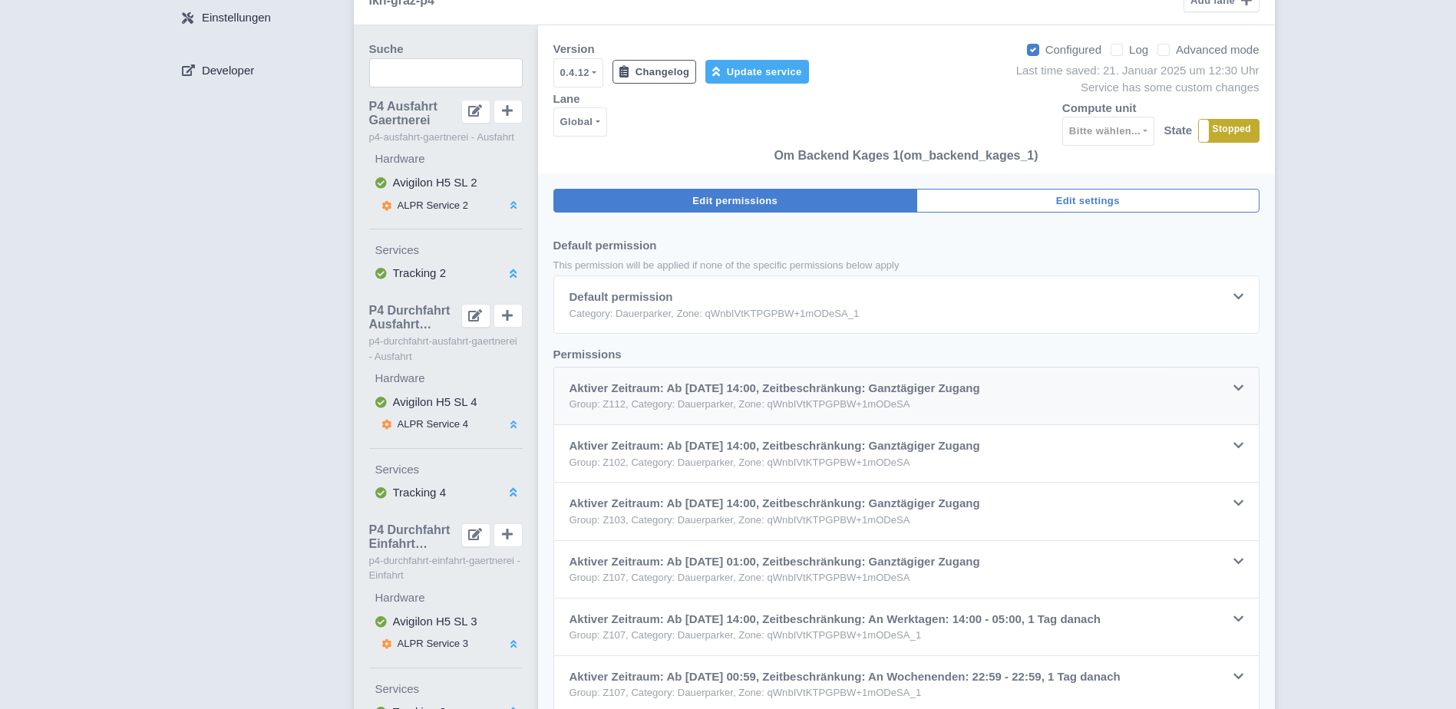
click at [1239, 385] on icon at bounding box center [1239, 388] width 10 height 12
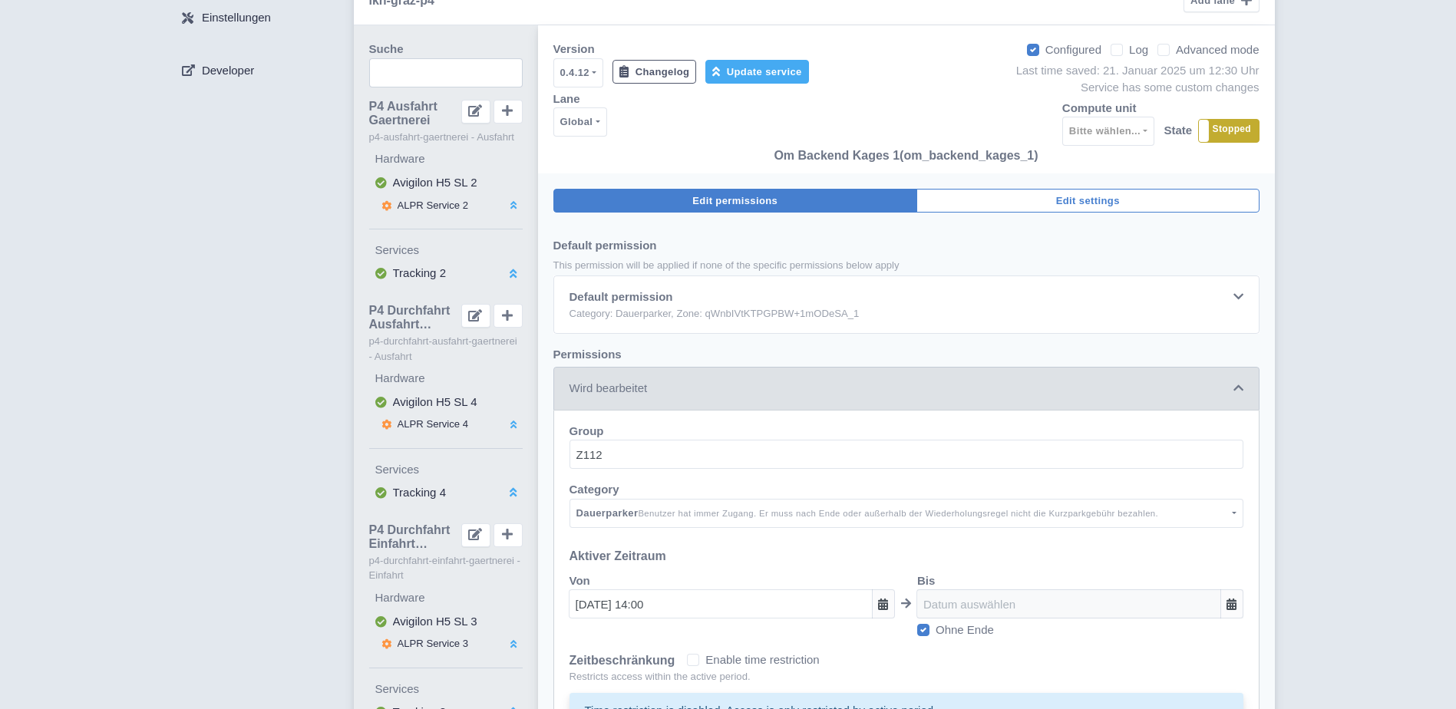
scroll to position [470, 0]
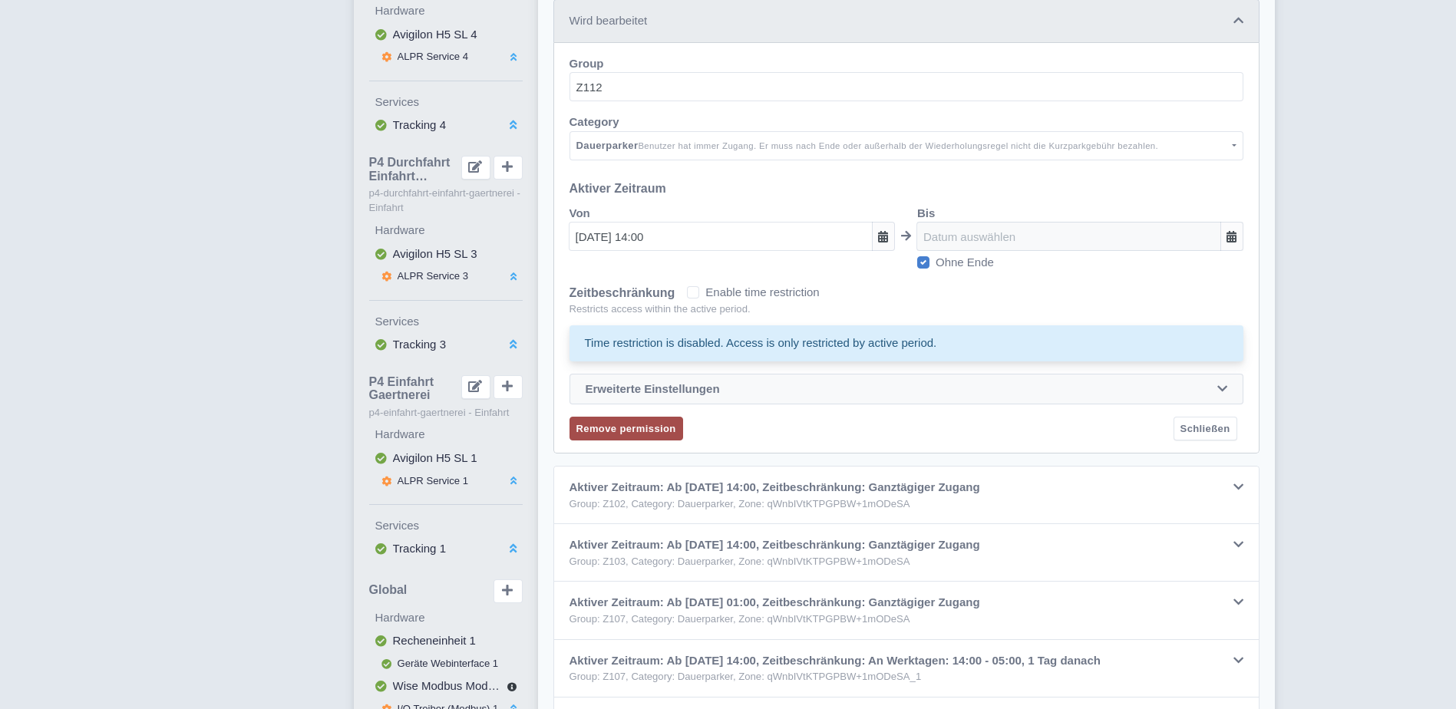
click at [1226, 388] on icon at bounding box center [1223, 389] width 10 height 12
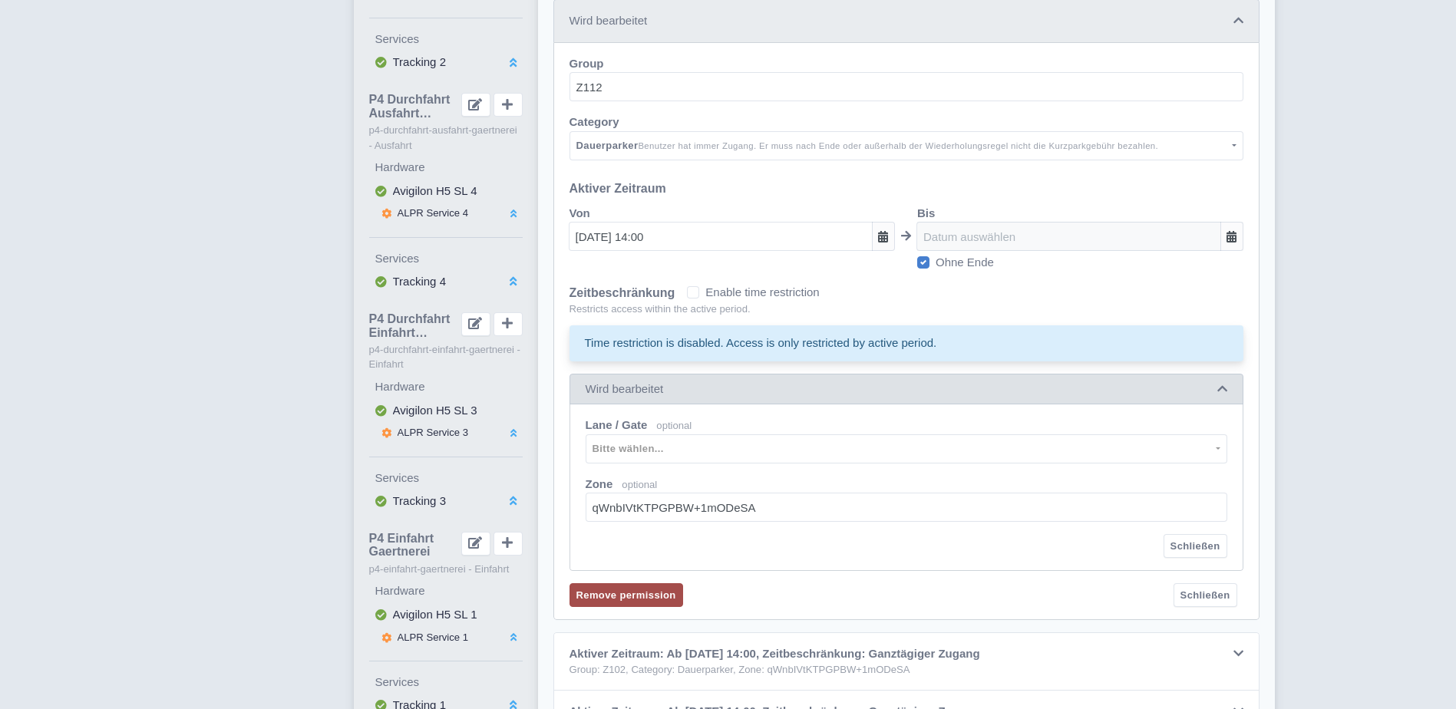
click at [1223, 388] on icon at bounding box center [1223, 389] width 10 height 12
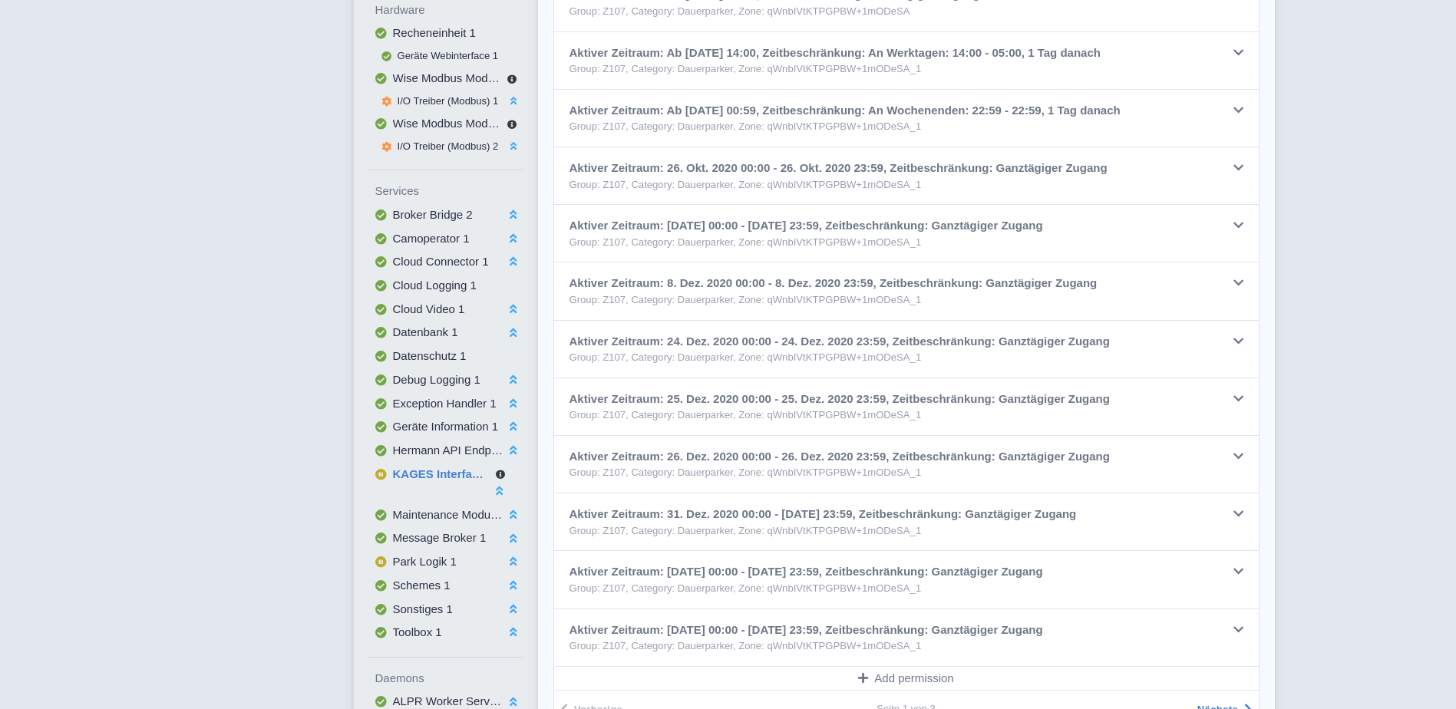
scroll to position [1165, 0]
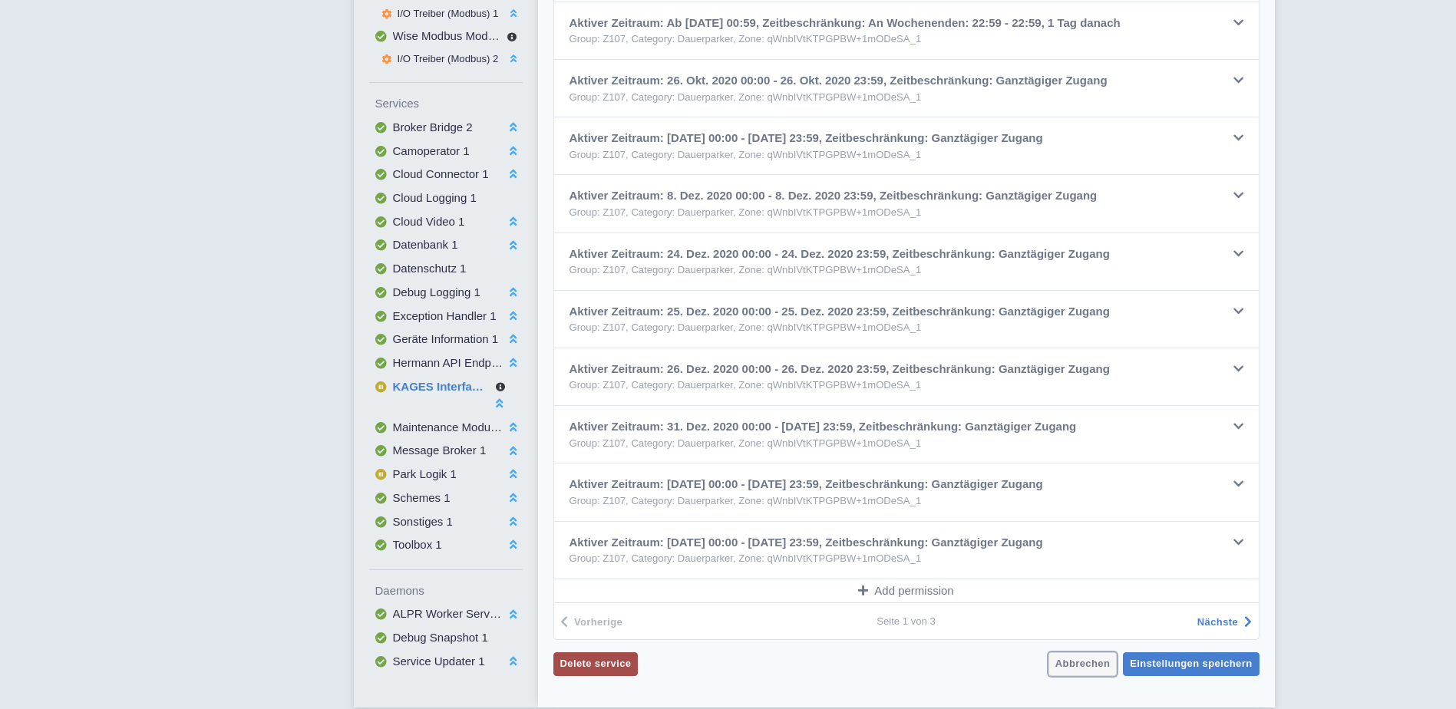
click at [1088, 661] on span "Abbrechen" at bounding box center [1083, 664] width 55 height 12
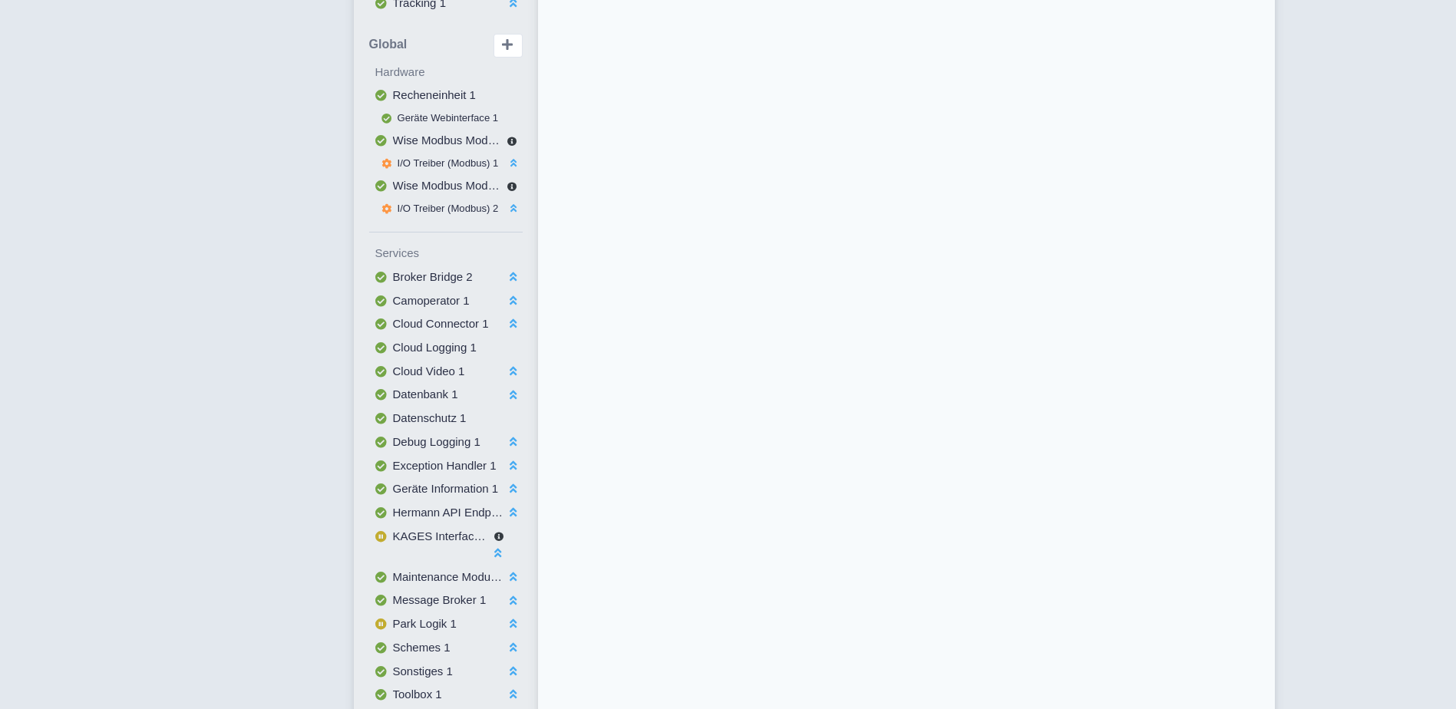
scroll to position [1046, 0]
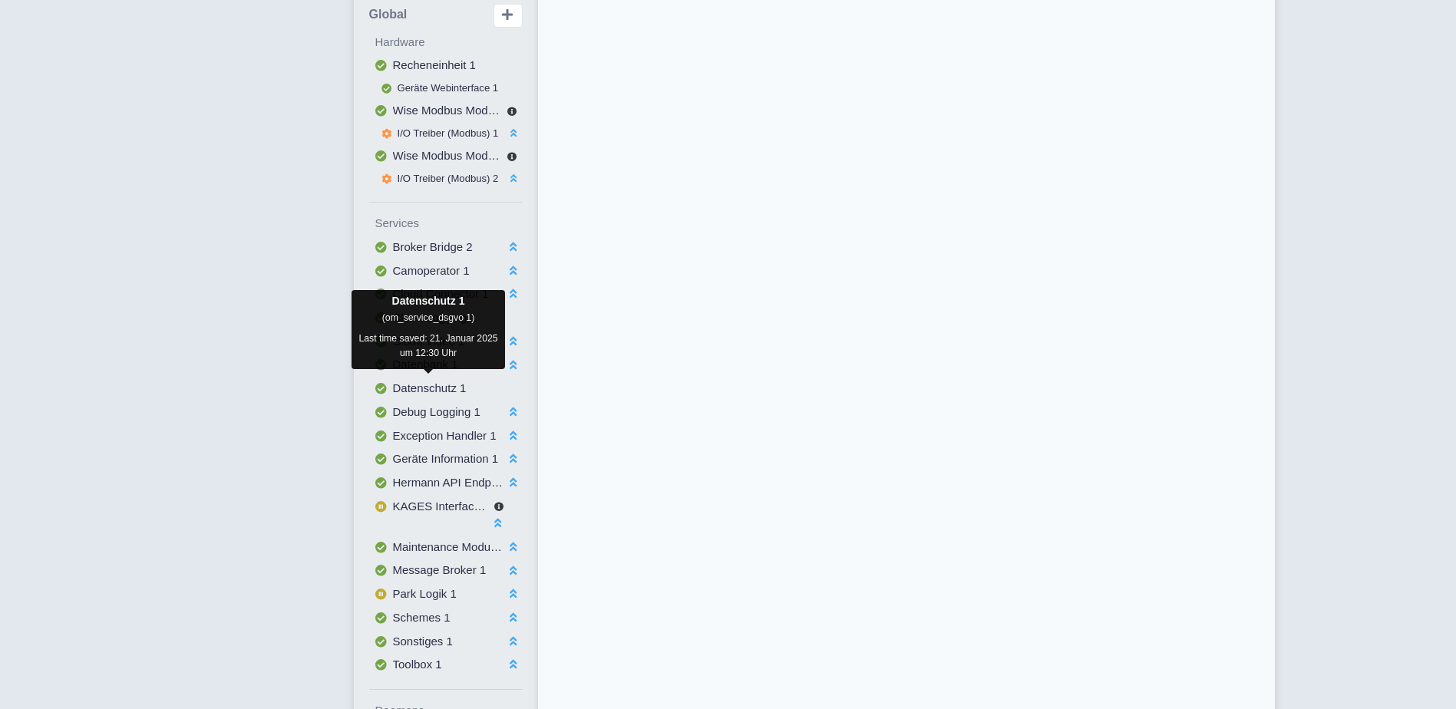
click at [419, 382] on span "Datenschutz 1" at bounding box center [430, 388] width 74 height 13
select select
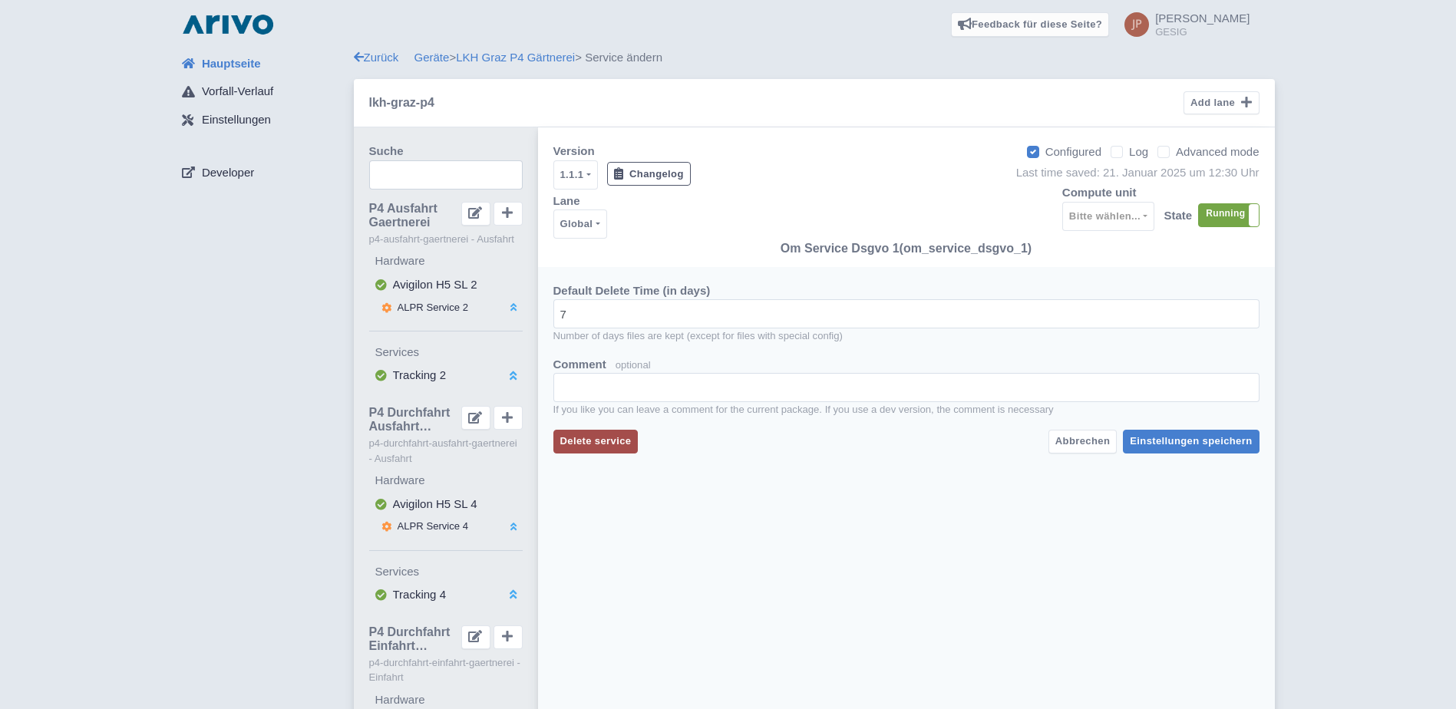
click at [1176, 153] on label "Advanced mode" at bounding box center [1217, 153] width 83 height 18
click at [1176, 153] on input "Advanced mode" at bounding box center [1181, 148] width 10 height 10
checkbox input "true"
select select
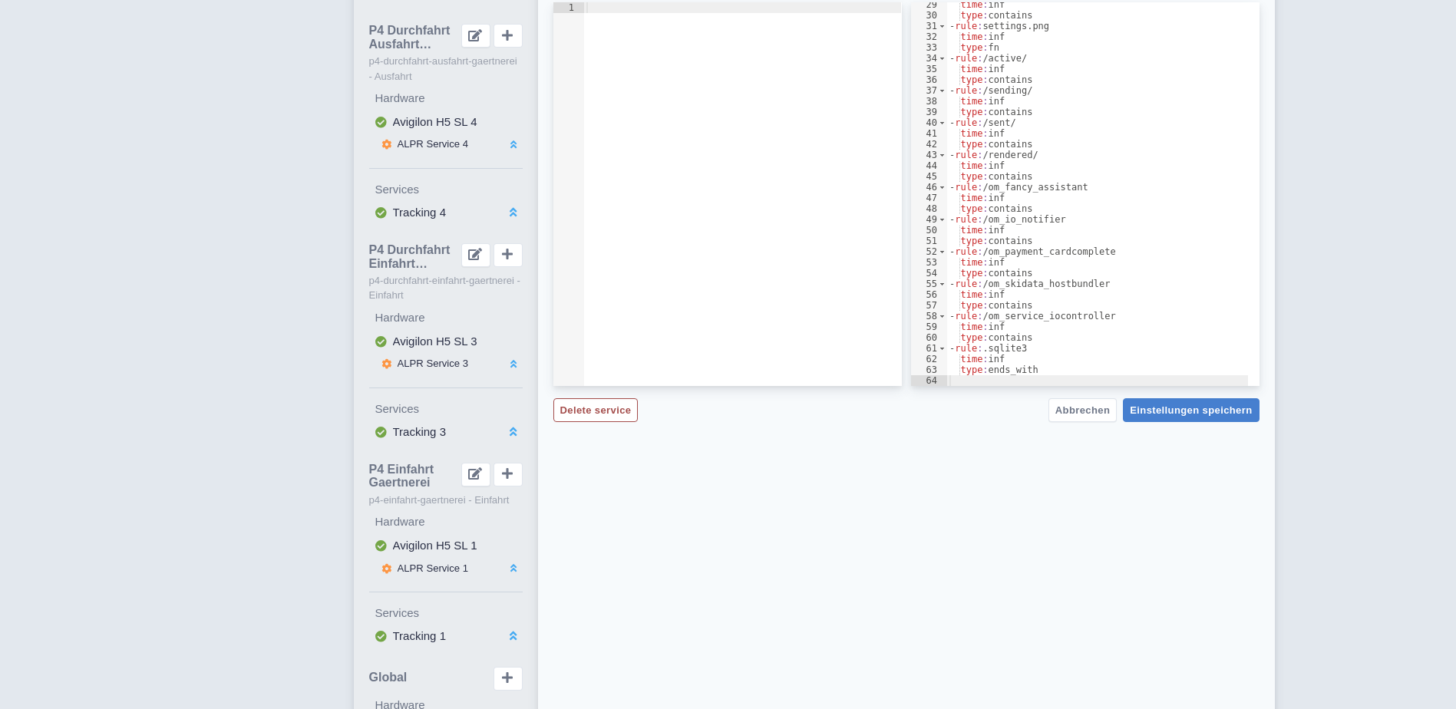
scroll to position [461, 0]
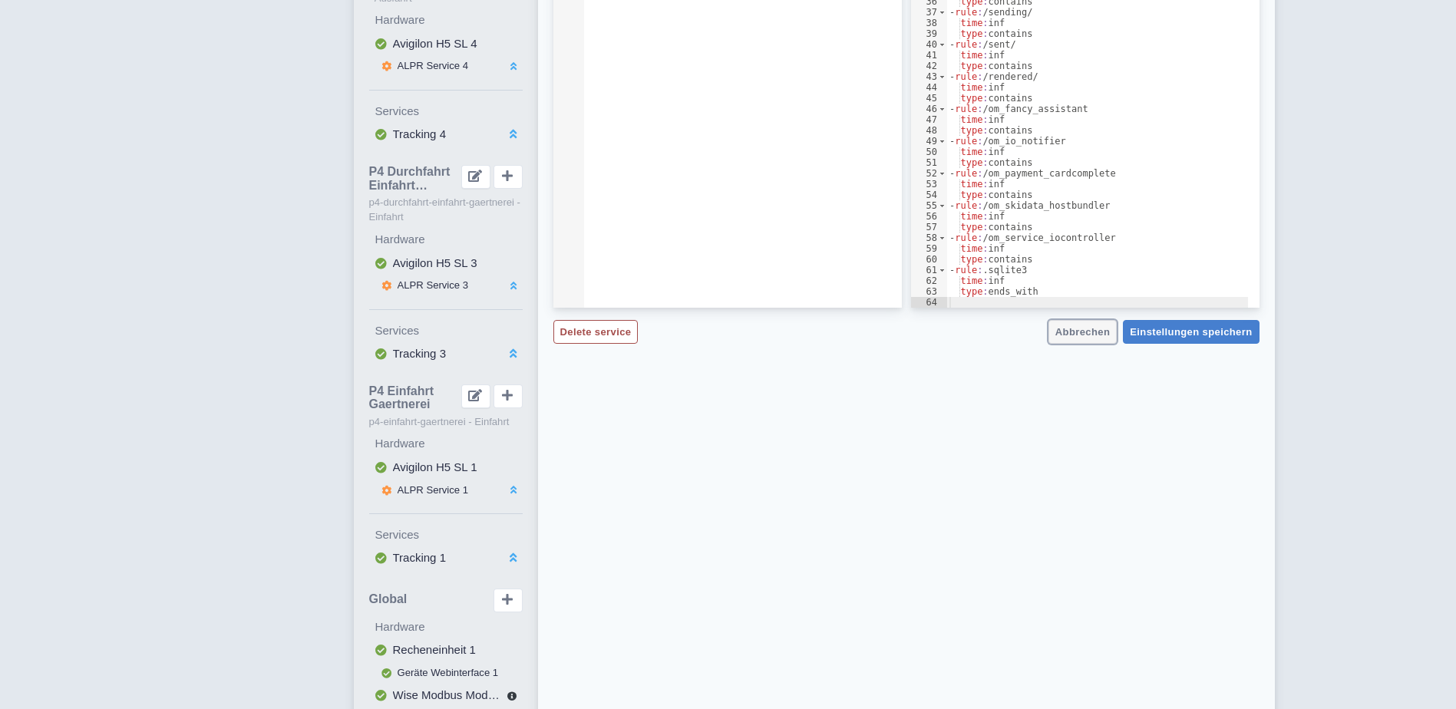
click at [1097, 337] on span "Abbrechen" at bounding box center [1083, 332] width 55 height 12
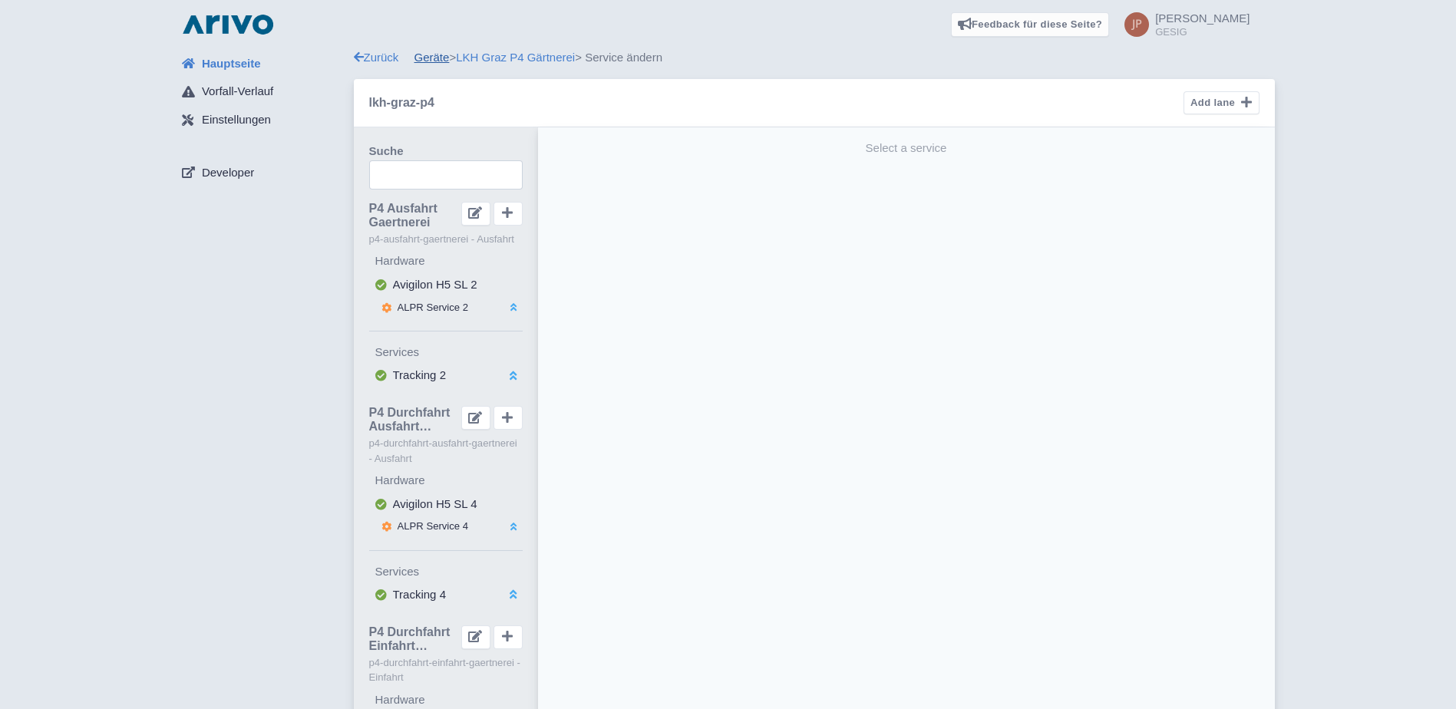
click at [435, 55] on link "Geräte" at bounding box center [432, 57] width 35 height 13
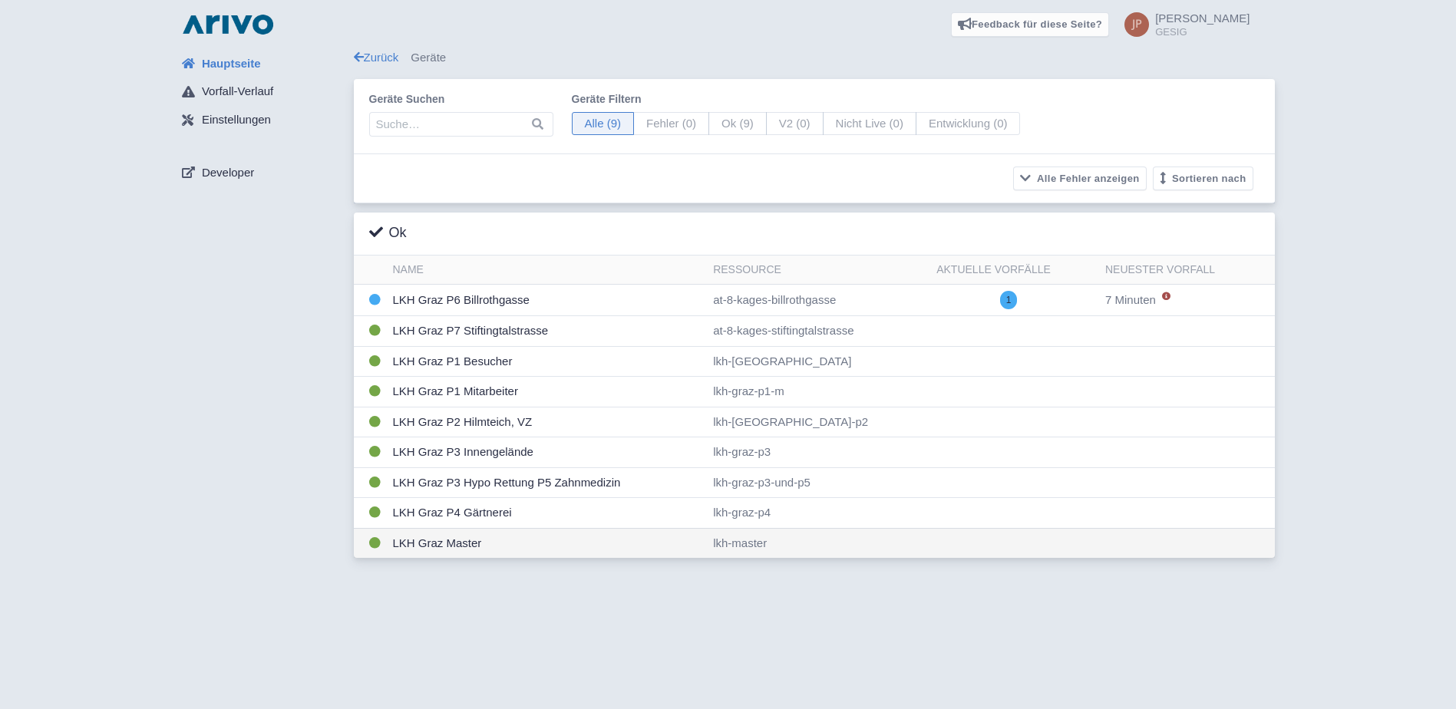
click at [456, 544] on td "LKH Graz Master" at bounding box center [547, 543] width 321 height 30
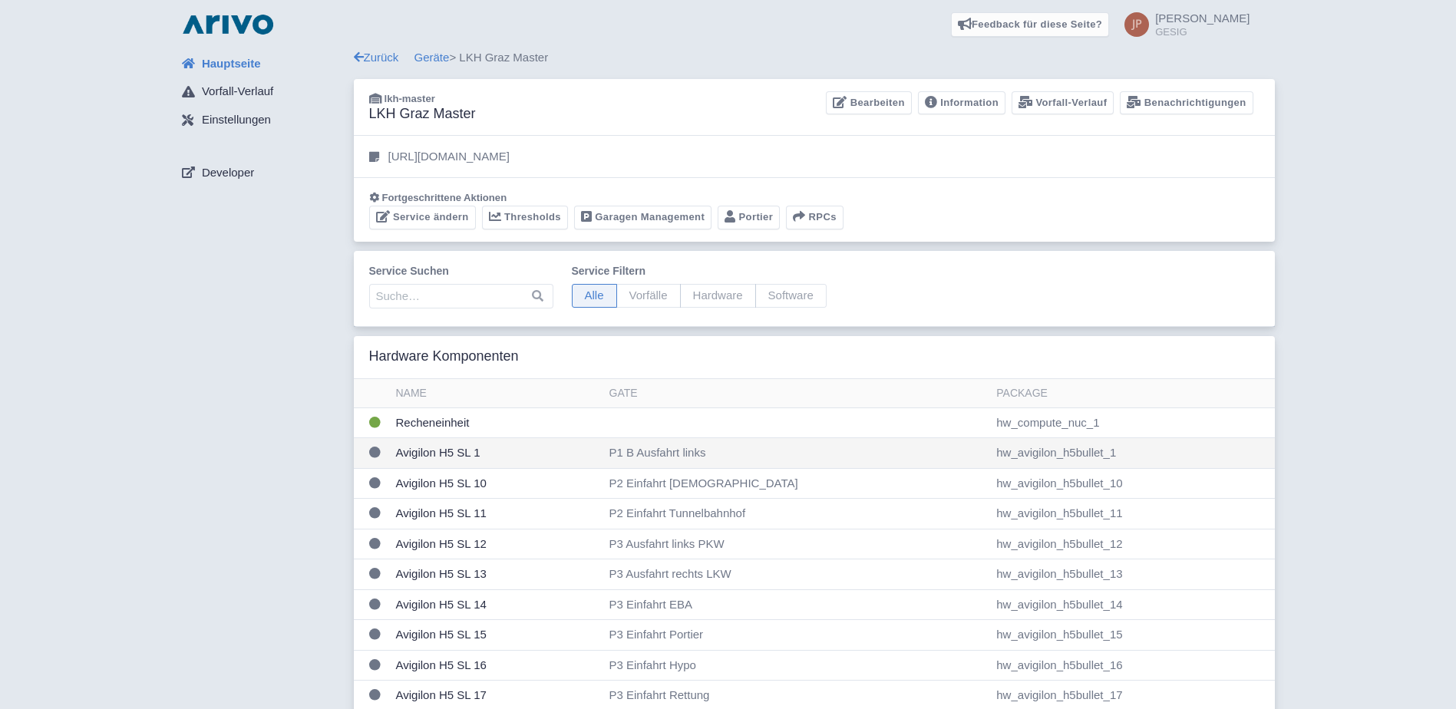
click at [444, 451] on td "Avigilon H5 SL 1" at bounding box center [496, 453] width 213 height 31
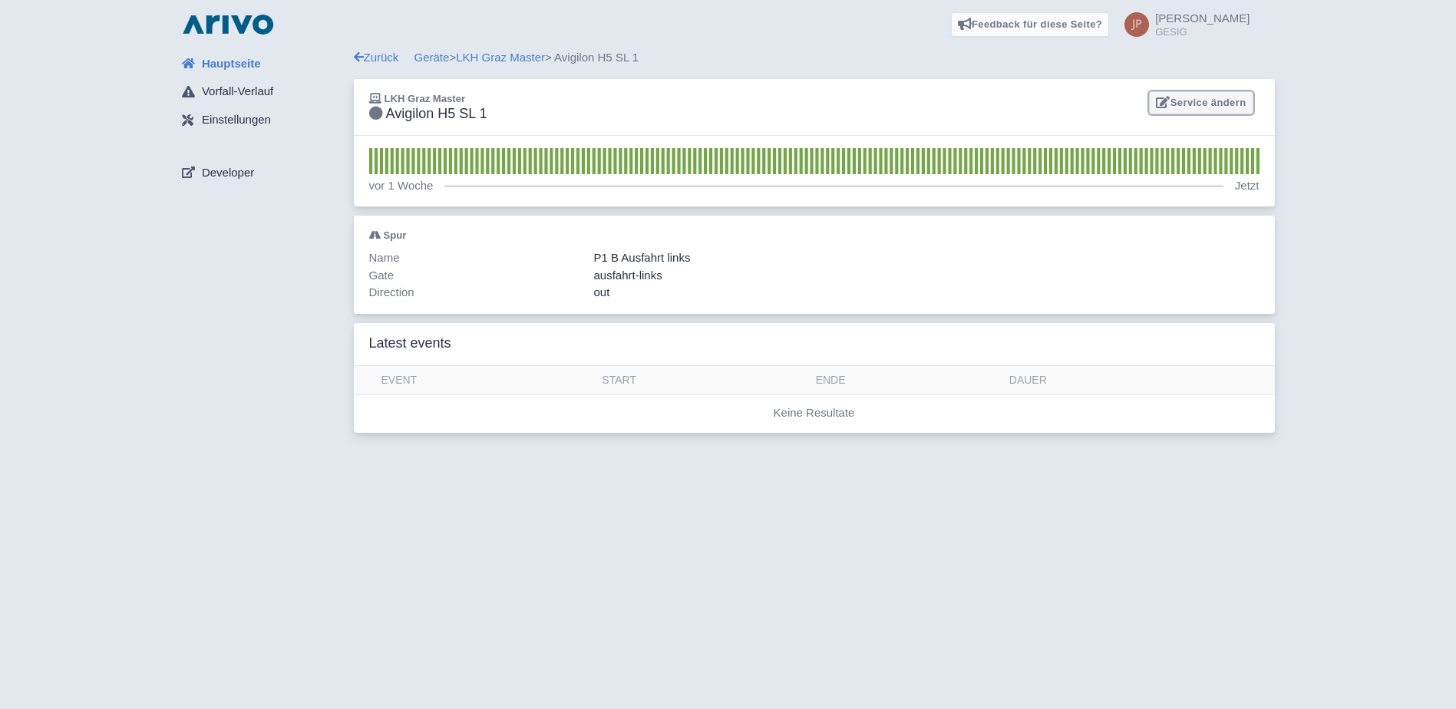
click at [1187, 99] on link "Service ändern" at bounding box center [1201, 103] width 104 height 24
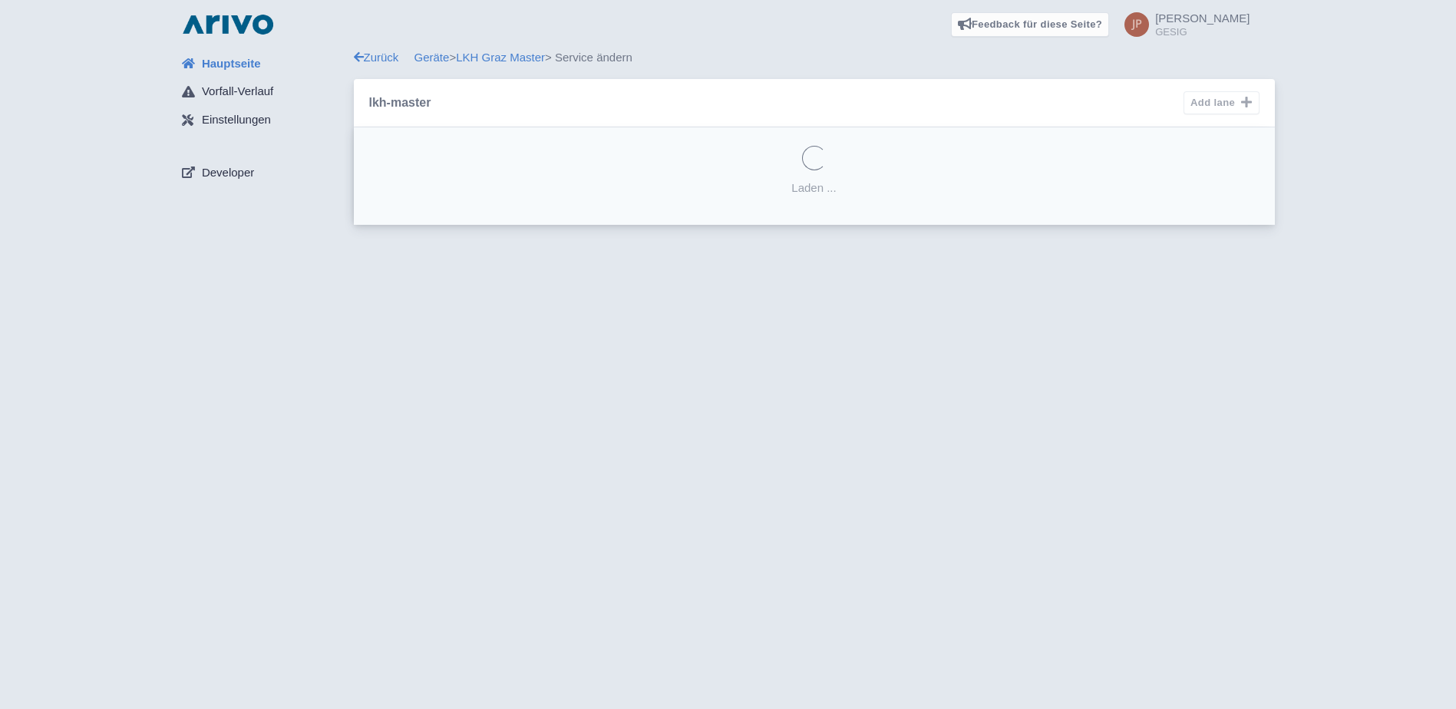
select select "d30195c0-80ba-4721-b09d-d76c05c66981"
select select
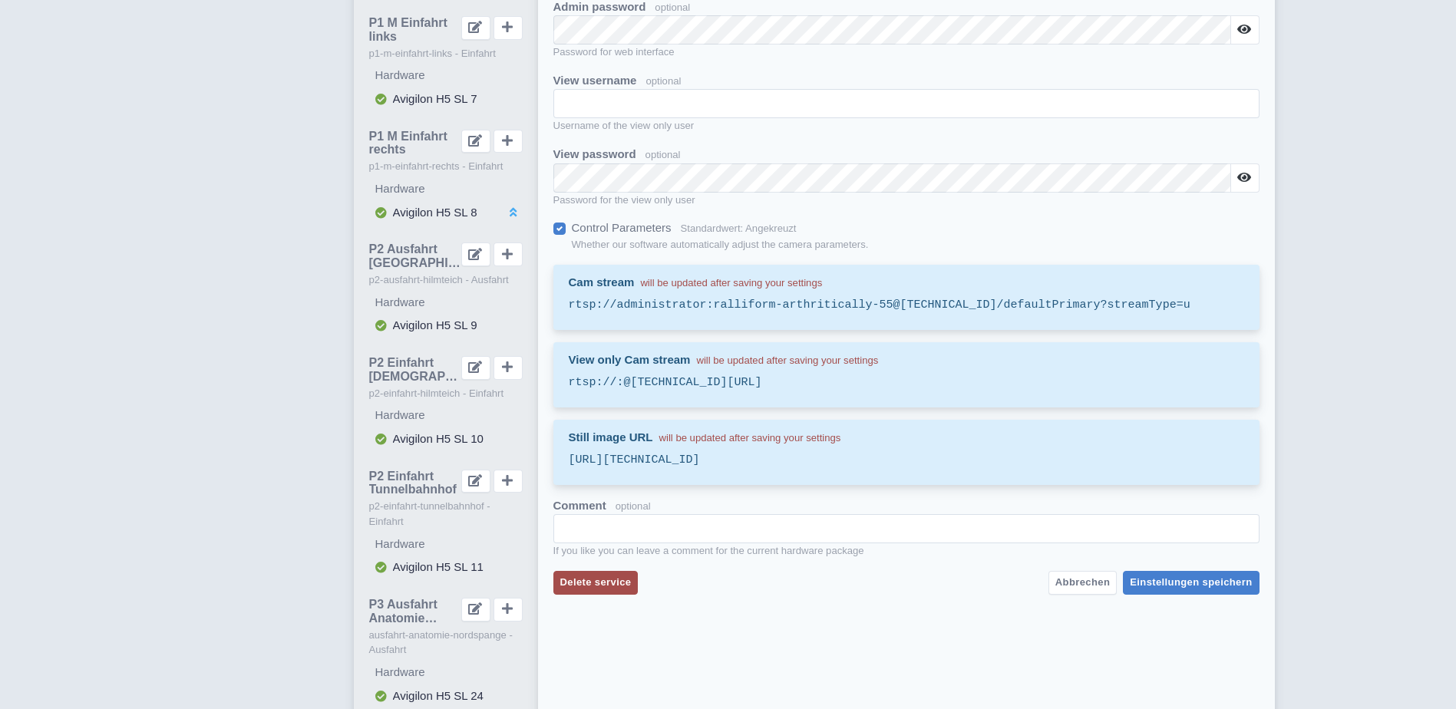
scroll to position [870, 0]
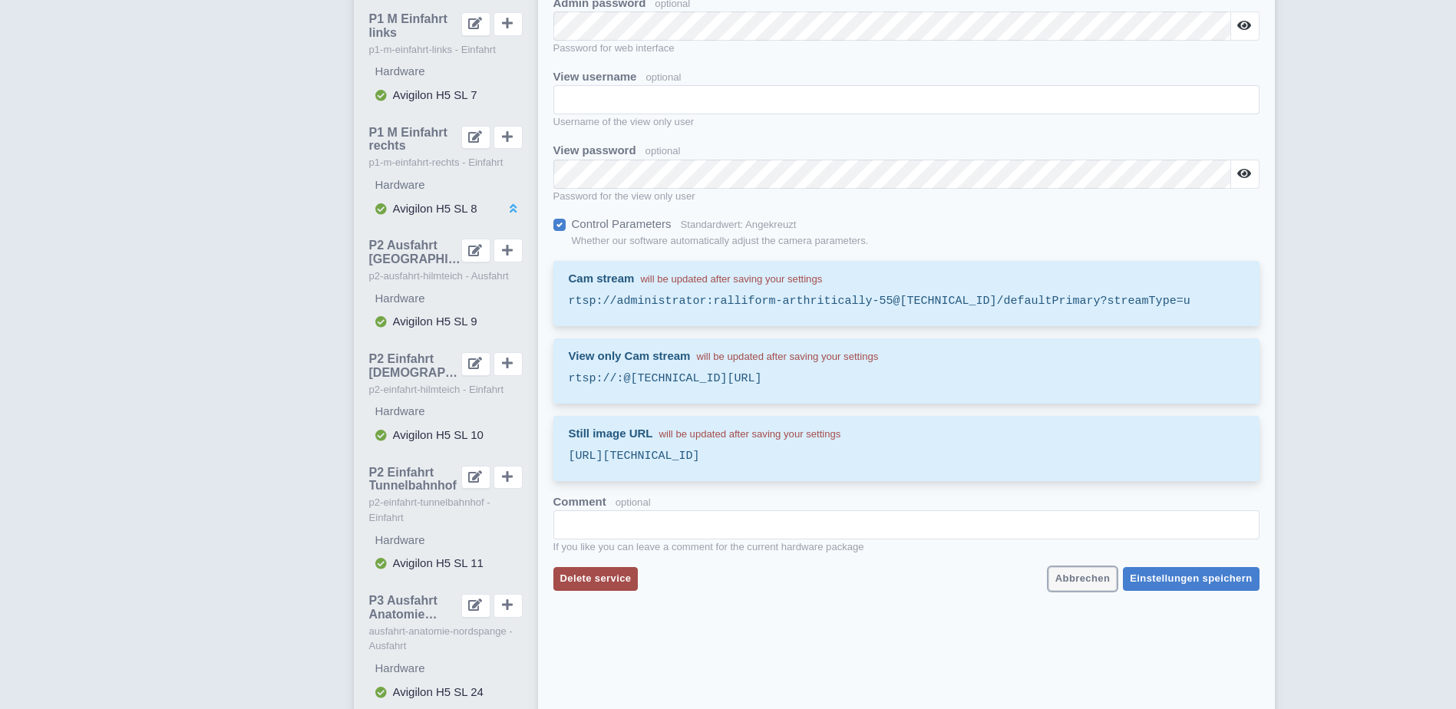
click at [1094, 580] on span "Abbrechen" at bounding box center [1083, 579] width 55 height 12
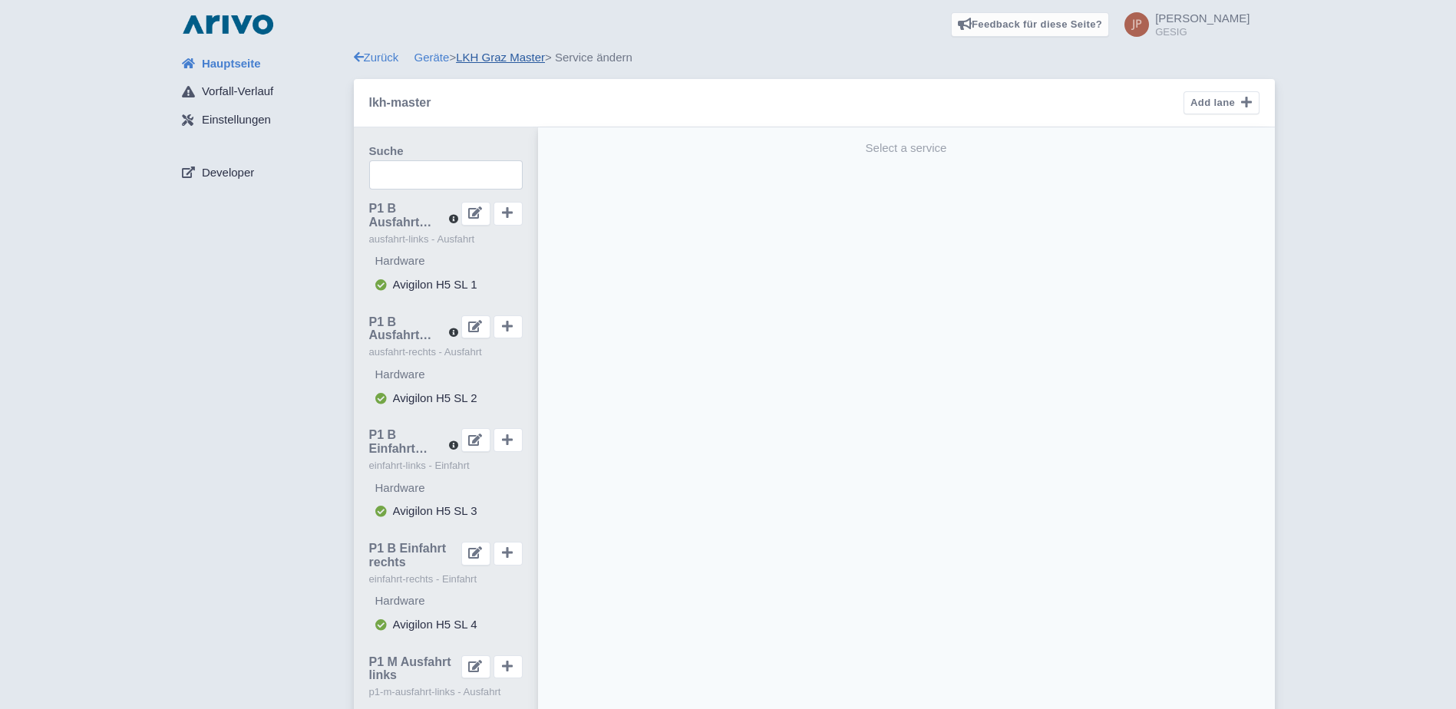
click at [494, 60] on link "LKH Graz Master" at bounding box center [500, 57] width 89 height 13
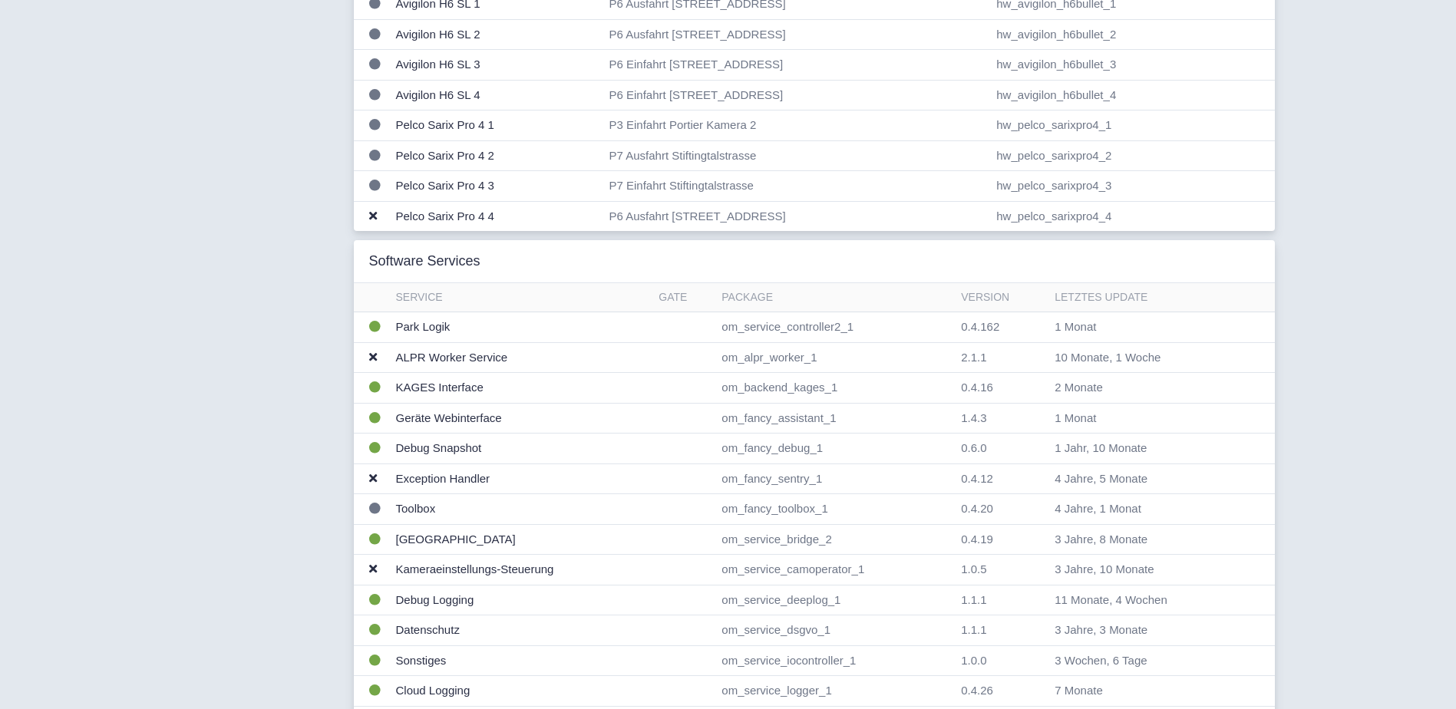
scroll to position [1228, 0]
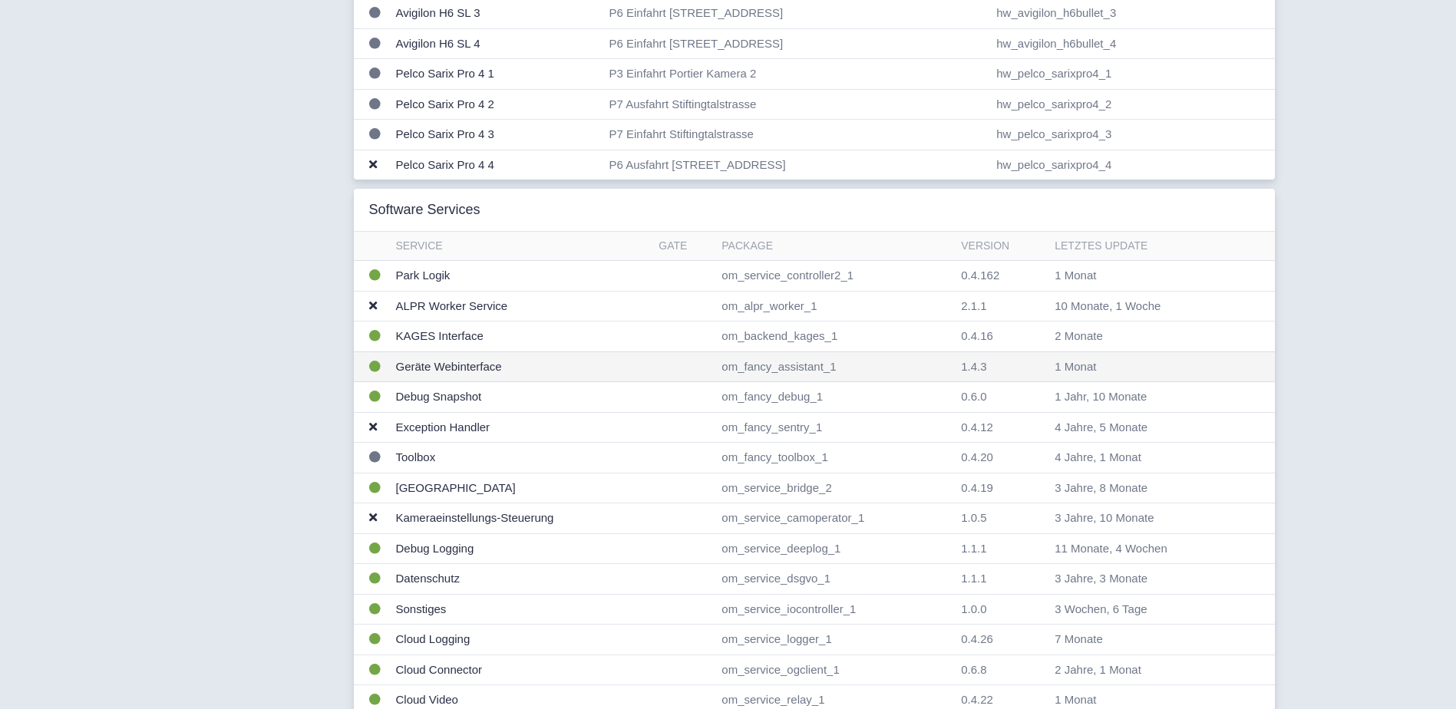
click at [468, 366] on td "Geräte Webinterface" at bounding box center [521, 367] width 263 height 31
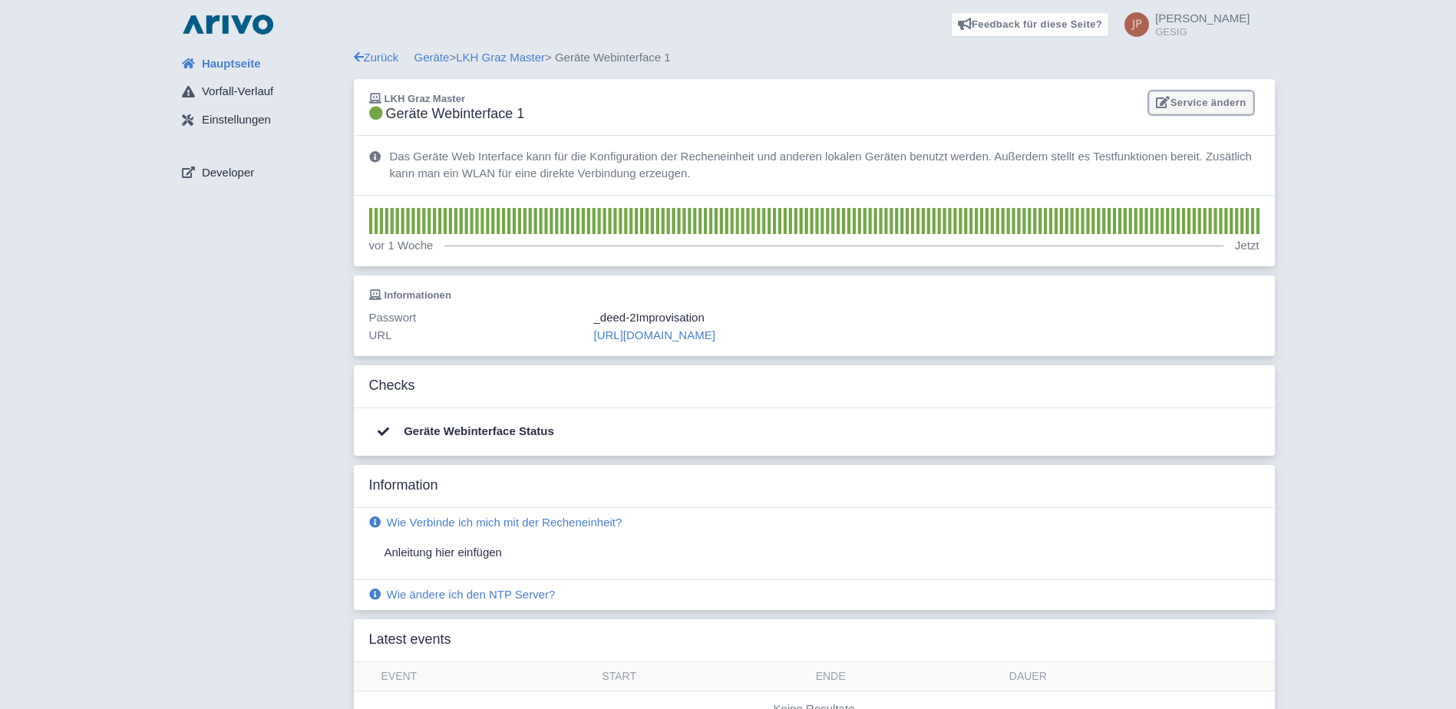
click at [1193, 100] on link "Service ändern" at bounding box center [1201, 103] width 104 height 24
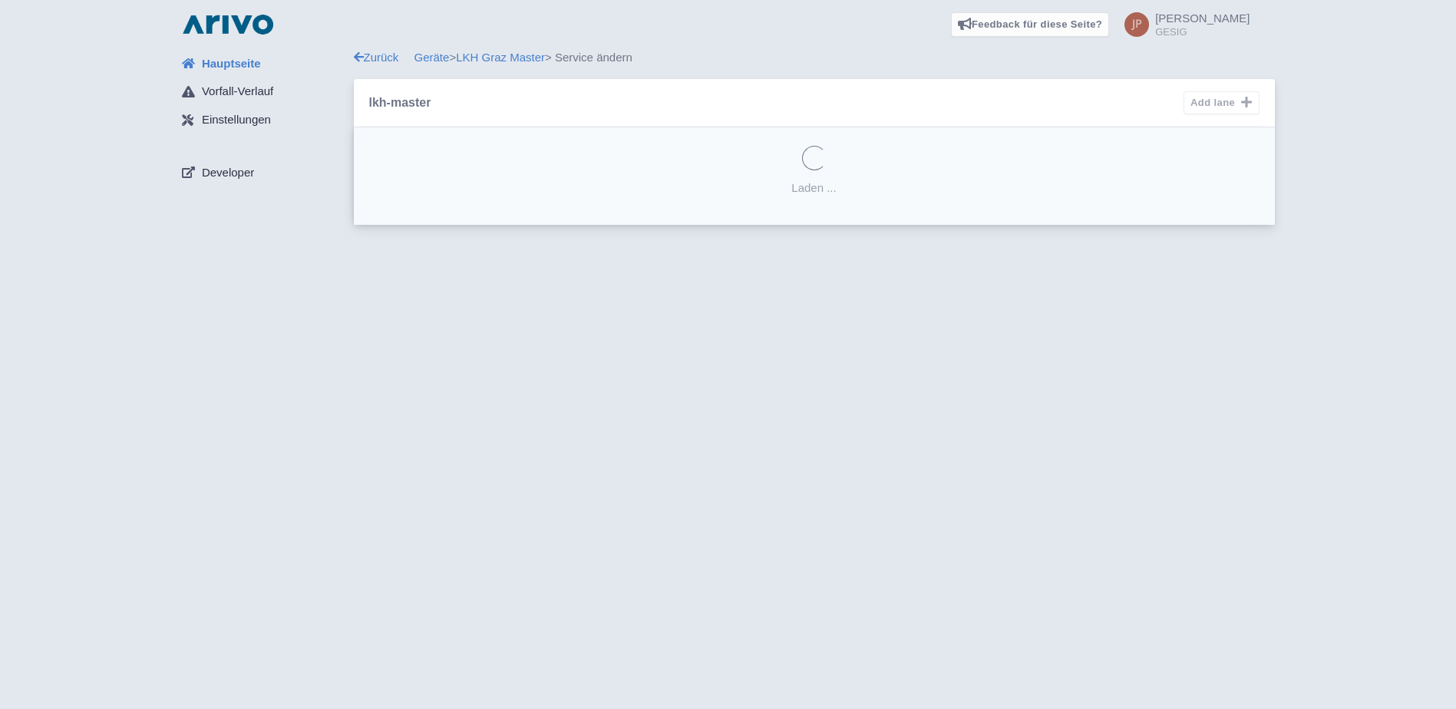
select select "1cefa760-bba7-489e-be5f-5d9199c14de6"
select select
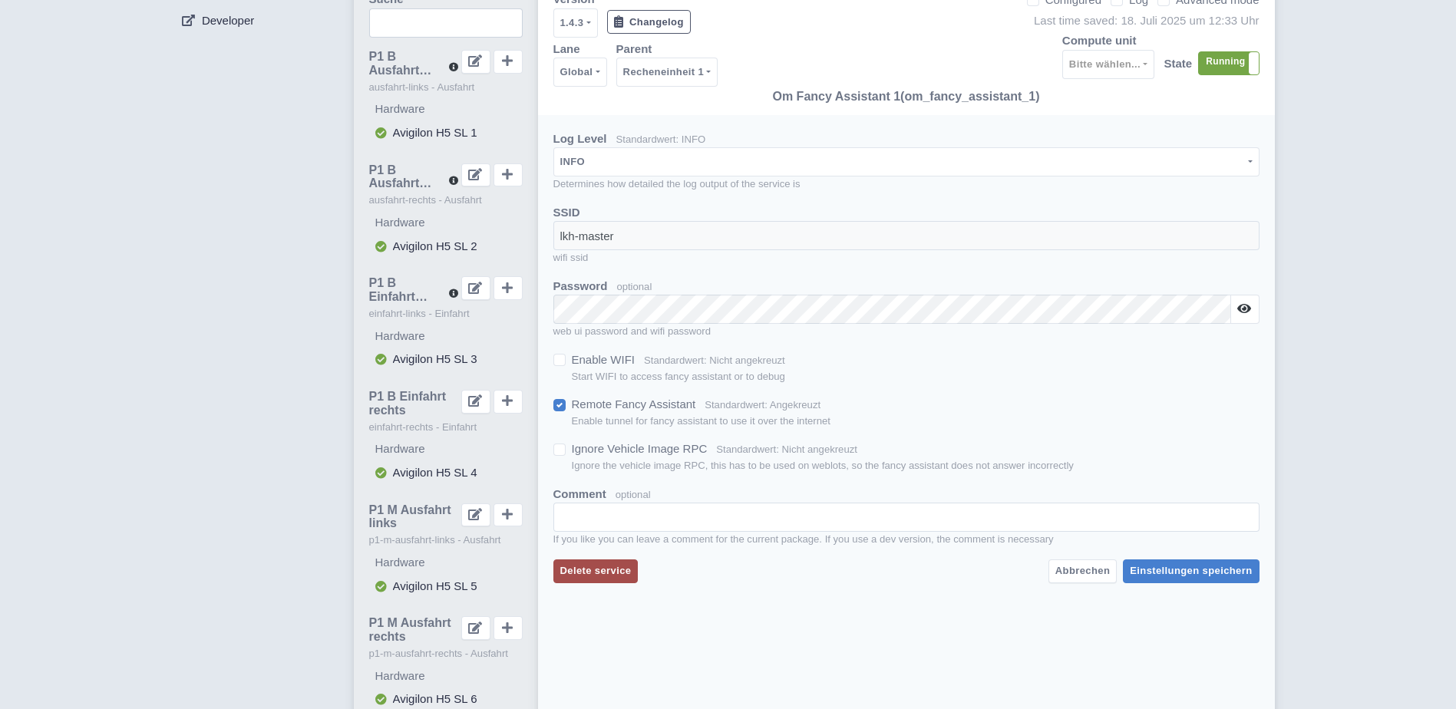
scroll to position [154, 0]
click at [1082, 571] on span "Abbrechen" at bounding box center [1083, 569] width 55 height 12
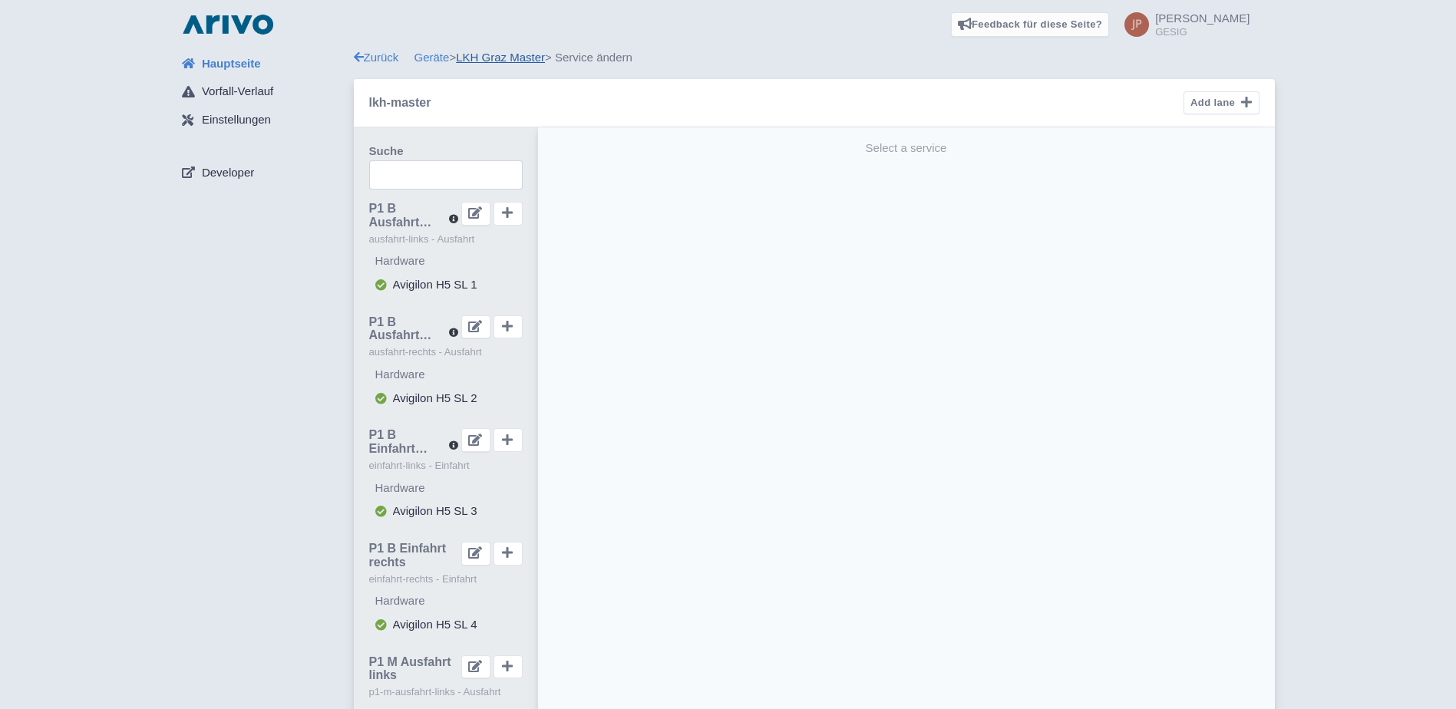
click at [502, 58] on link "LKH Graz Master" at bounding box center [500, 57] width 89 height 13
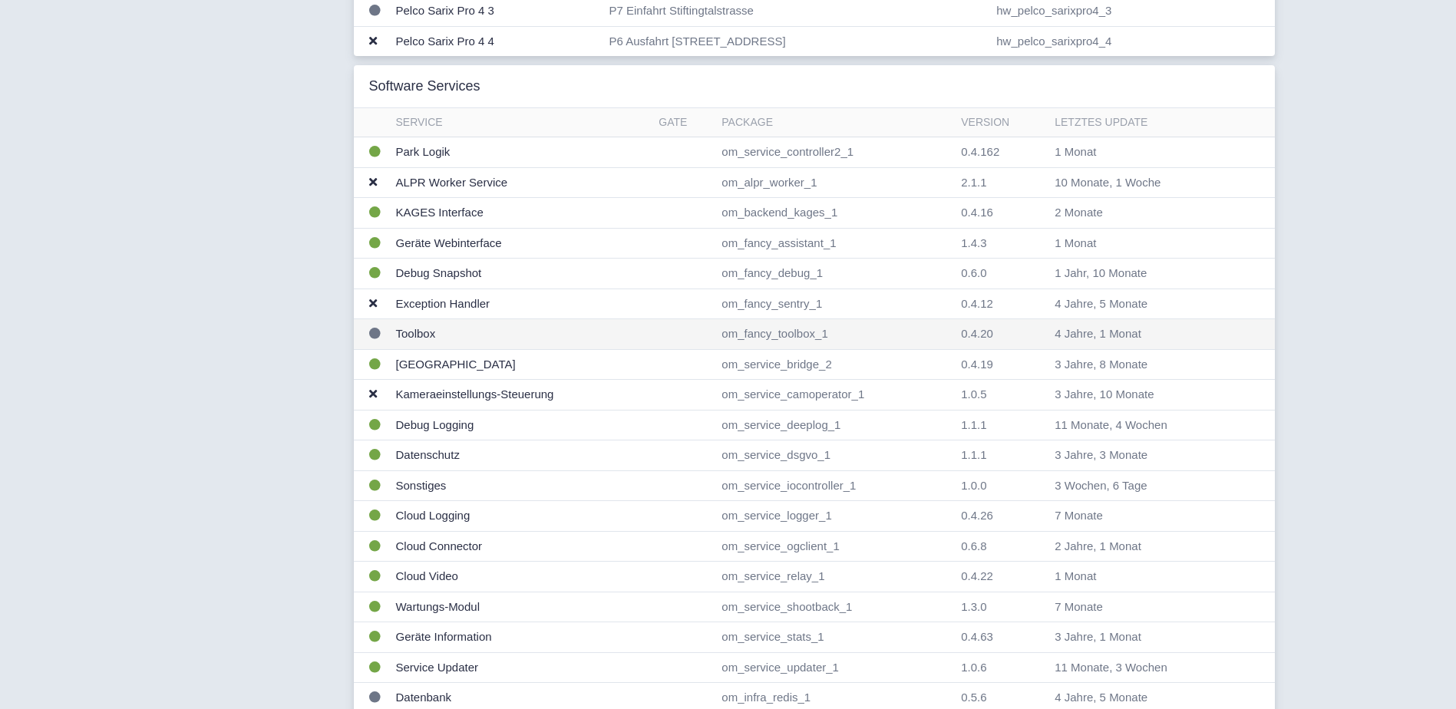
scroll to position [1382, 0]
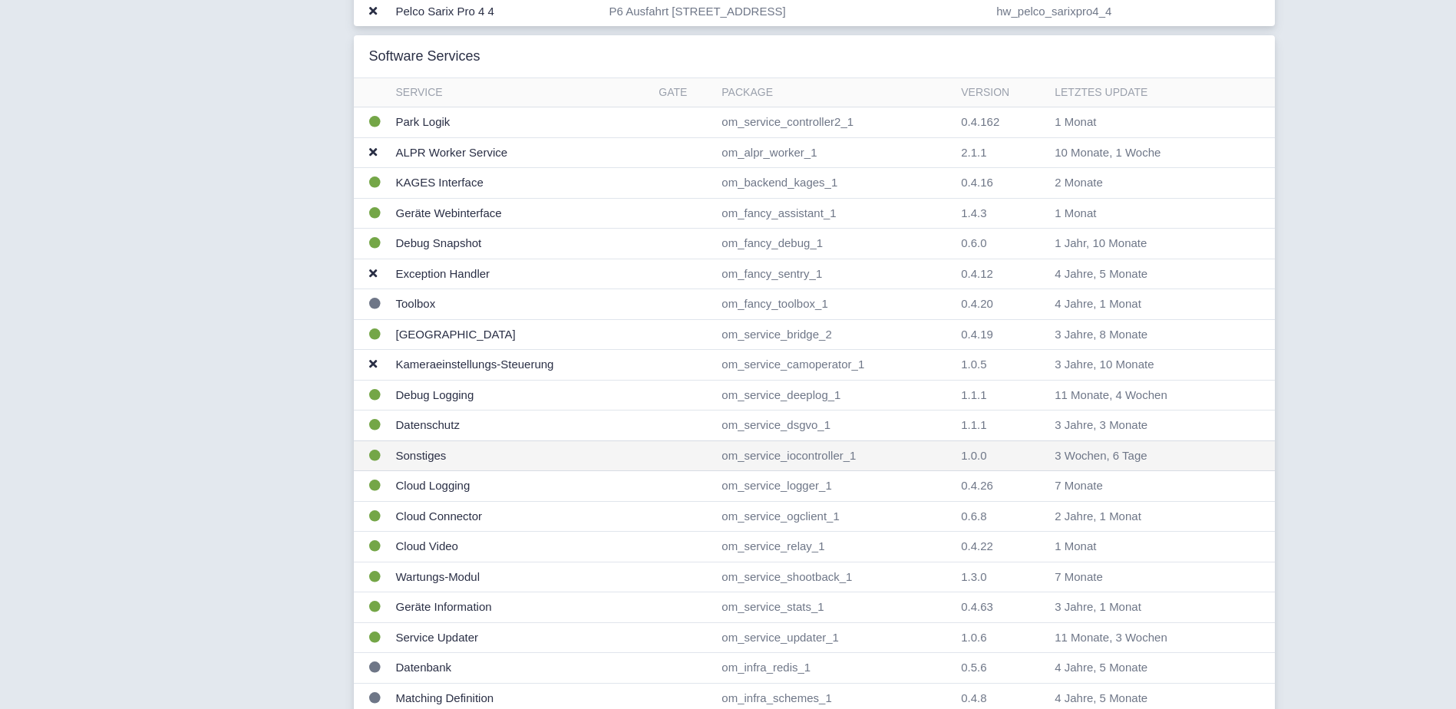
click at [429, 454] on td "Sonstiges" at bounding box center [521, 456] width 263 height 31
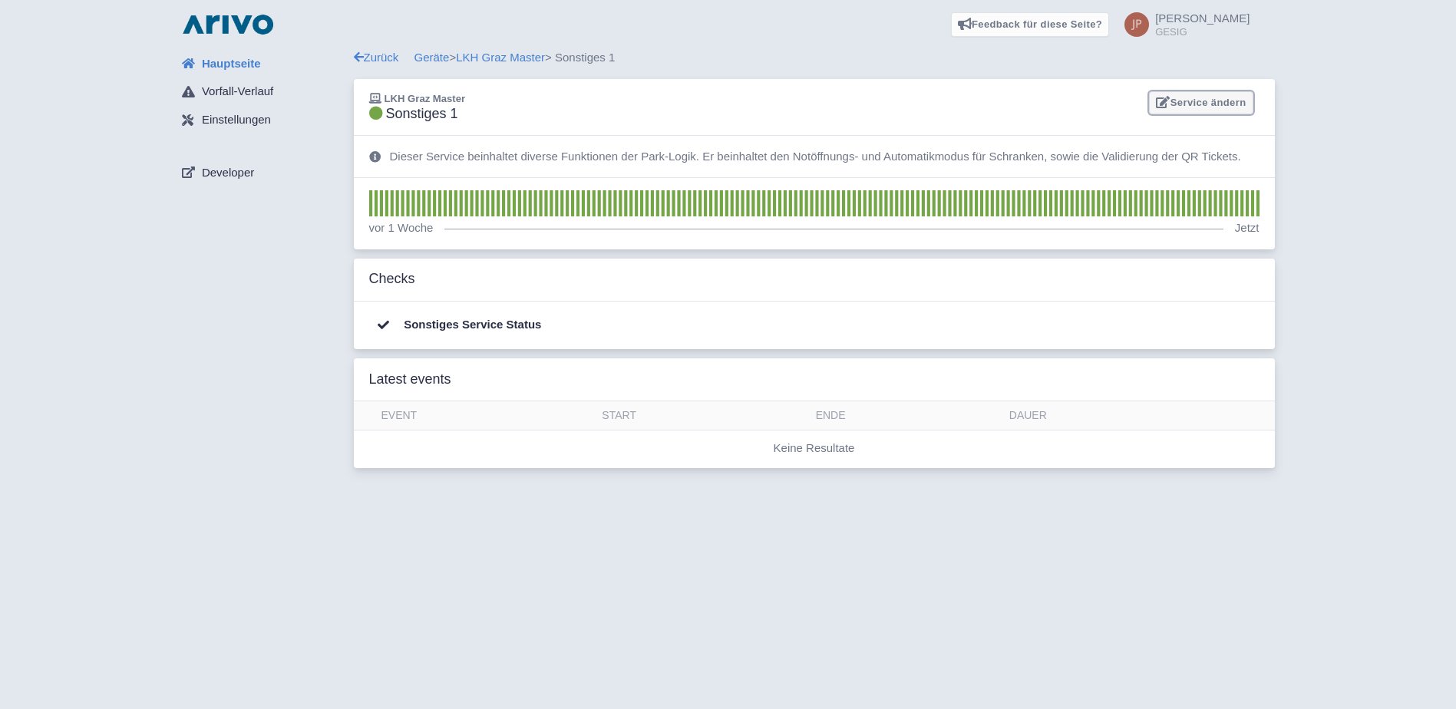
click at [1208, 105] on link "Service ändern" at bounding box center [1201, 103] width 104 height 24
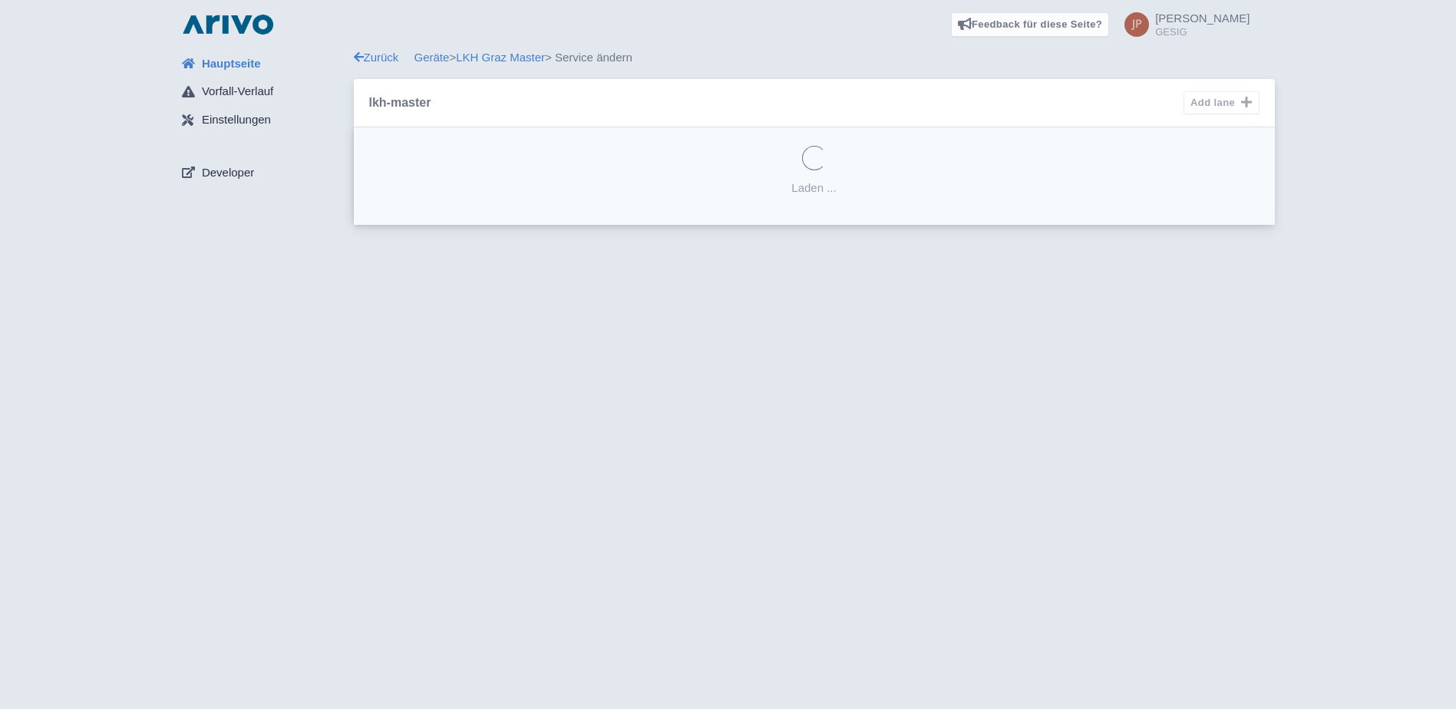
select select "cc4ff1dc-3520-4f15-b5d9-2f22cb1f56d3"
select select
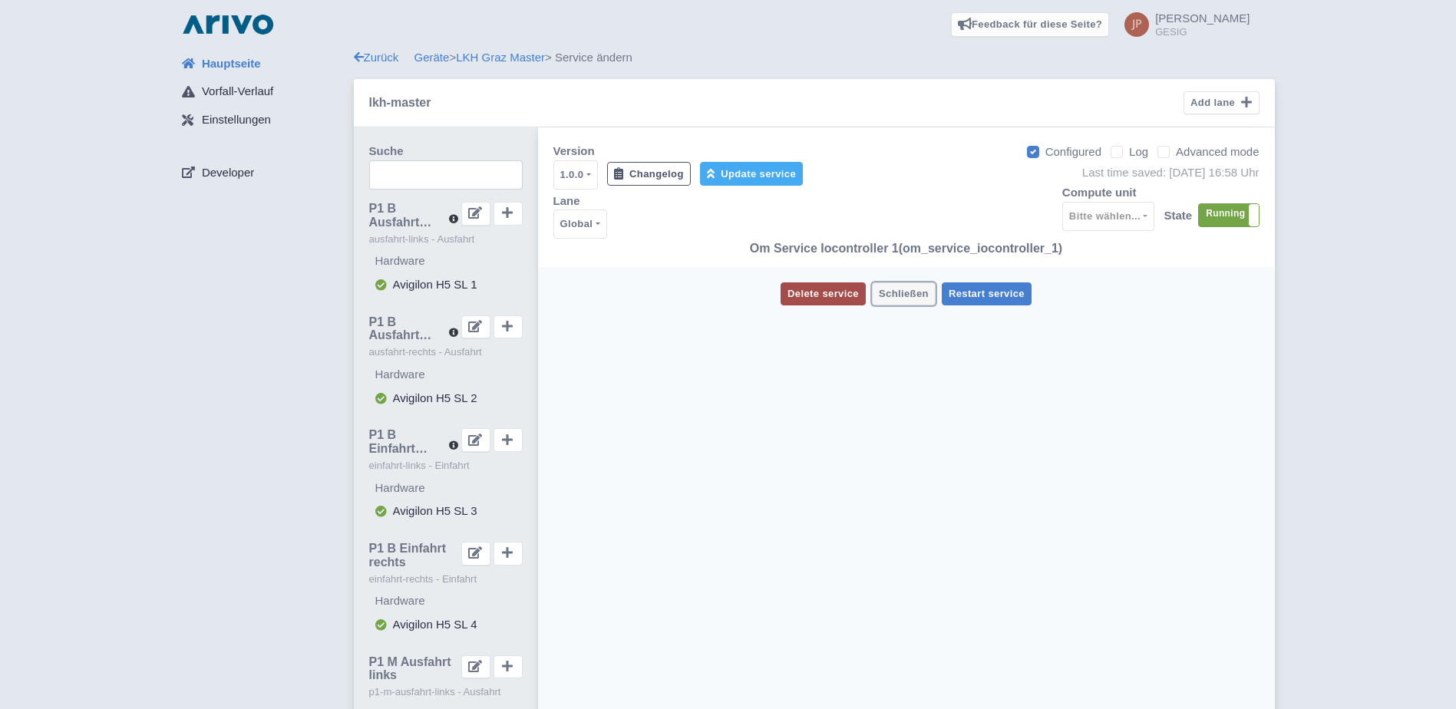
click at [906, 290] on span "Schließen" at bounding box center [904, 294] width 50 height 12
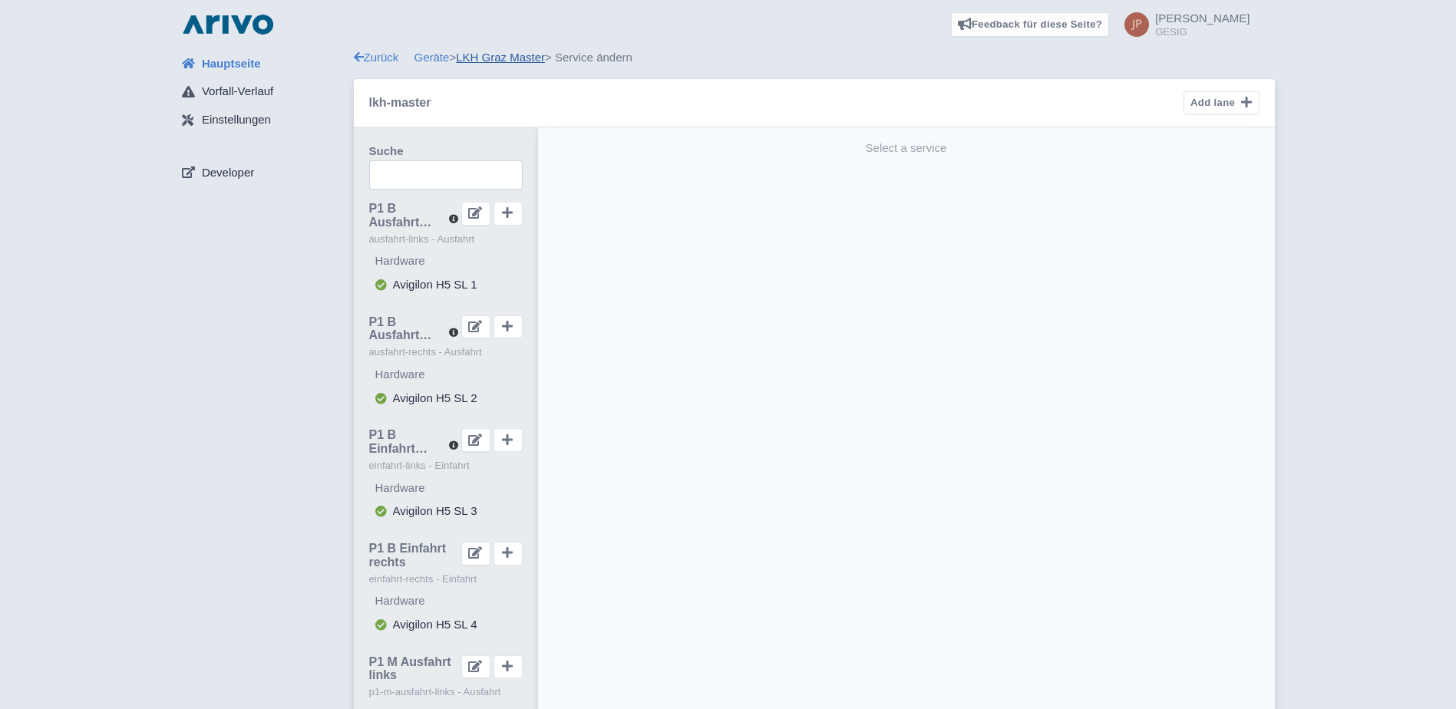
click at [497, 58] on link "LKH Graz Master" at bounding box center [500, 57] width 89 height 13
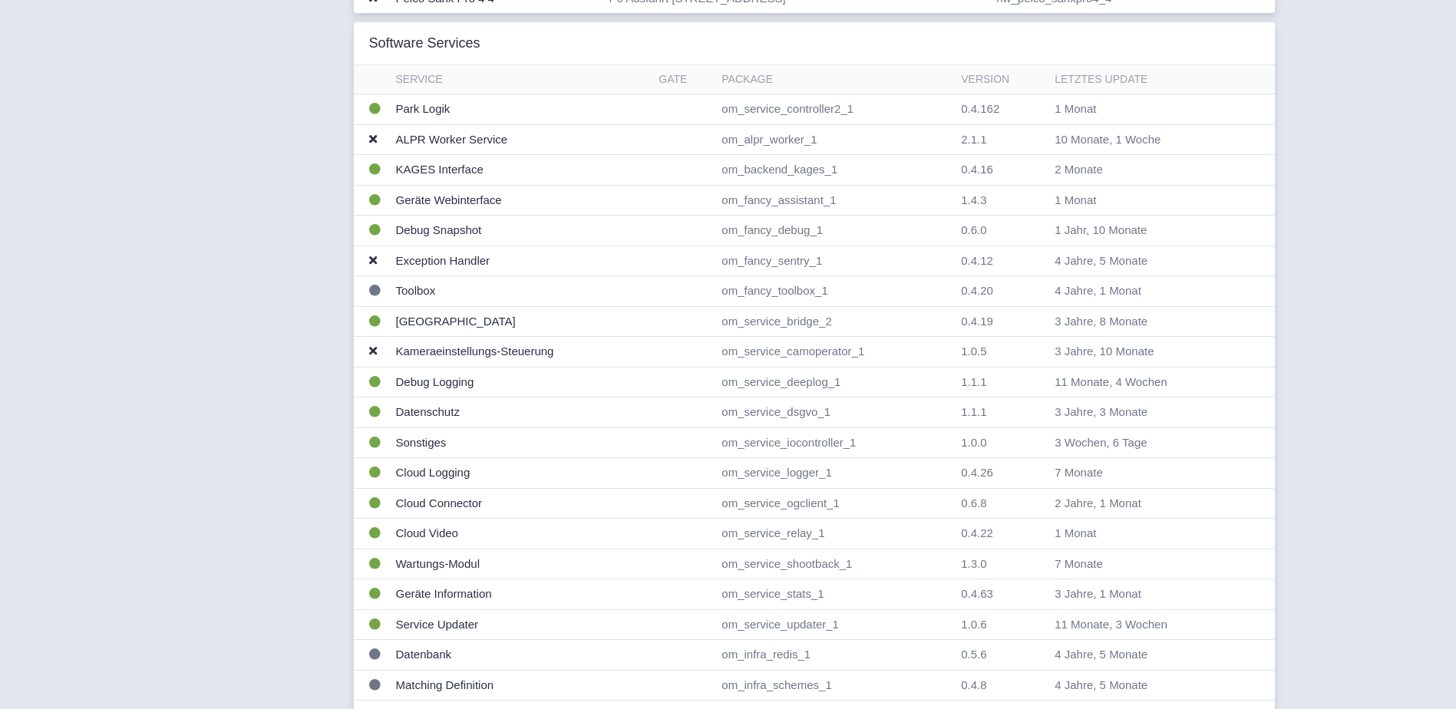
scroll to position [1426, 0]
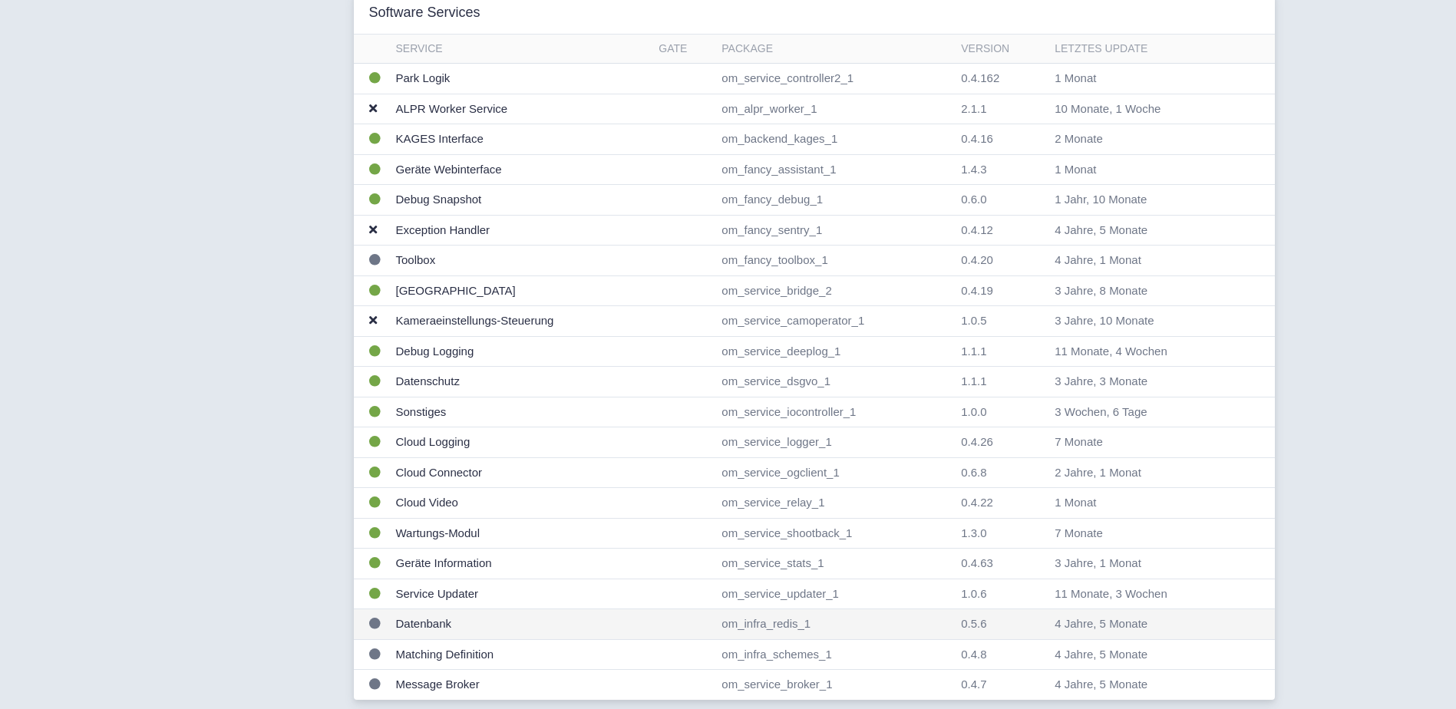
click at [427, 626] on td "Datenbank" at bounding box center [521, 625] width 263 height 31
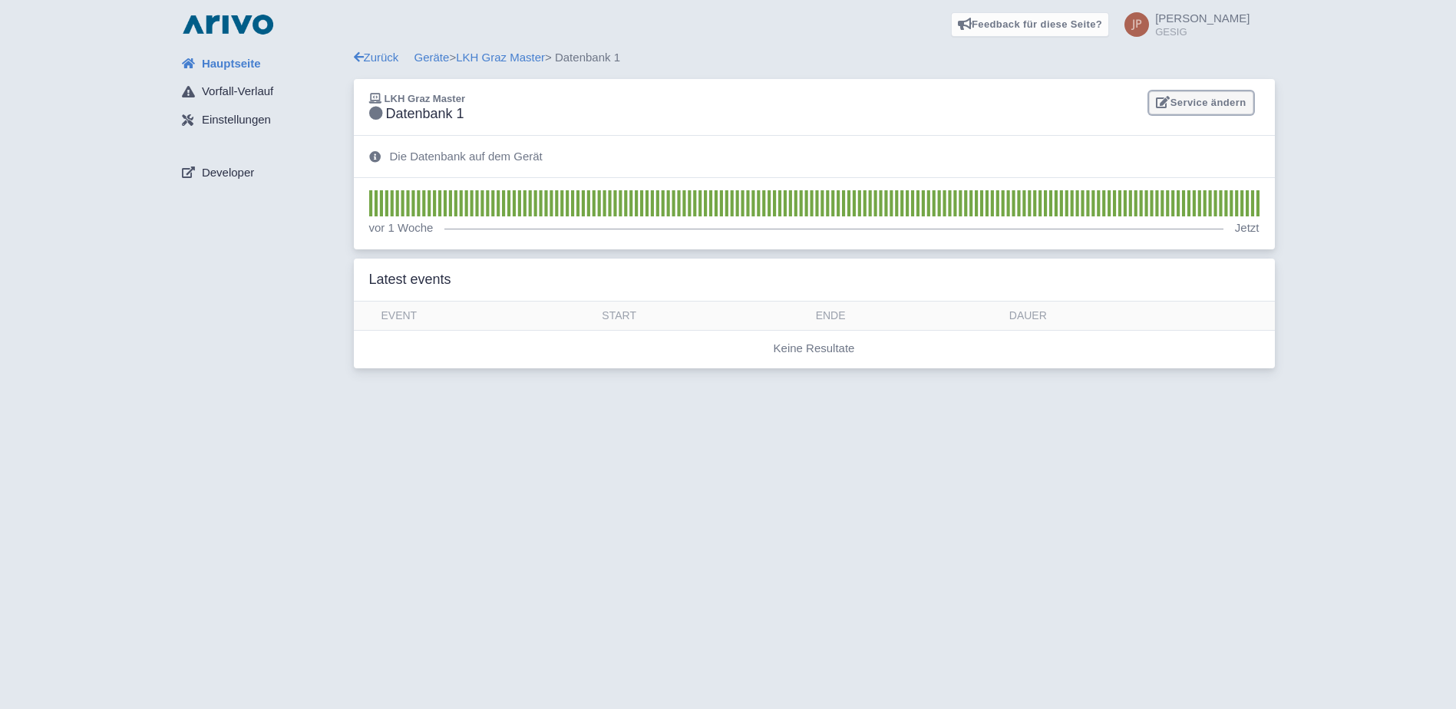
click at [1222, 102] on link "Service ändern" at bounding box center [1201, 103] width 104 height 24
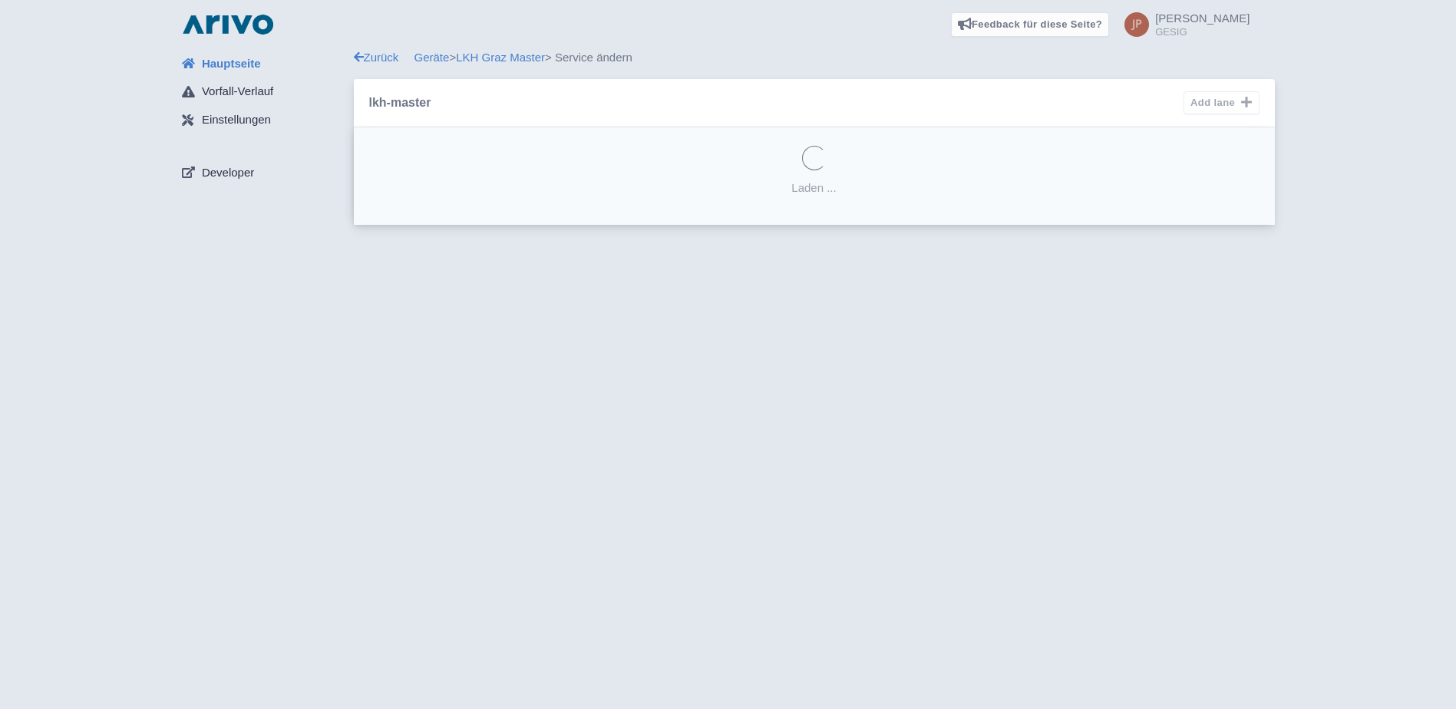
select select "6823ff4e-55a6-4d12-b3ff-fa516eea8290"
select select
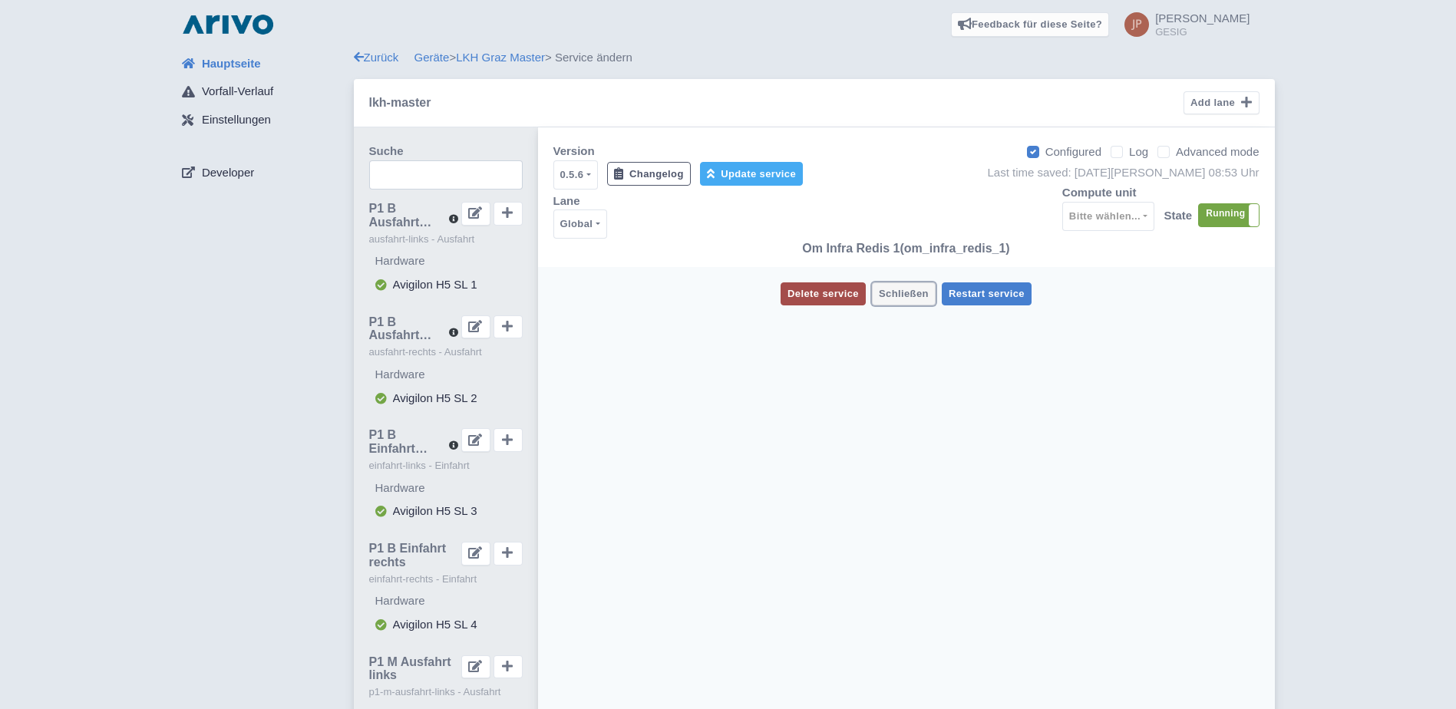
click at [903, 294] on span "Schließen" at bounding box center [904, 294] width 50 height 12
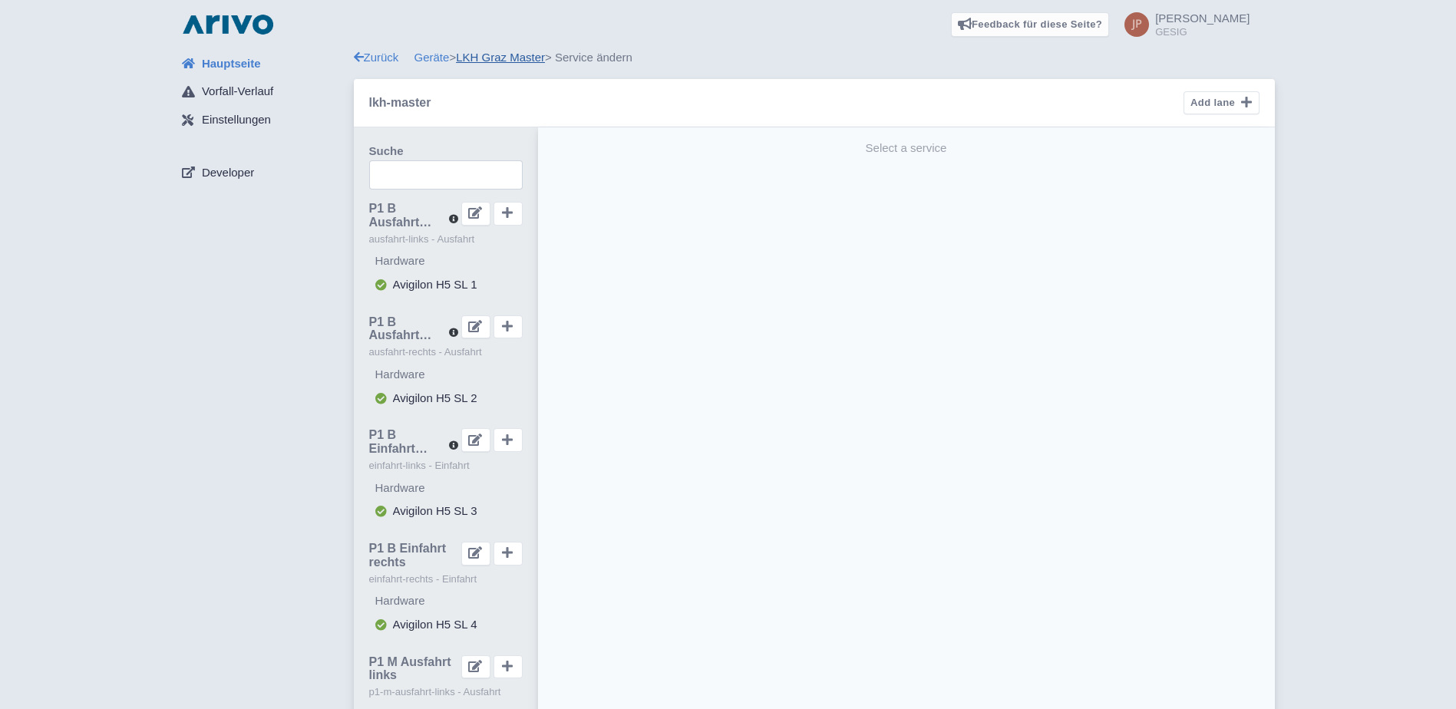
click at [511, 55] on link "LKH Graz Master" at bounding box center [500, 57] width 89 height 13
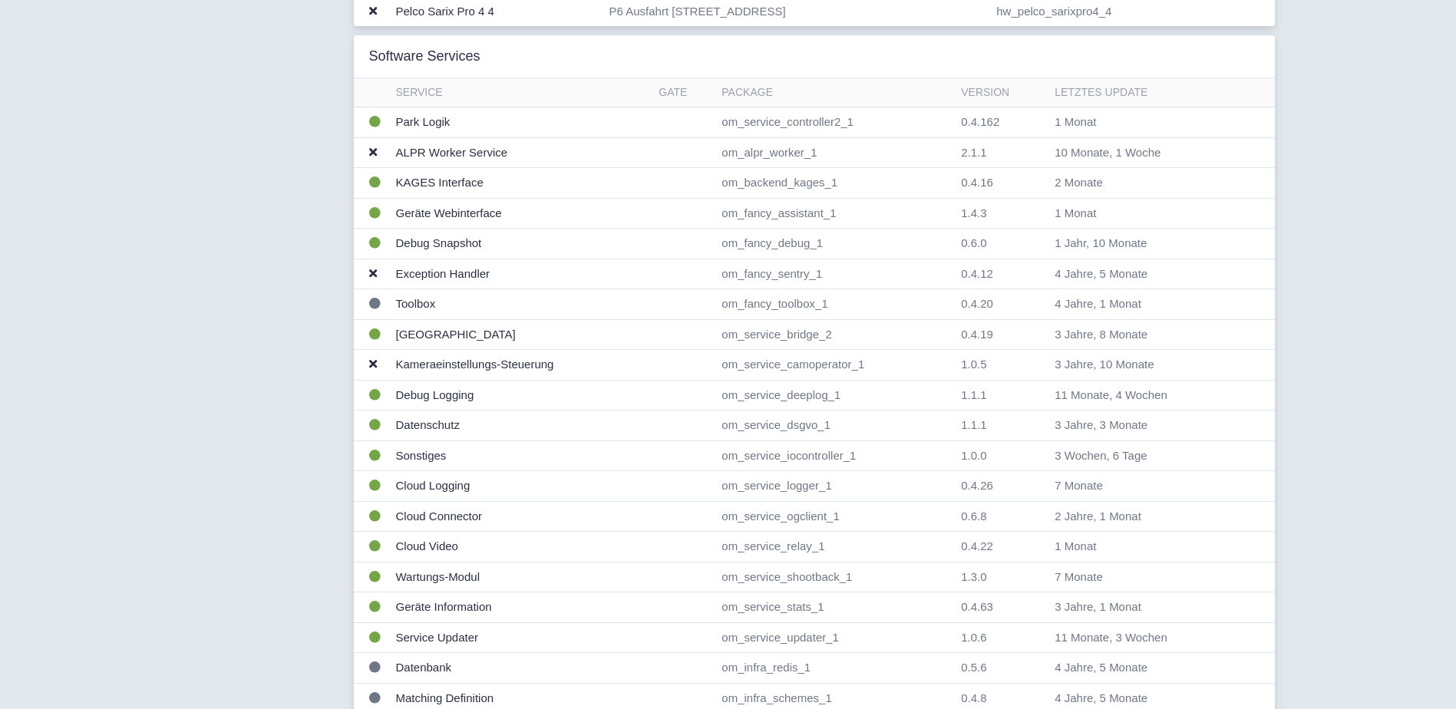
scroll to position [1426, 0]
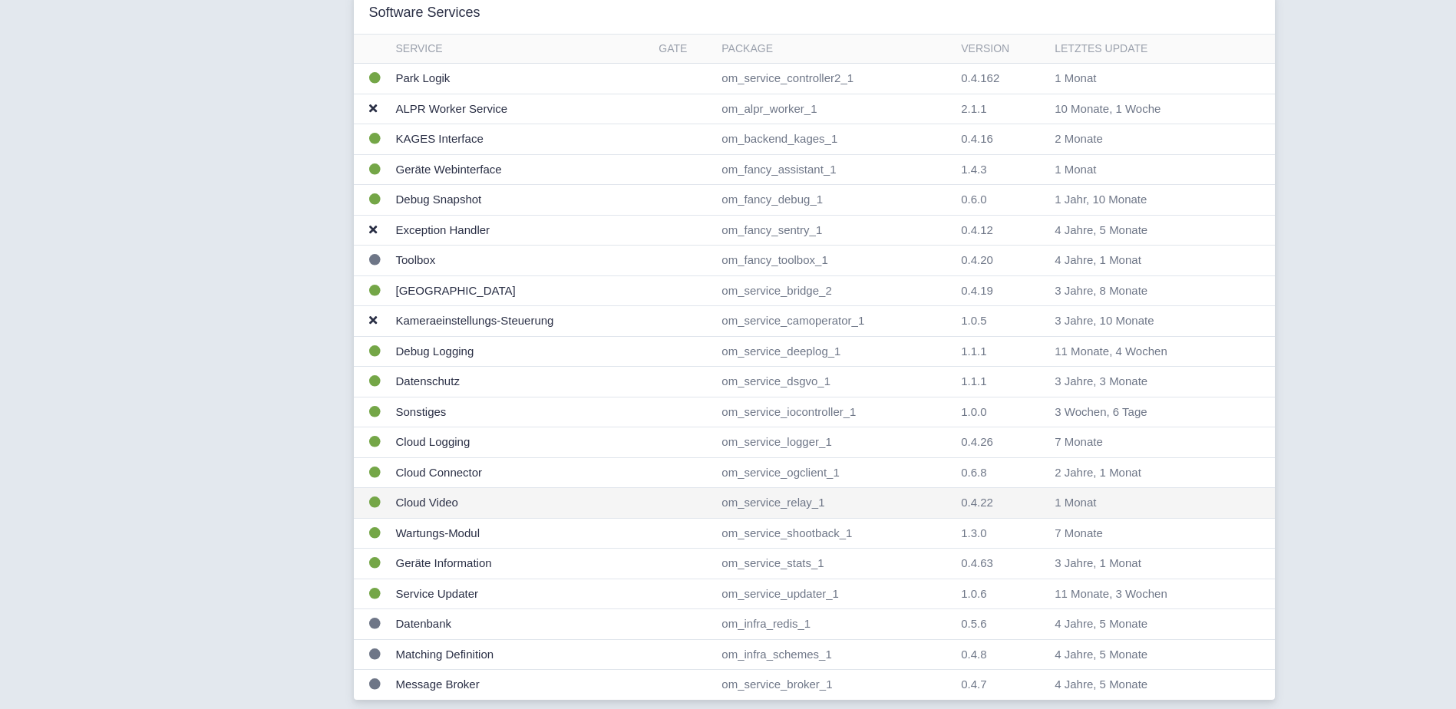
click at [431, 501] on td "Cloud Video" at bounding box center [521, 503] width 263 height 31
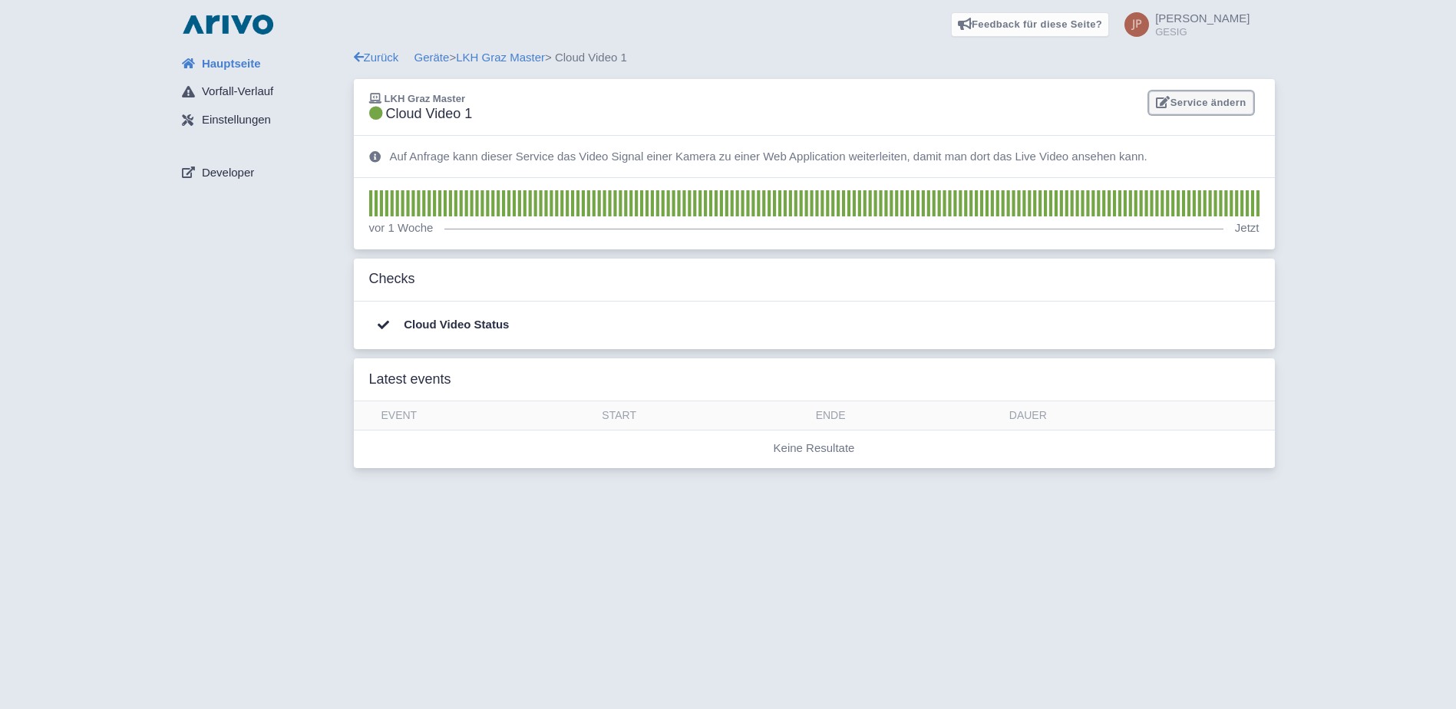
click at [1214, 100] on link "Service ändern" at bounding box center [1201, 103] width 104 height 24
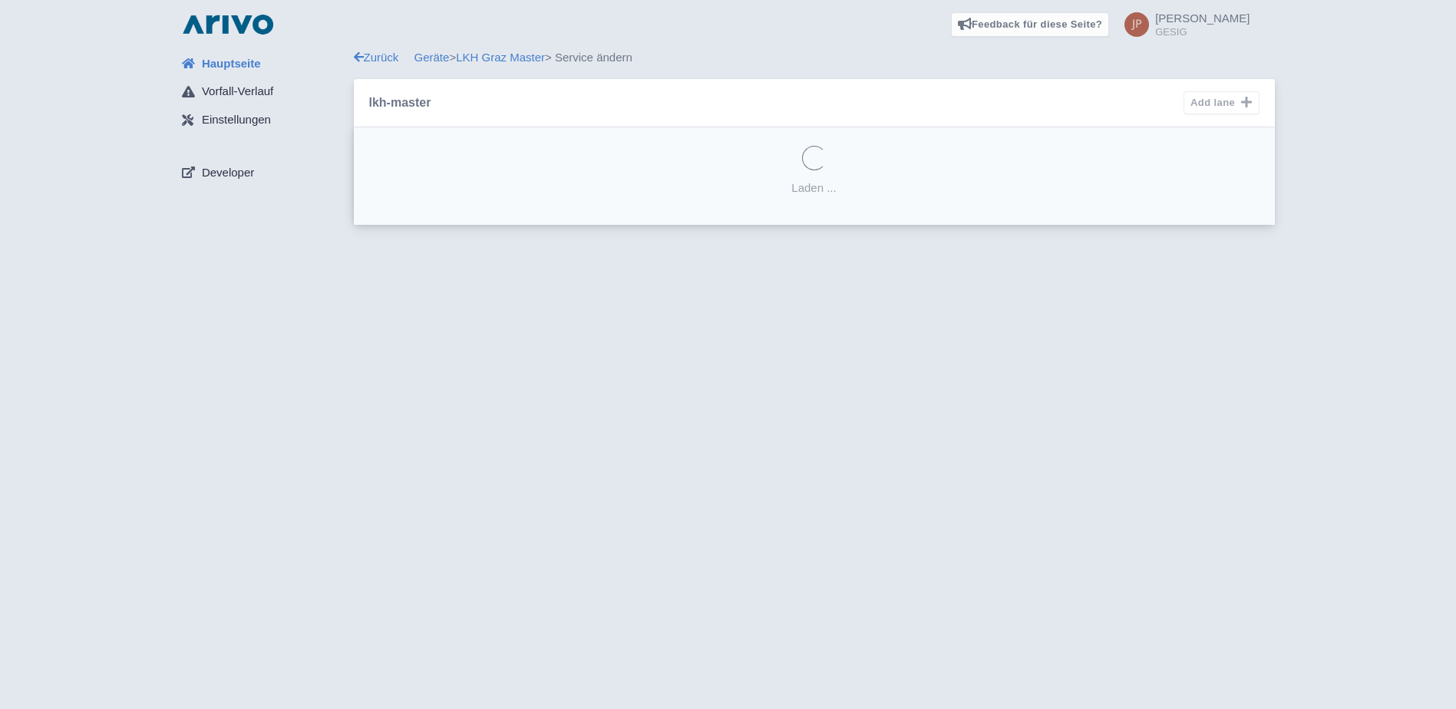
select select
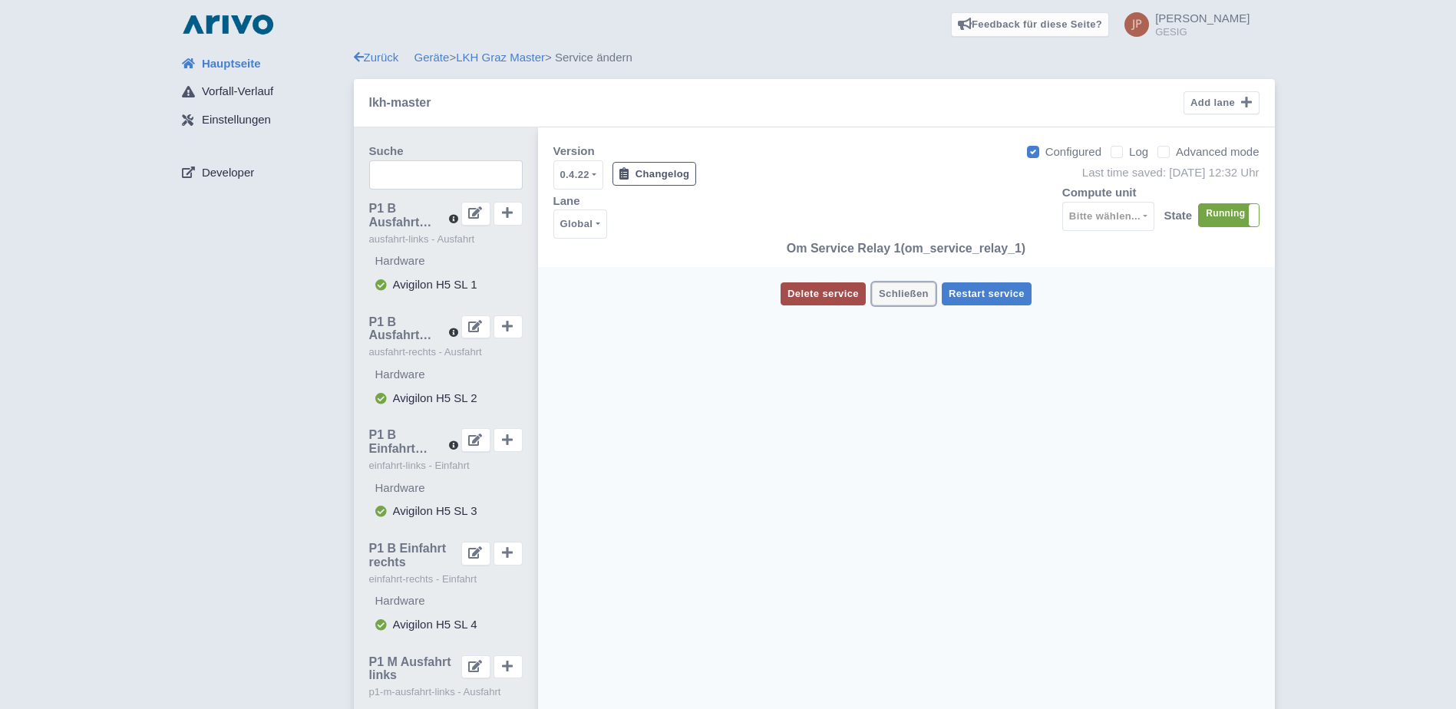
click at [907, 291] on span "Schließen" at bounding box center [904, 294] width 50 height 12
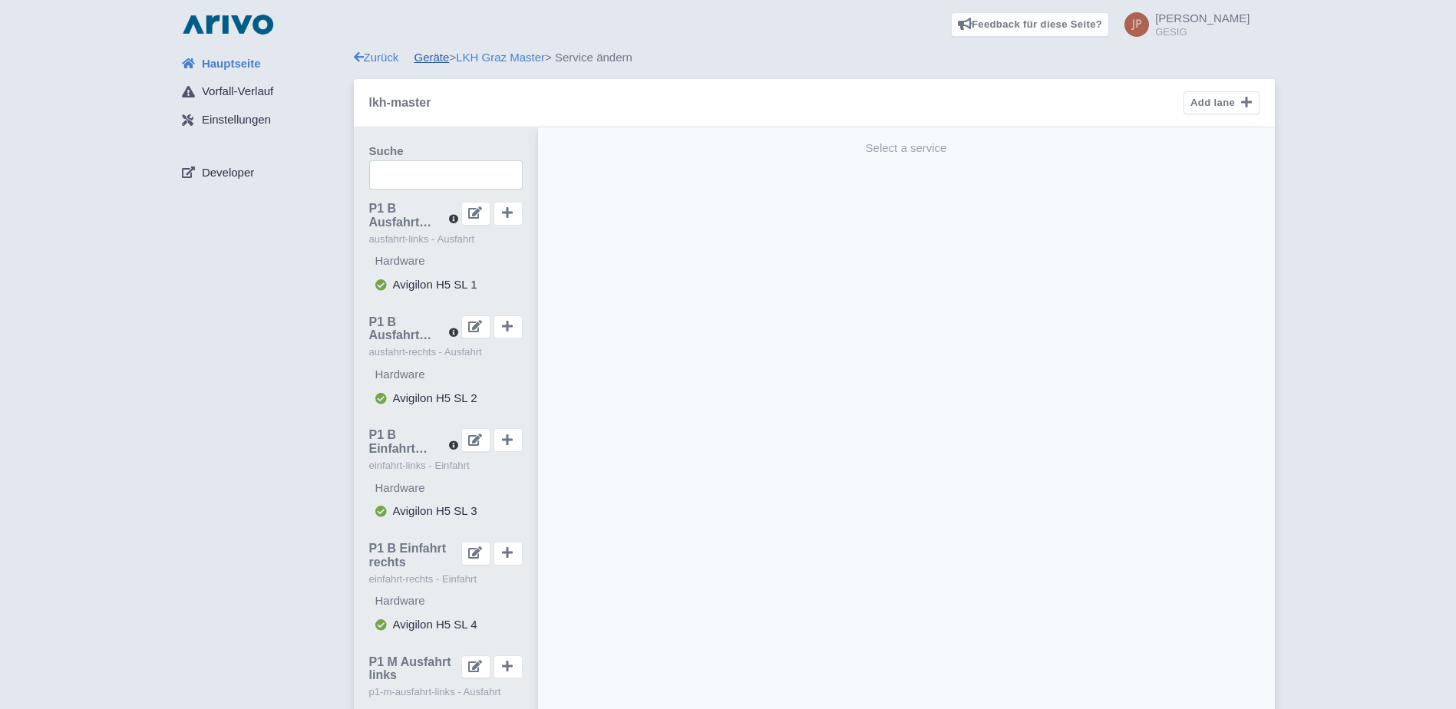
click at [433, 56] on link "Geräte" at bounding box center [432, 57] width 35 height 13
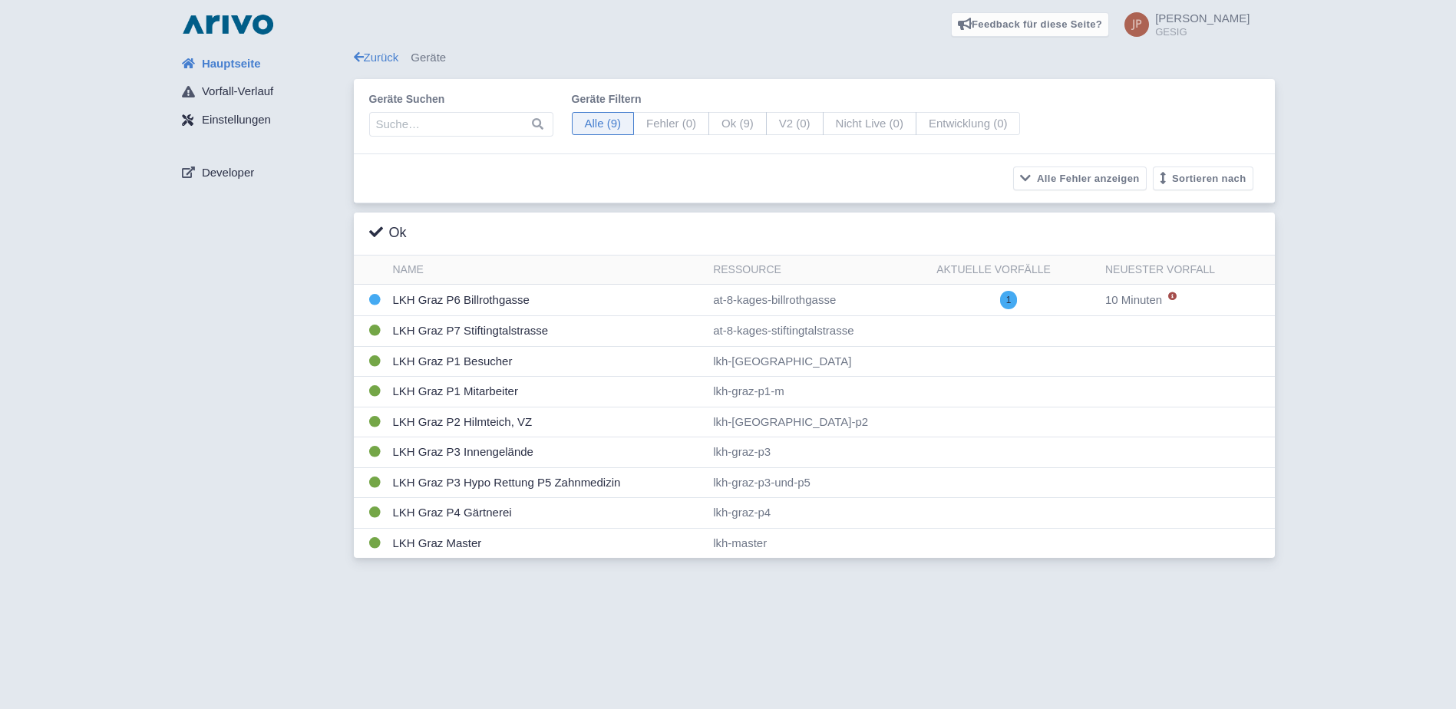
click at [224, 115] on span "Einstellungen" at bounding box center [236, 120] width 69 height 18
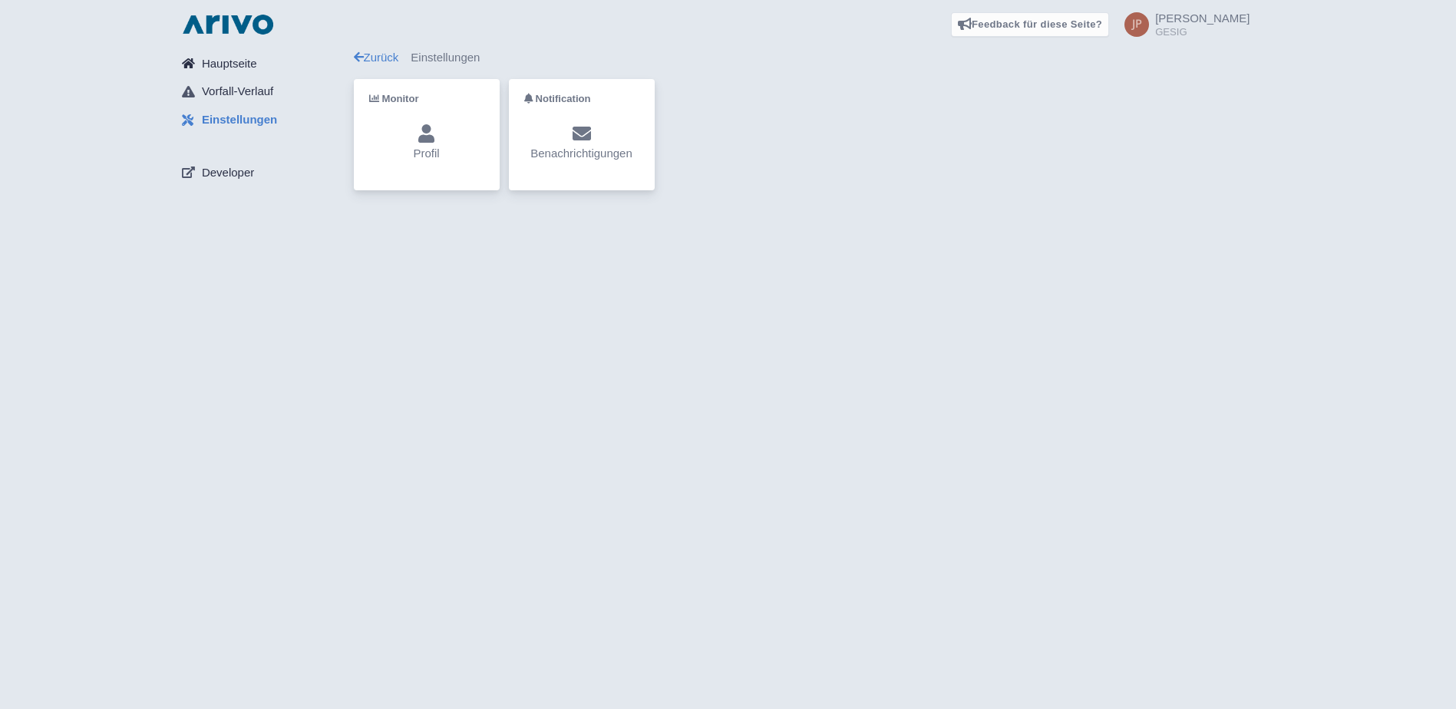
click at [230, 63] on span "Hauptseite" at bounding box center [229, 64] width 55 height 18
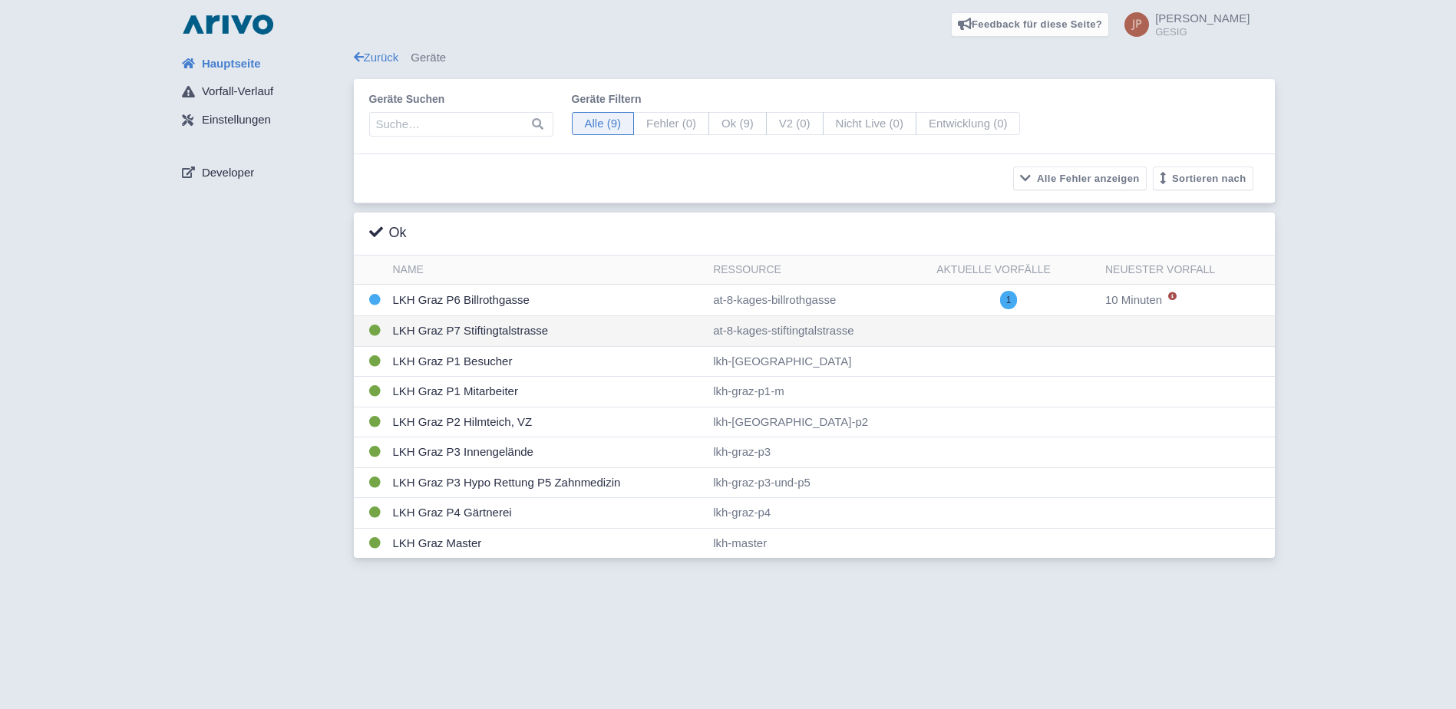
click at [464, 329] on td "LKH Graz P7 Stiftingtalstrasse" at bounding box center [547, 331] width 321 height 31
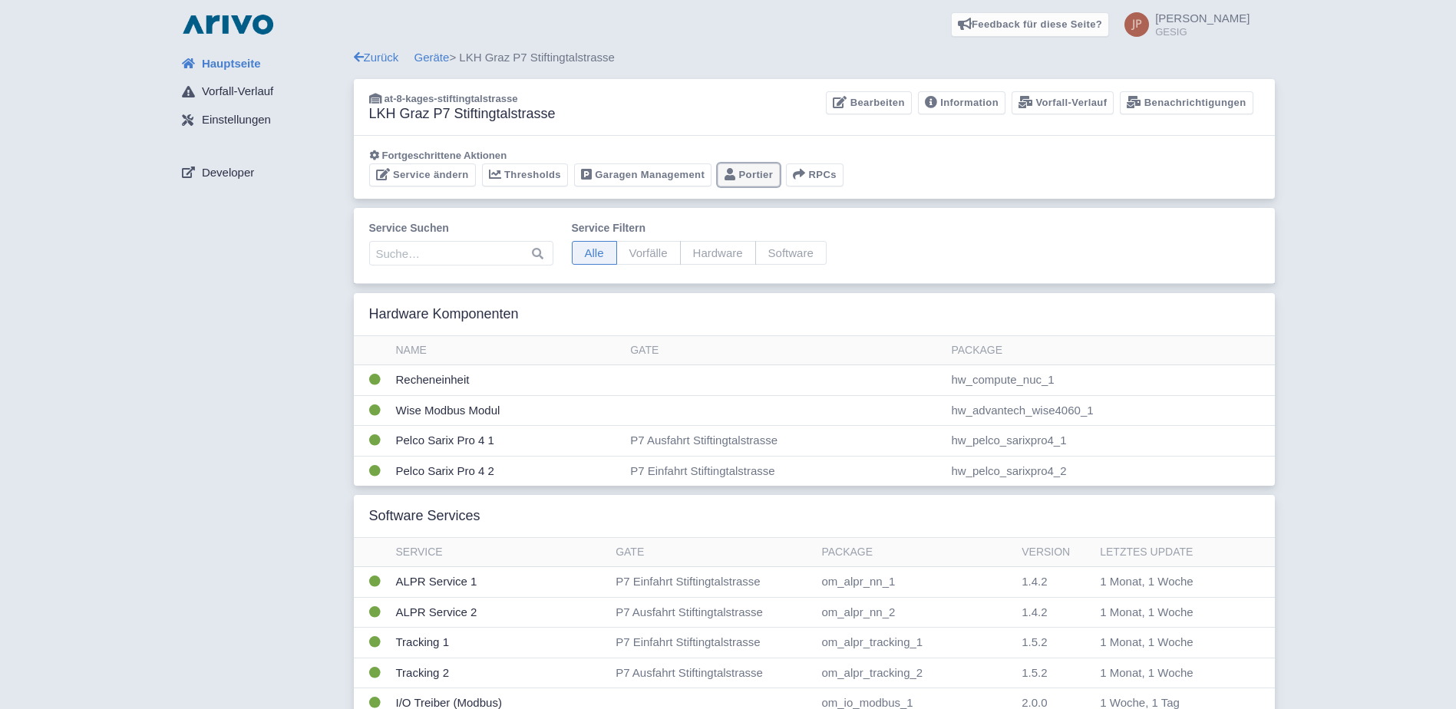
click at [748, 173] on link "Portier" at bounding box center [749, 176] width 62 height 24
